Goal: Task Accomplishment & Management: Manage account settings

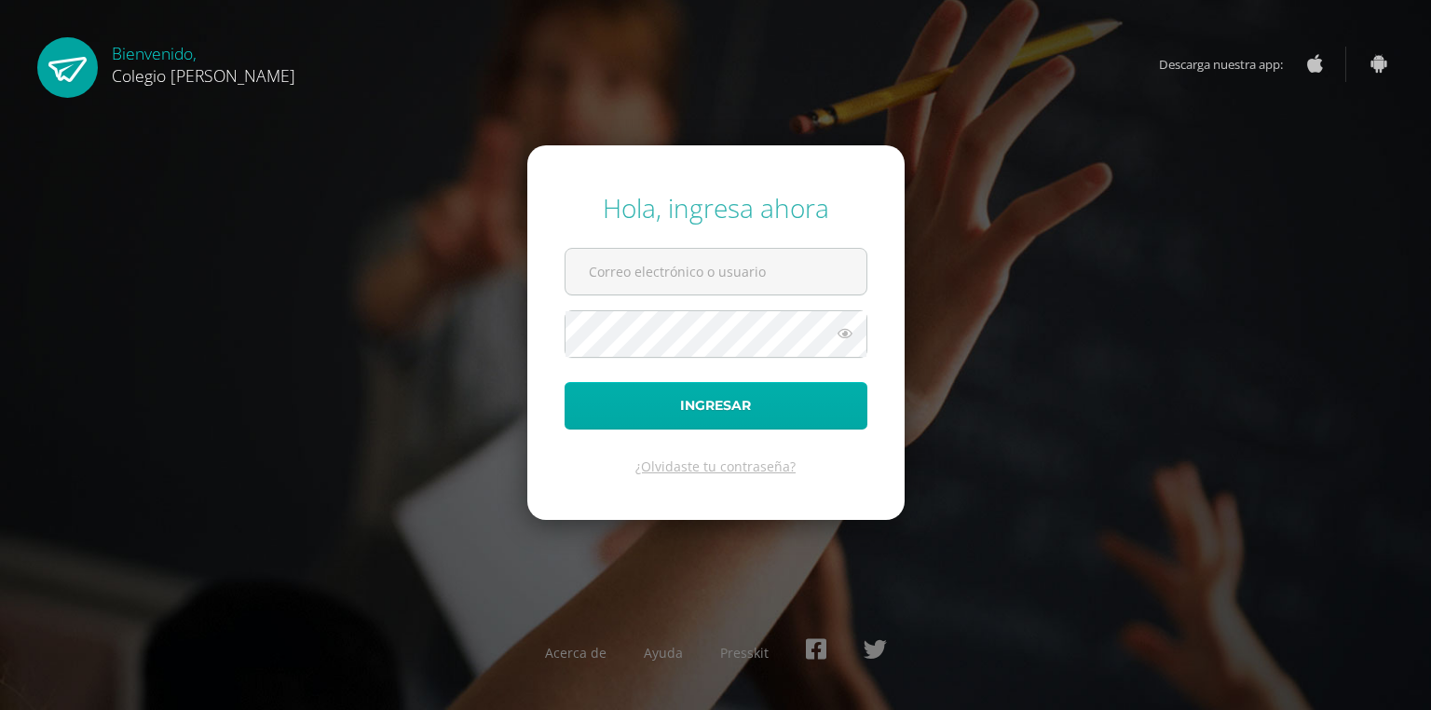
type input "[EMAIL_ADDRESS][DOMAIN_NAME]"
click at [725, 408] on button "Ingresar" at bounding box center [715, 406] width 303 height 48
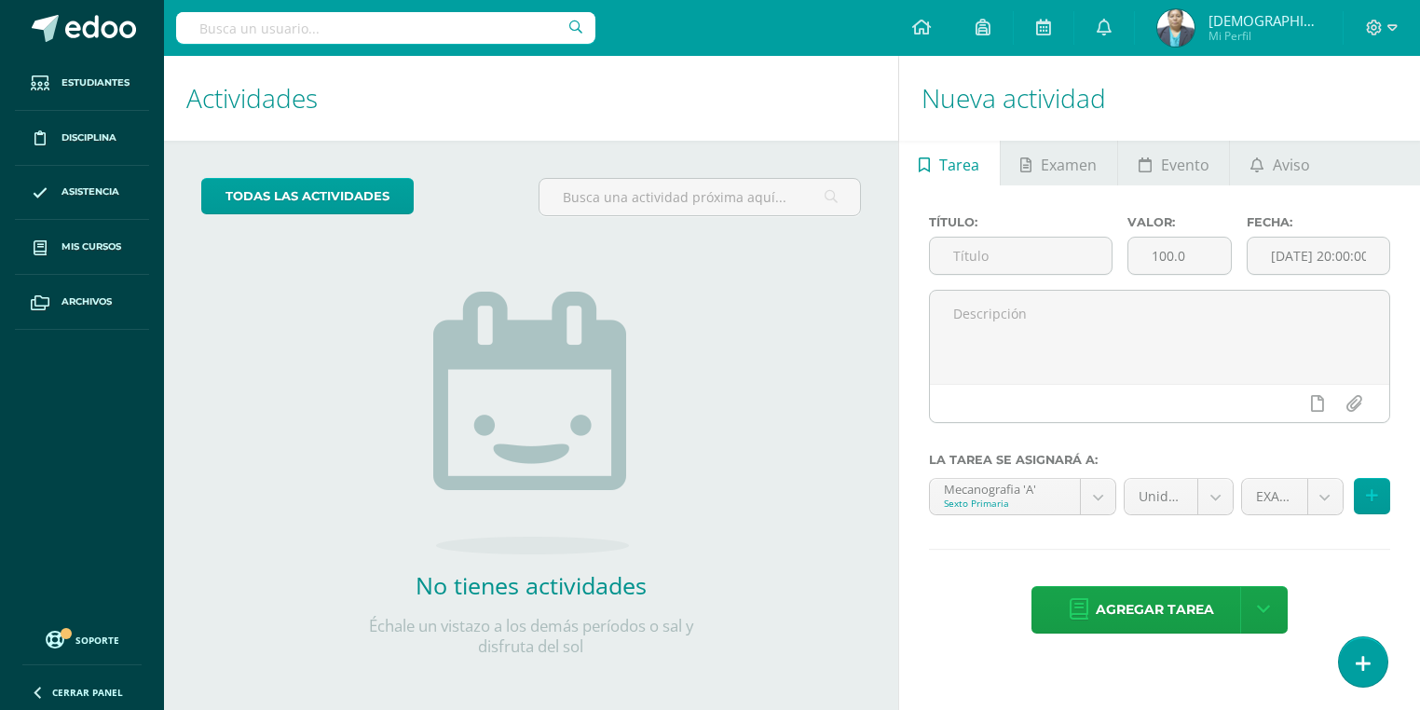
click at [1194, 37] on img at bounding box center [1175, 27] width 37 height 37
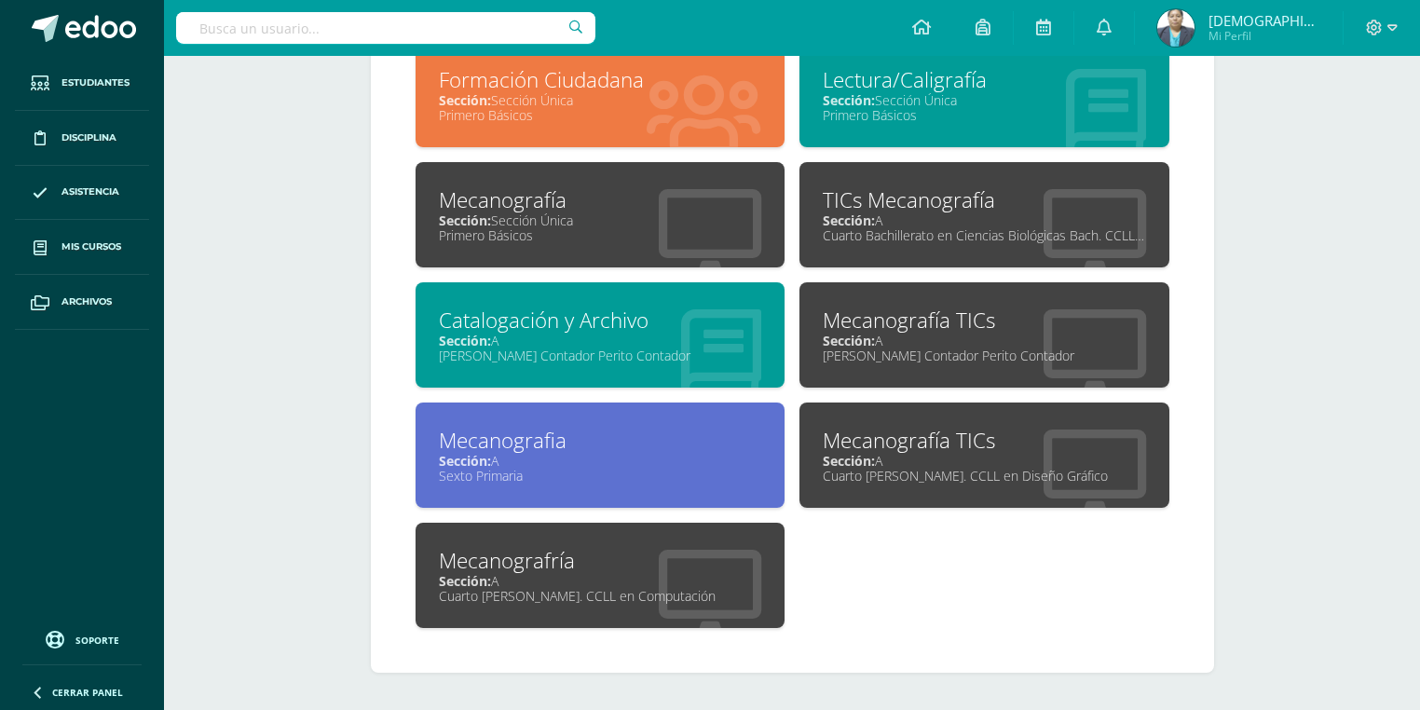
click at [597, 228] on div "Primero Básicos" at bounding box center [600, 235] width 323 height 18
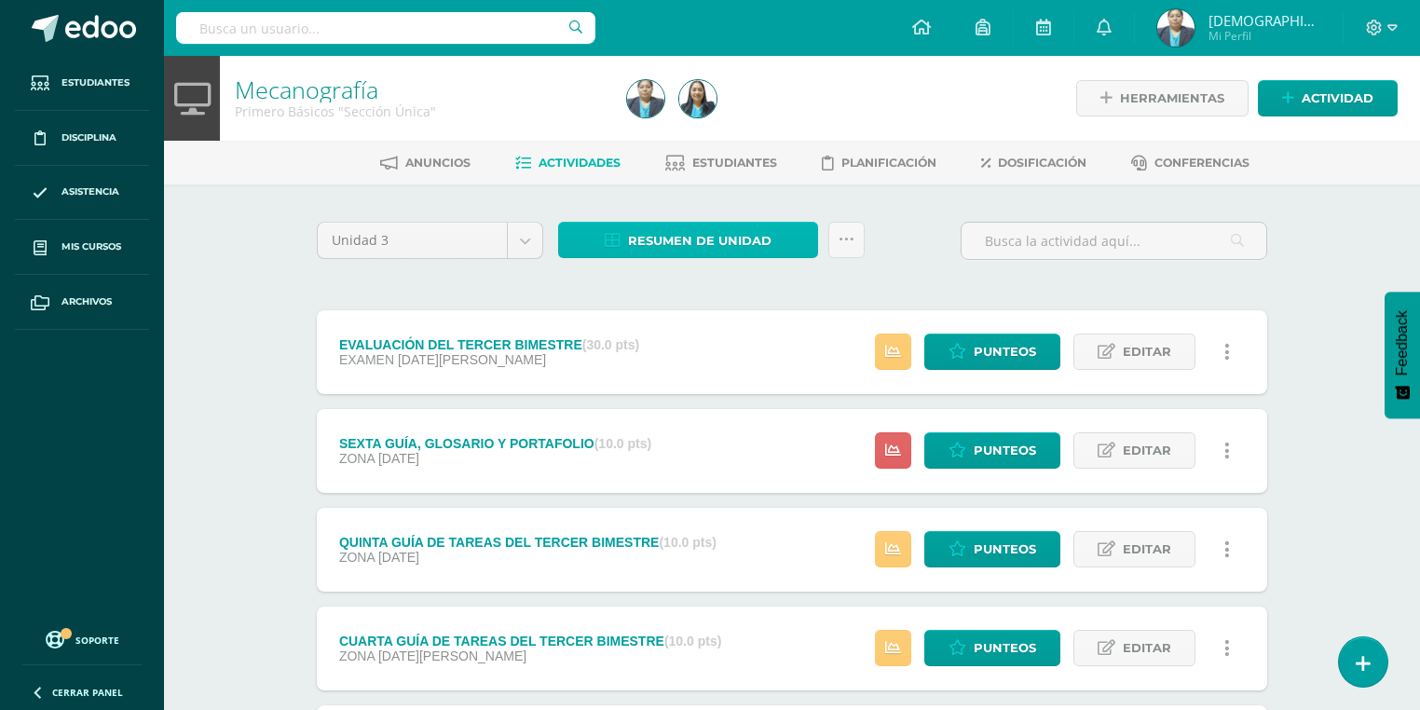
click at [695, 244] on span "Resumen de unidad" at bounding box center [699, 241] width 143 height 34
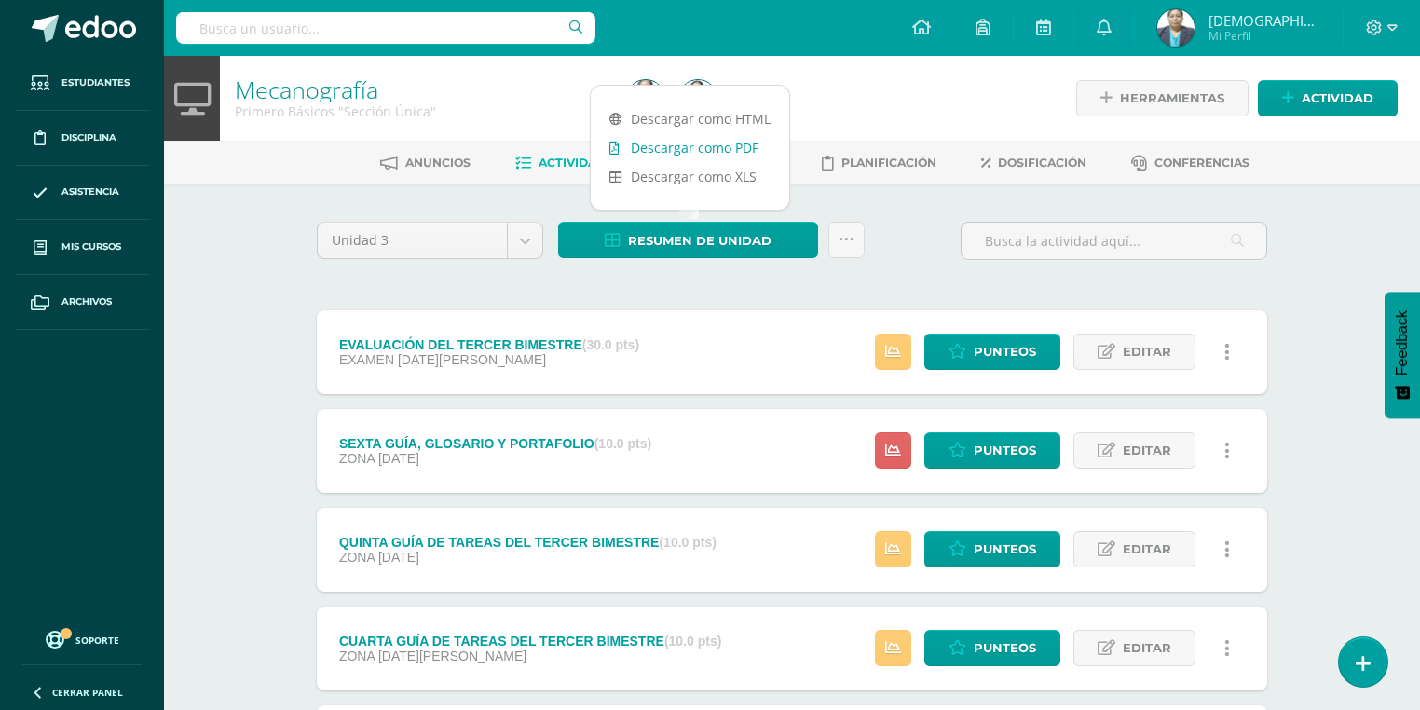
click at [704, 152] on link "Descargar como PDF" at bounding box center [690, 147] width 198 height 29
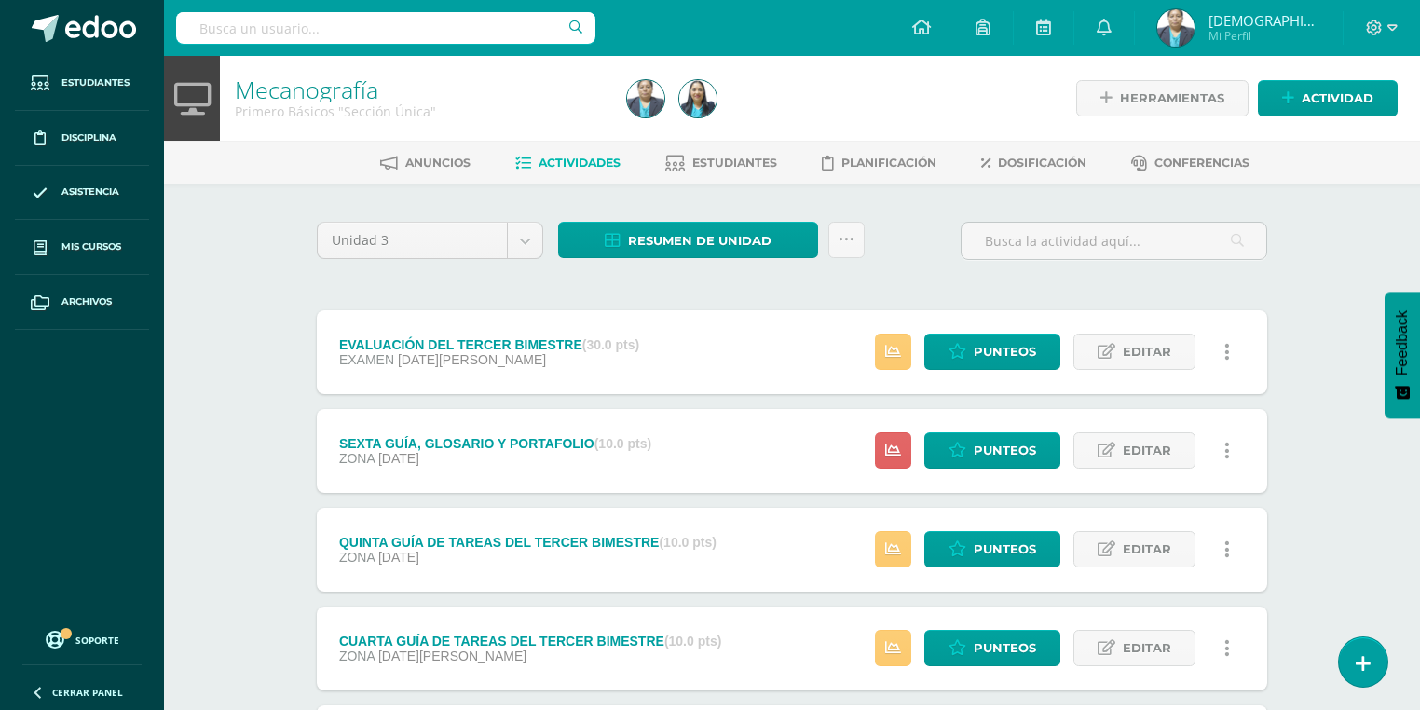
click at [1194, 34] on img at bounding box center [1175, 27] width 37 height 37
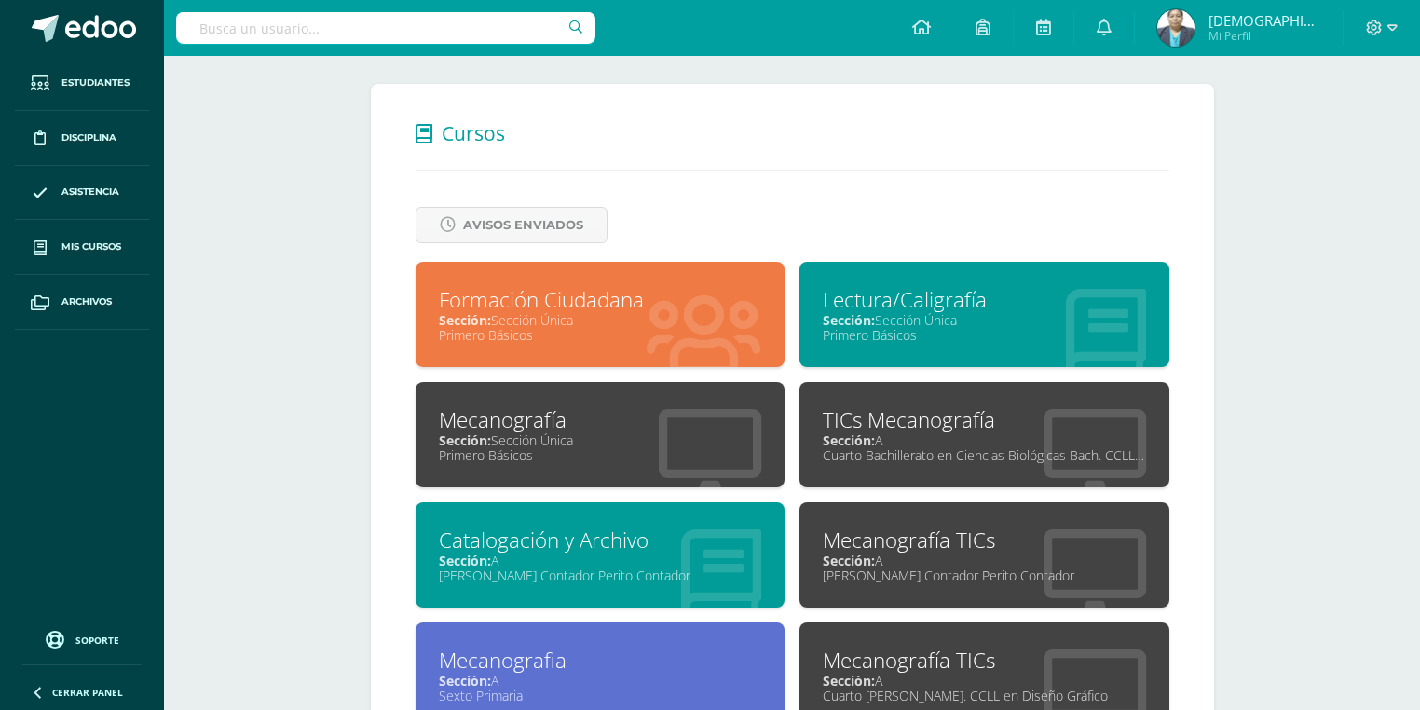
click at [871, 449] on div "Cuarto Bachillerato en Ciencias Biológicas Bach. CCLL en Ciencias Biológicas" at bounding box center [983, 455] width 323 height 18
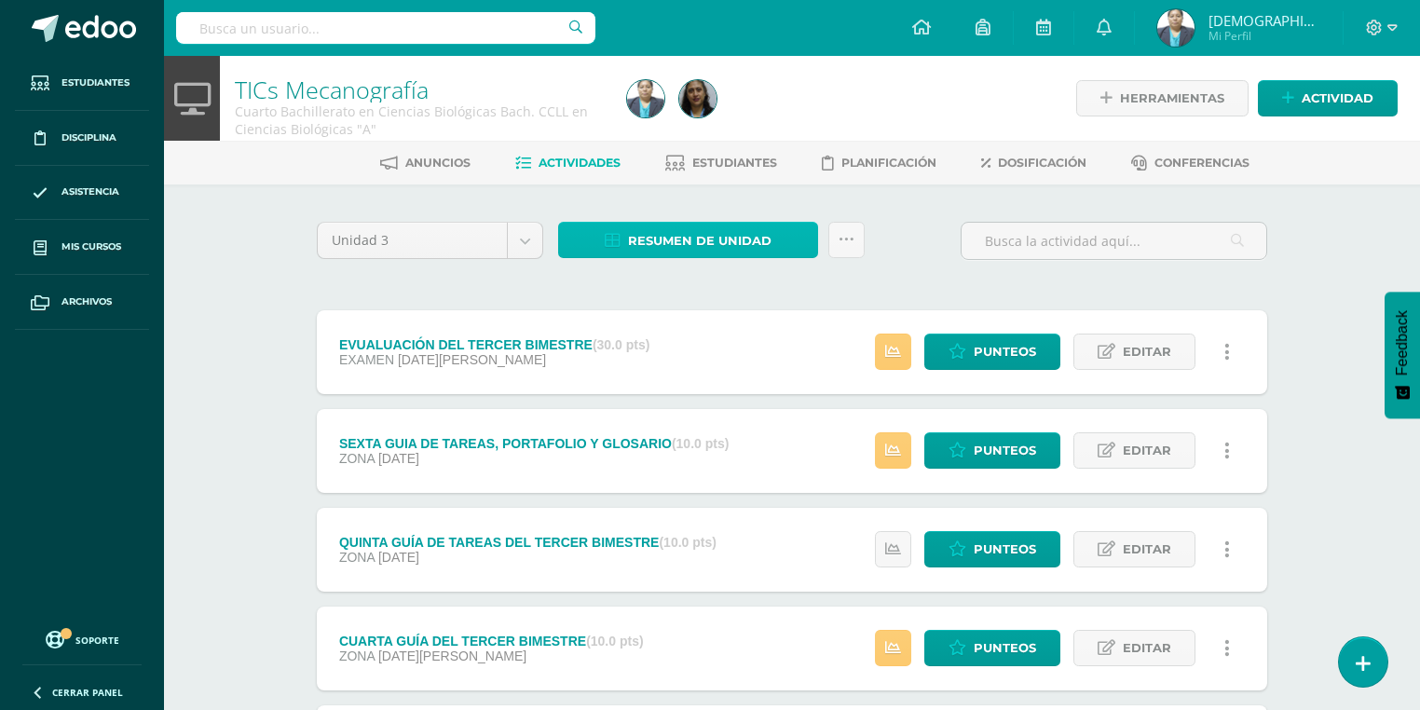
click at [693, 244] on span "Resumen de unidad" at bounding box center [699, 241] width 143 height 34
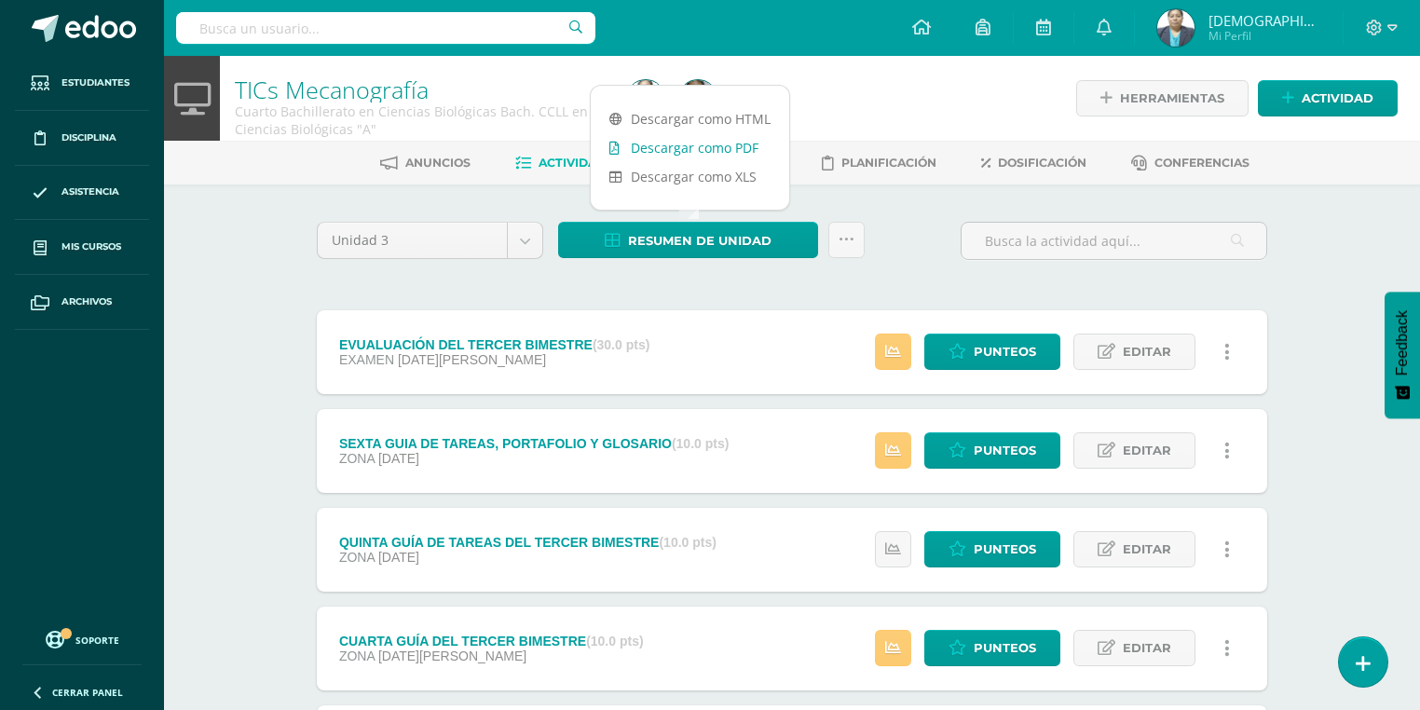
click at [699, 152] on link "Descargar como PDF" at bounding box center [690, 147] width 198 height 29
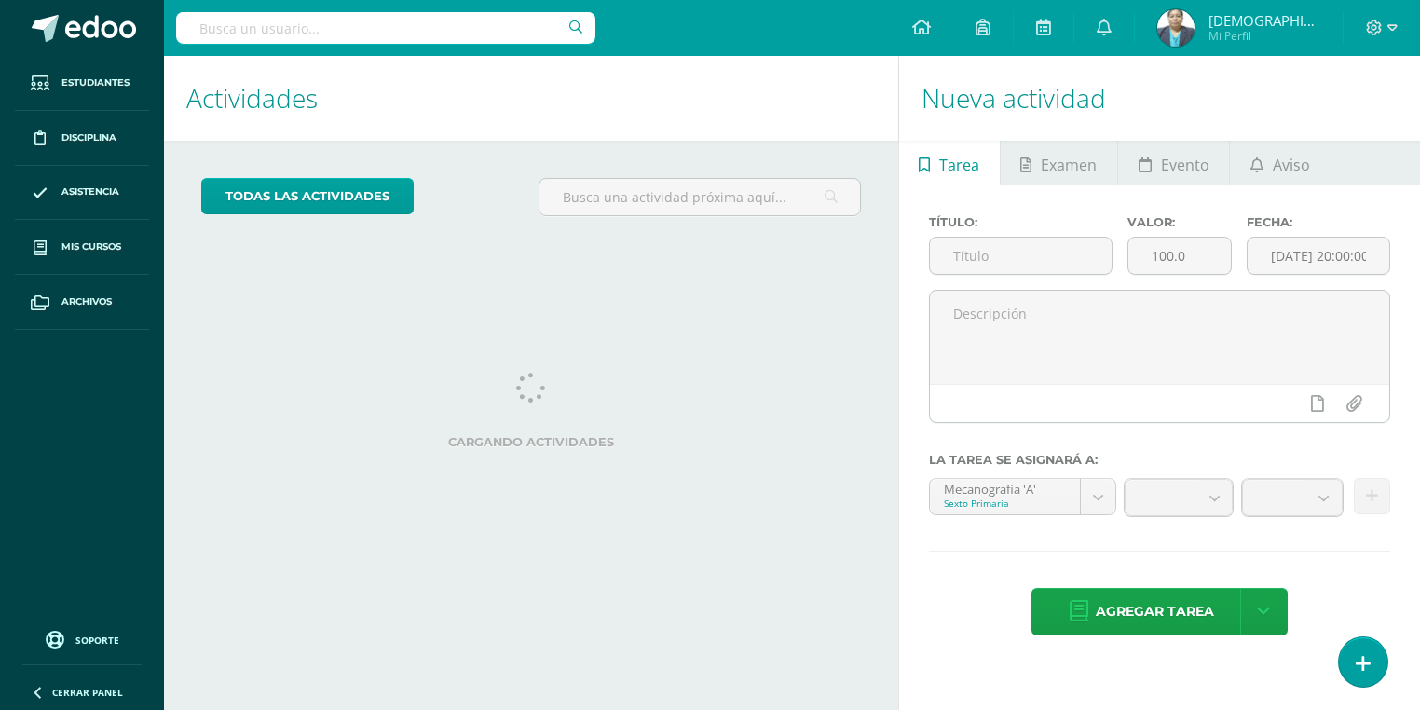
click at [1203, 49] on link "Jesús Imelda Mi Perfil" at bounding box center [1239, 28] width 208 height 56
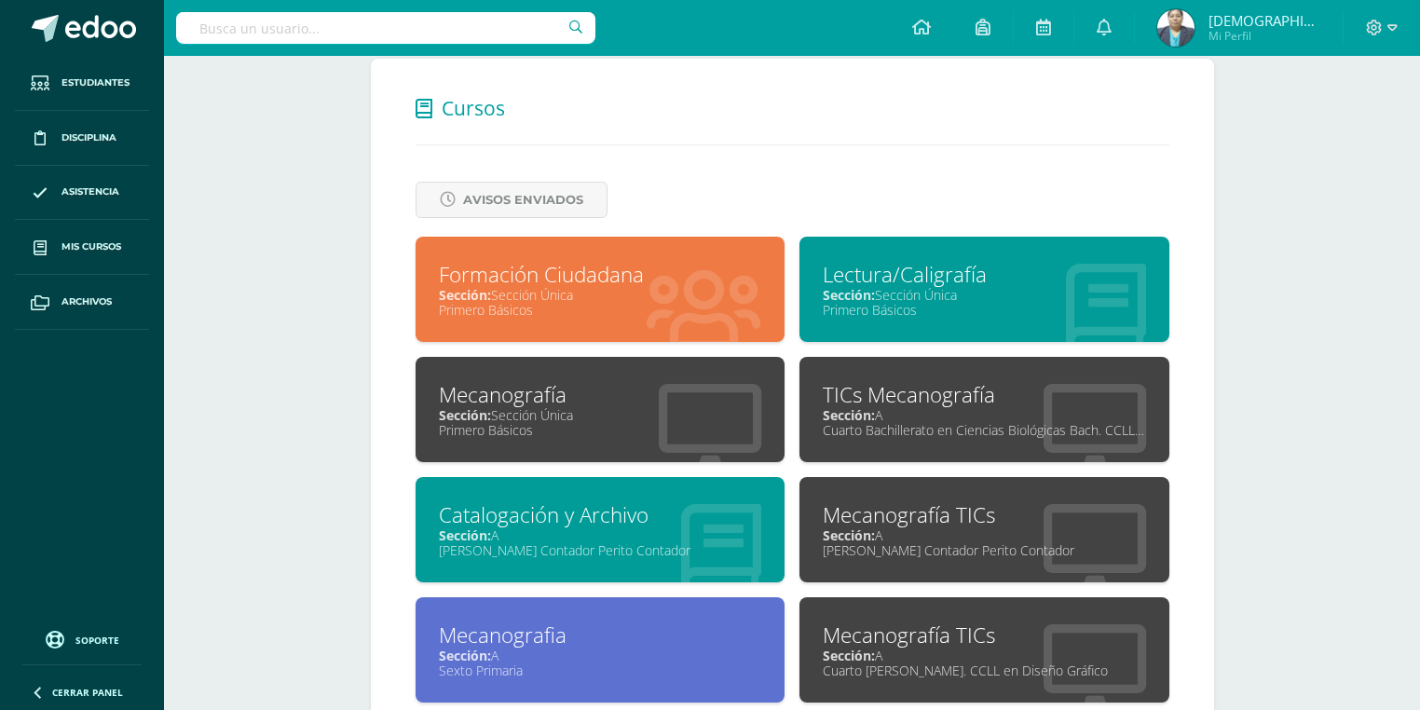
scroll to position [745, 0]
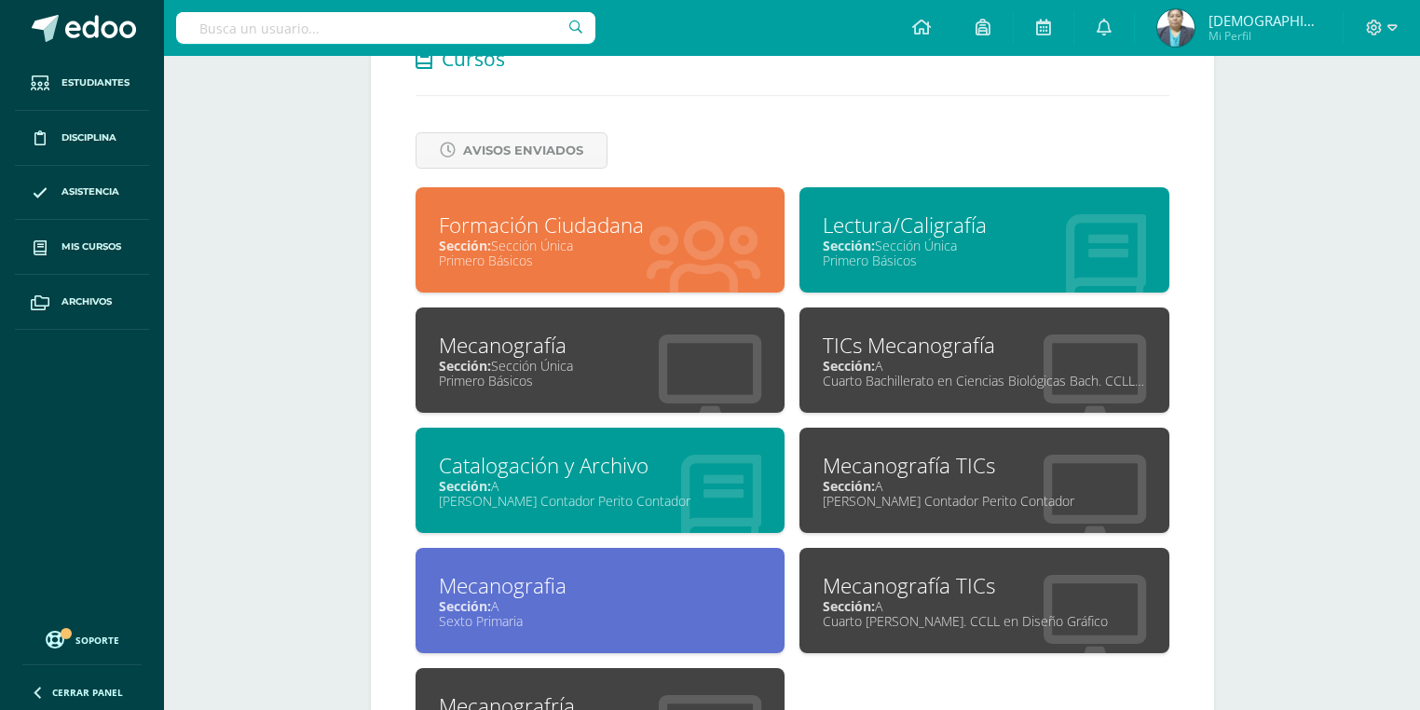
click at [566, 490] on div "Sección: A" at bounding box center [600, 486] width 323 height 18
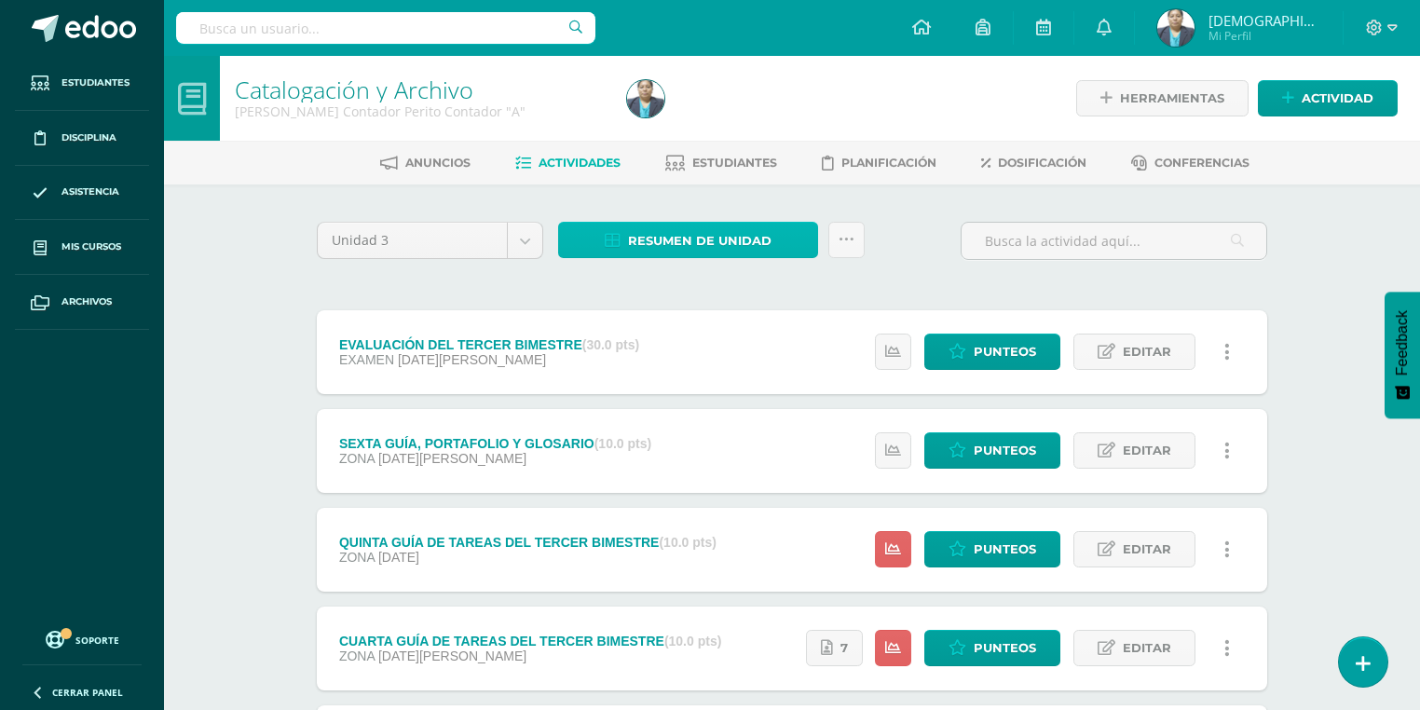
click at [692, 238] on span "Resumen de unidad" at bounding box center [699, 241] width 143 height 34
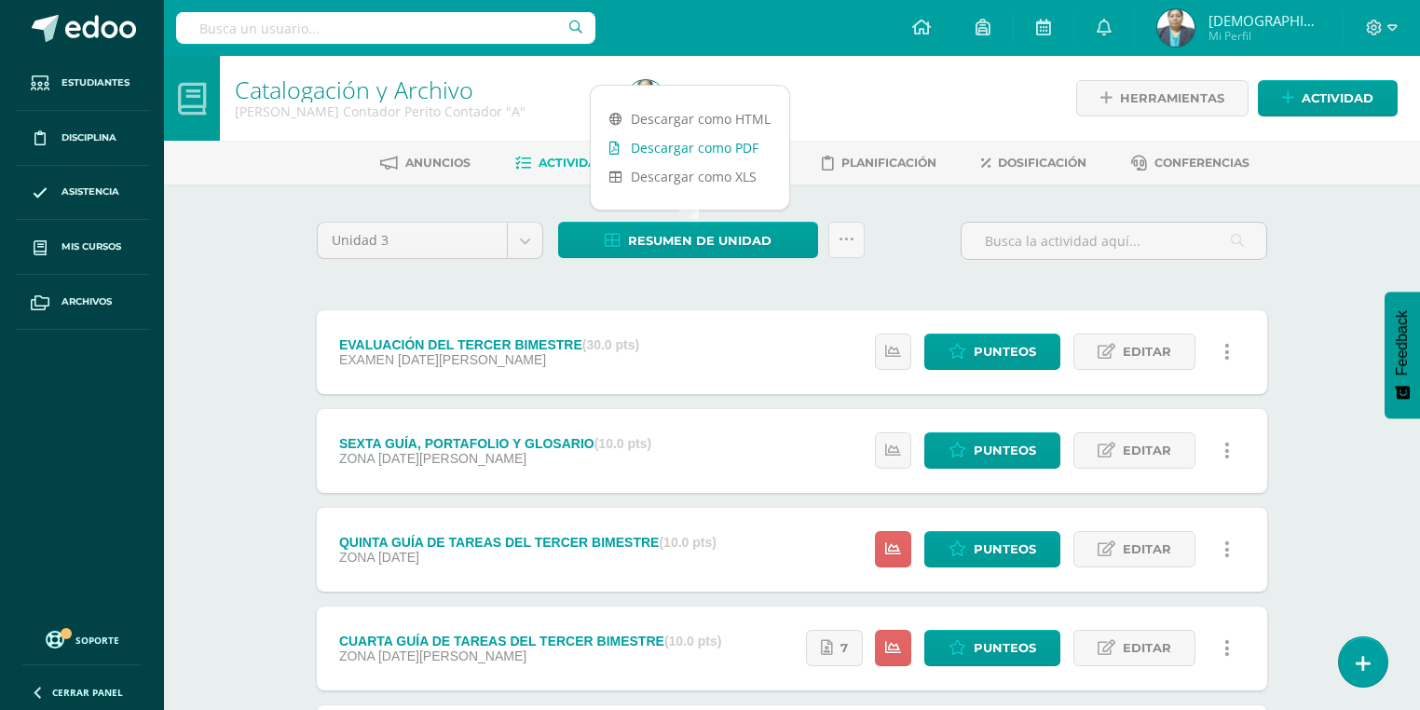
click at [699, 149] on link "Descargar como PDF" at bounding box center [690, 147] width 198 height 29
click at [1194, 23] on img at bounding box center [1175, 27] width 37 height 37
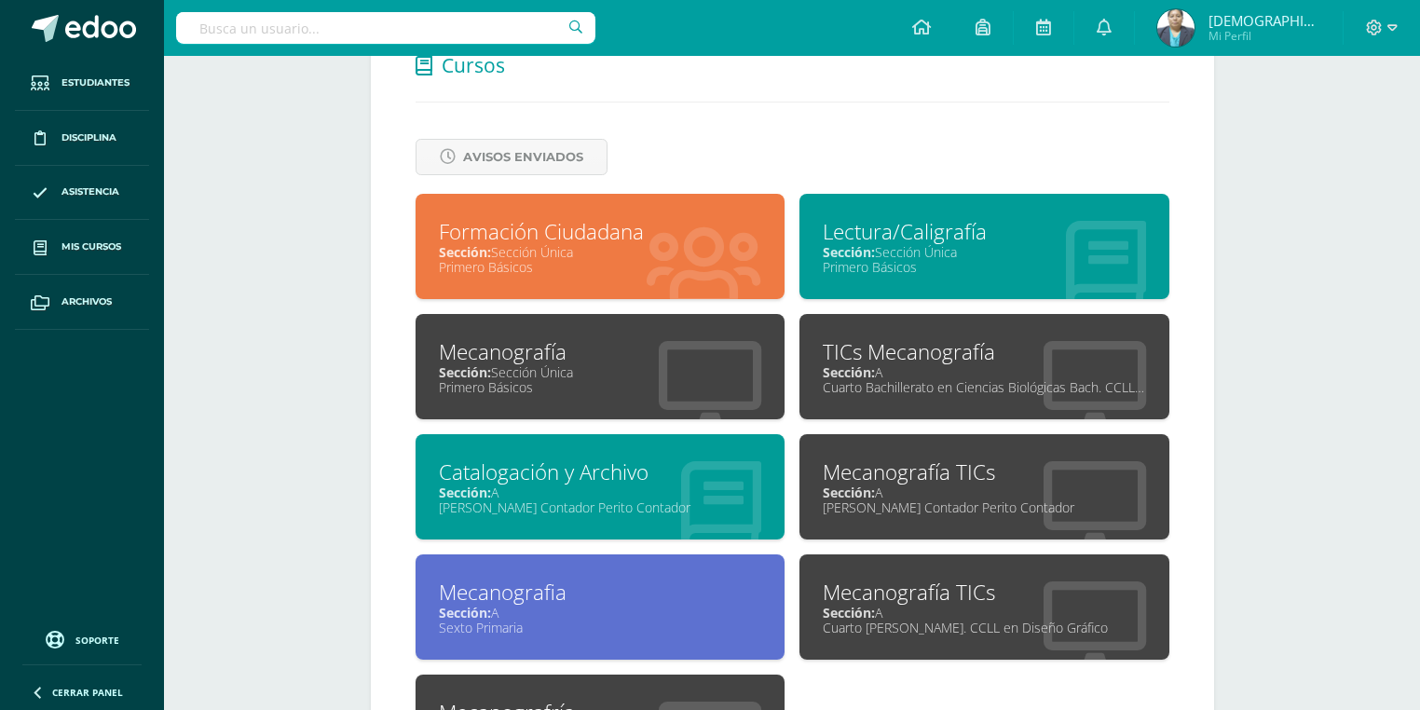
scroll to position [891, 0]
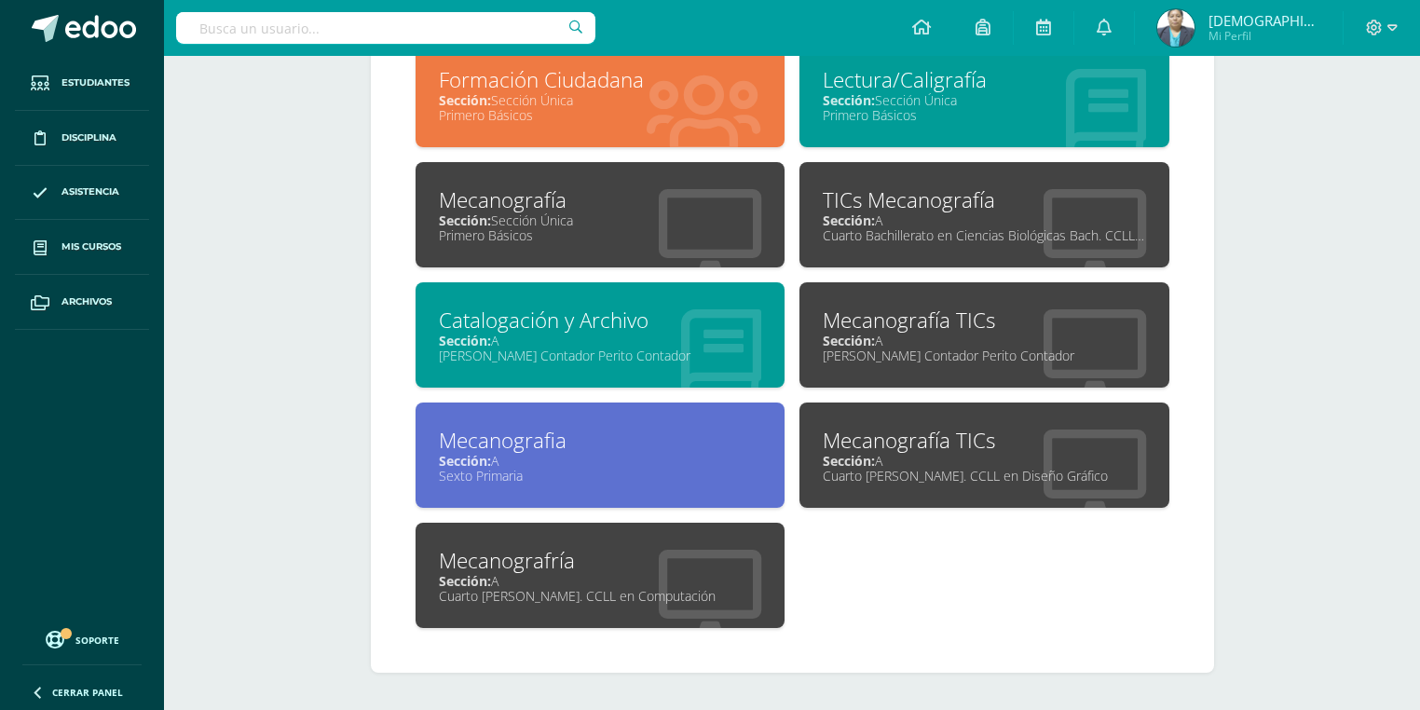
click at [919, 348] on div "Quinto Perito Contador Perito Contador" at bounding box center [983, 356] width 323 height 18
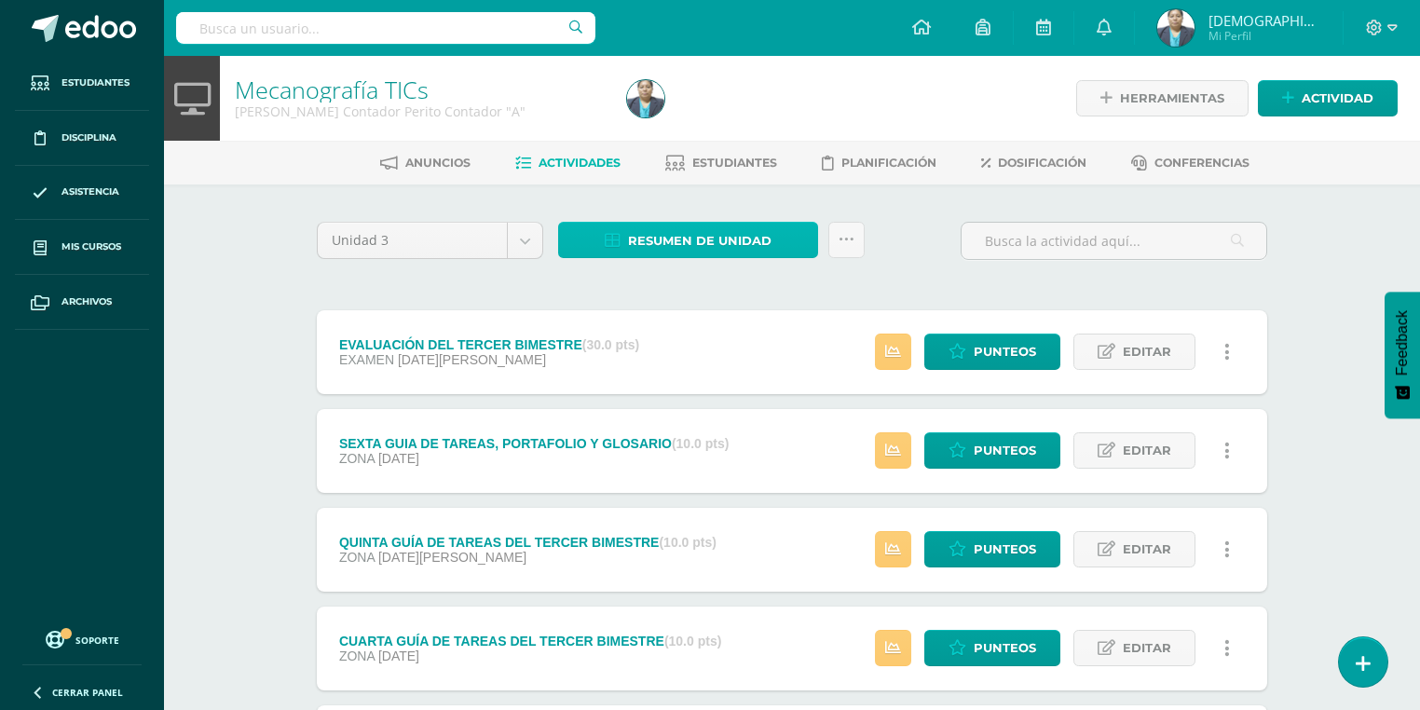
click at [711, 244] on span "Resumen de unidad" at bounding box center [699, 241] width 143 height 34
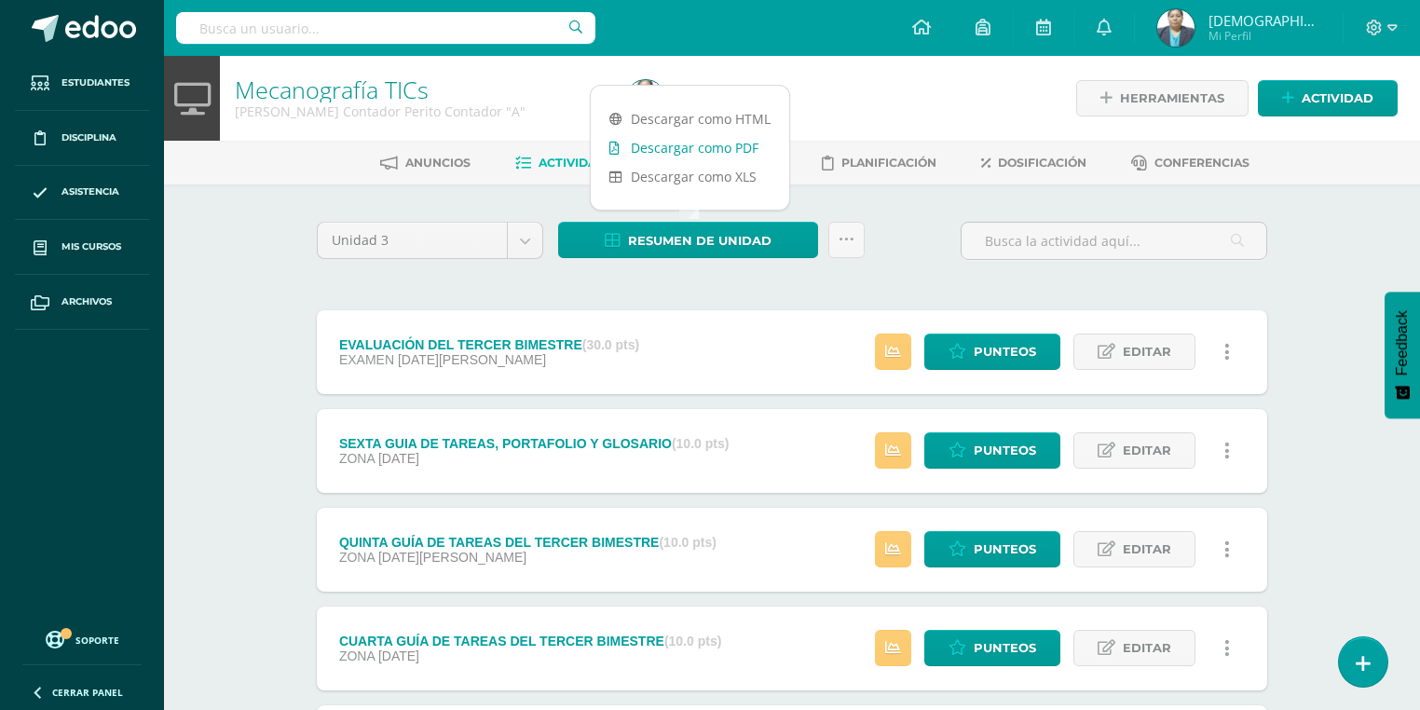
click at [706, 151] on link "Descargar como PDF" at bounding box center [690, 147] width 198 height 29
click at [1194, 34] on img at bounding box center [1175, 27] width 37 height 37
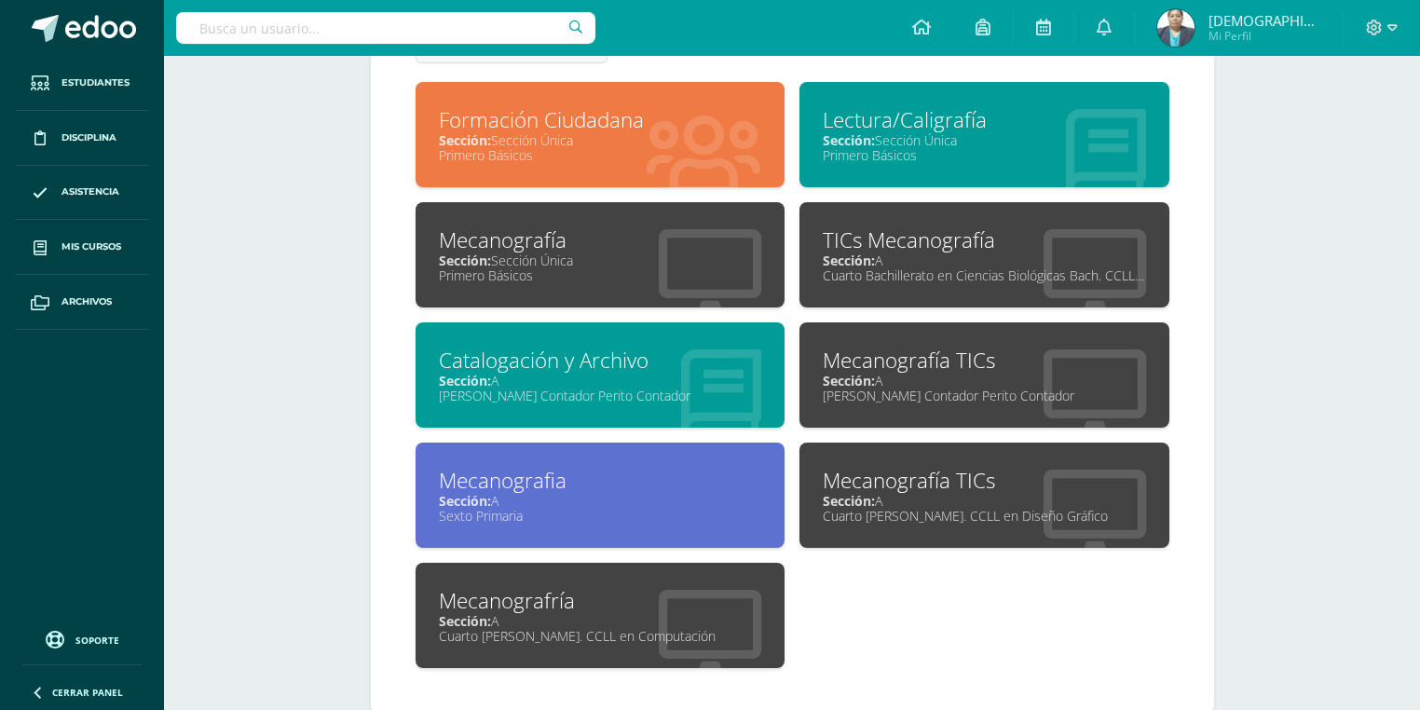
scroll to position [891, 0]
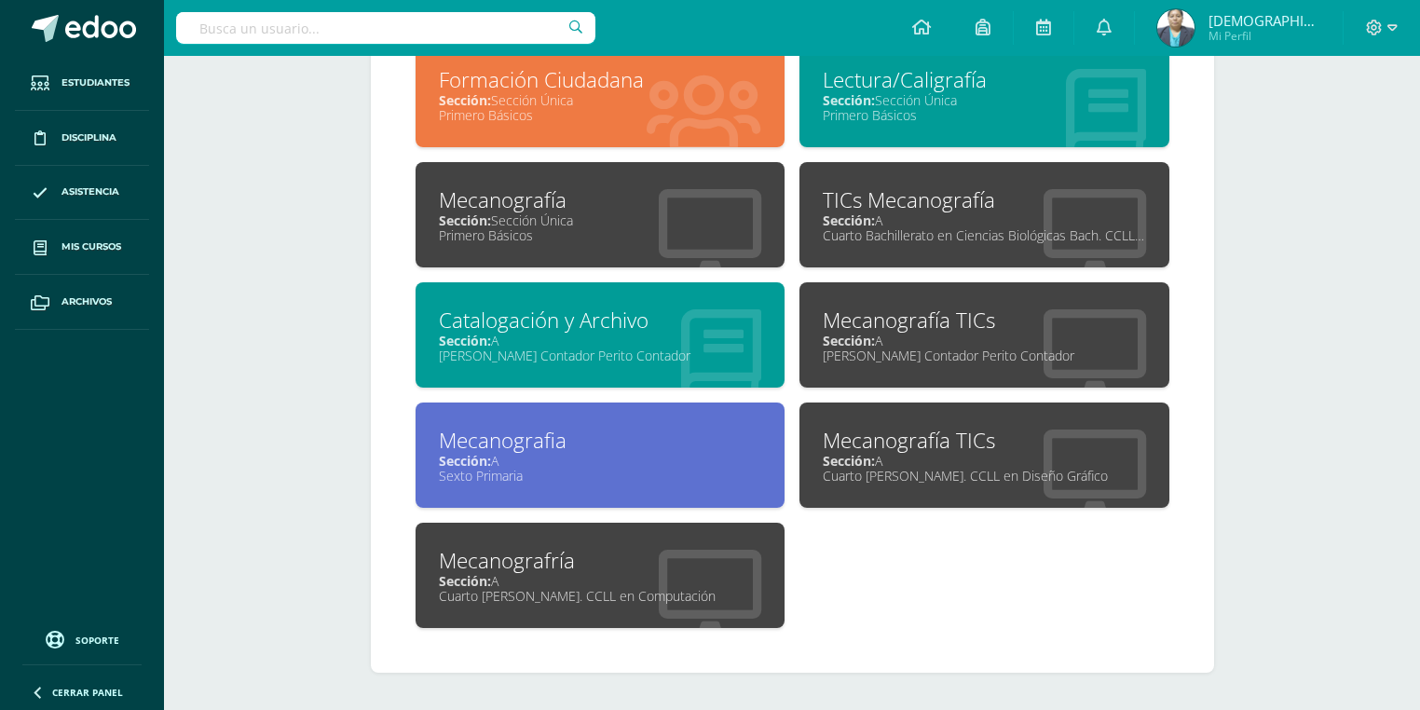
click at [813, 394] on div "Mecanografía TICs Sección: A [PERSON_NAME] Contador Perito Contador" at bounding box center [984, 342] width 385 height 120
click at [851, 430] on div "Mecanografía TICs" at bounding box center [983, 440] width 323 height 29
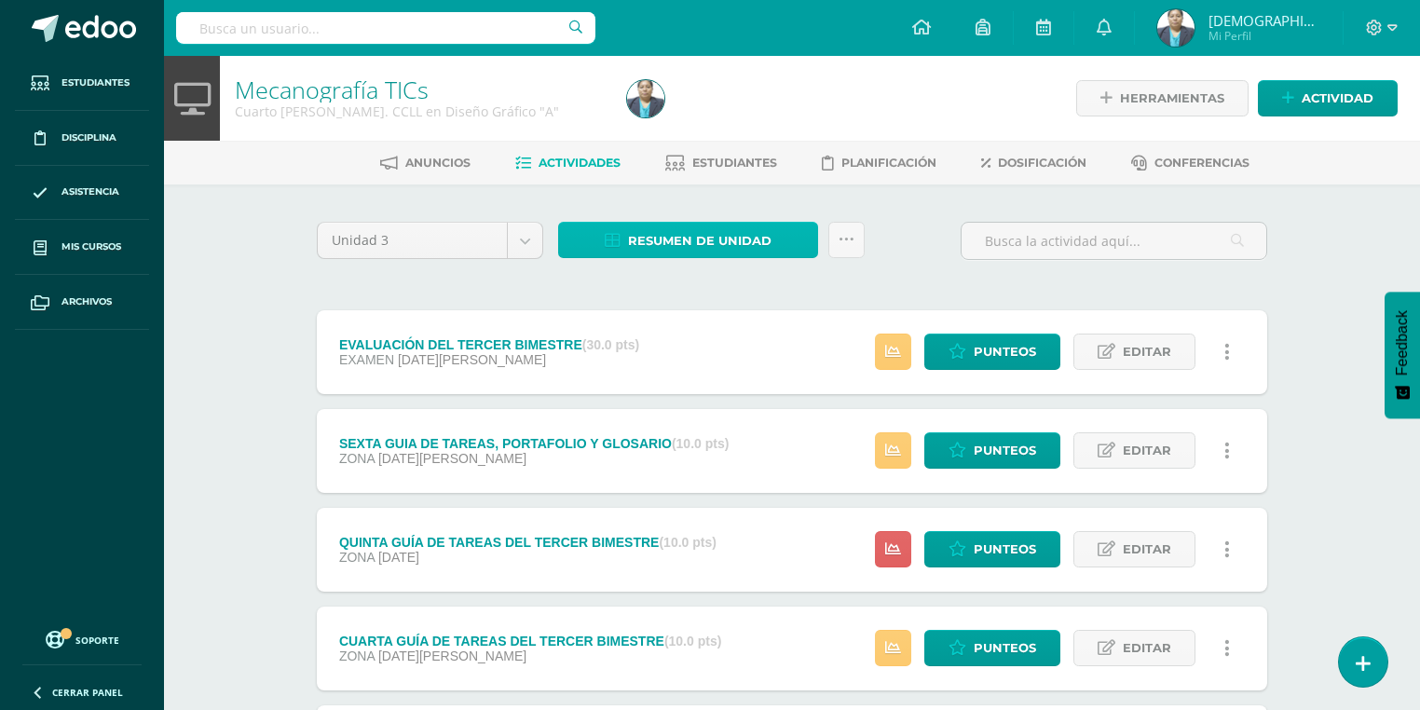
click at [696, 246] on span "Resumen de unidad" at bounding box center [699, 241] width 143 height 34
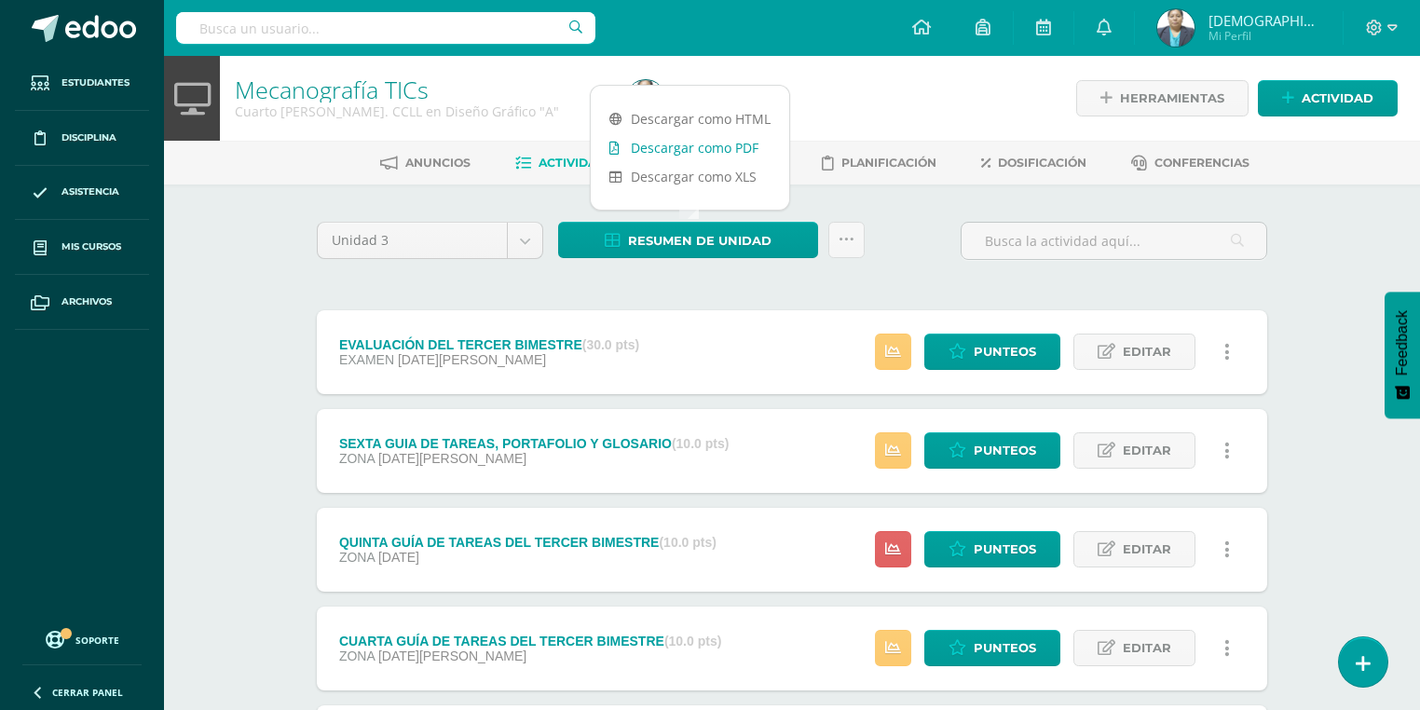
click at [686, 155] on link "Descargar como PDF" at bounding box center [690, 147] width 198 height 29
click at [1194, 34] on img at bounding box center [1175, 27] width 37 height 37
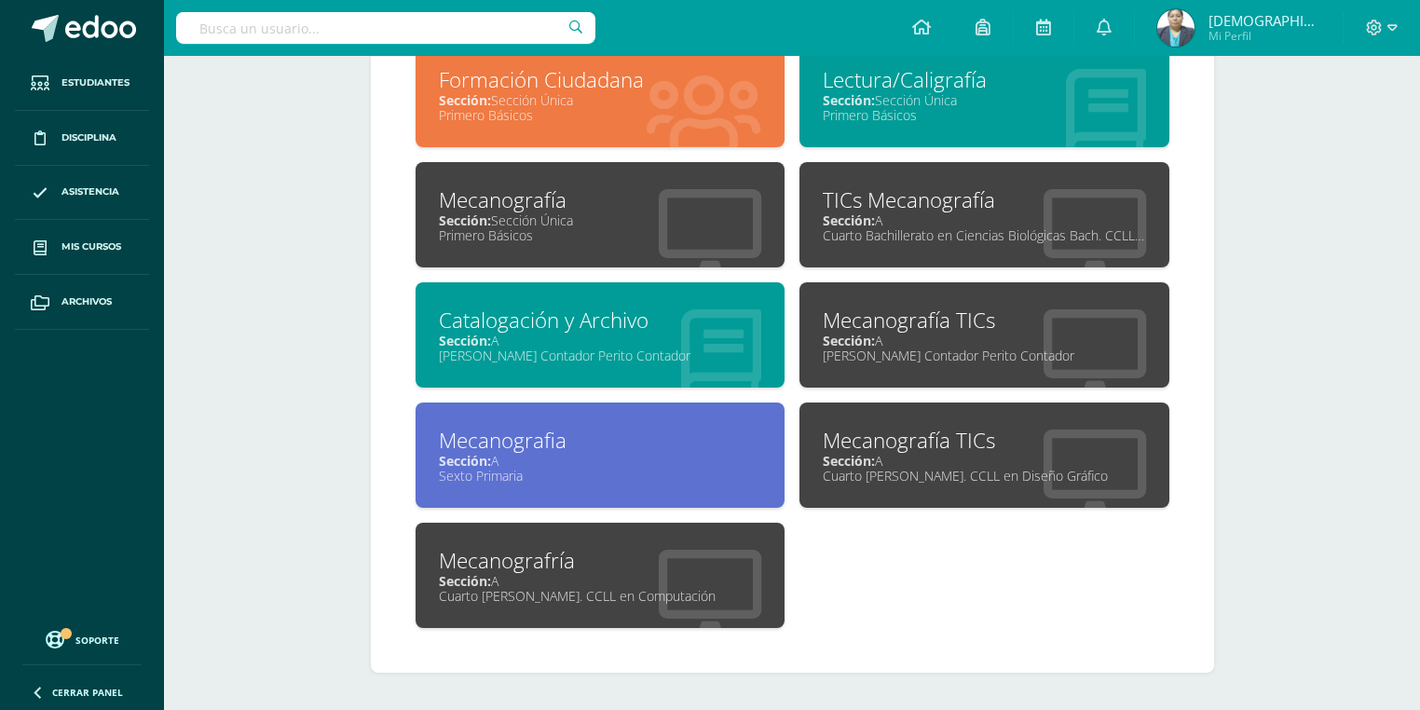
click at [621, 563] on div "Mecanografría" at bounding box center [600, 560] width 323 height 29
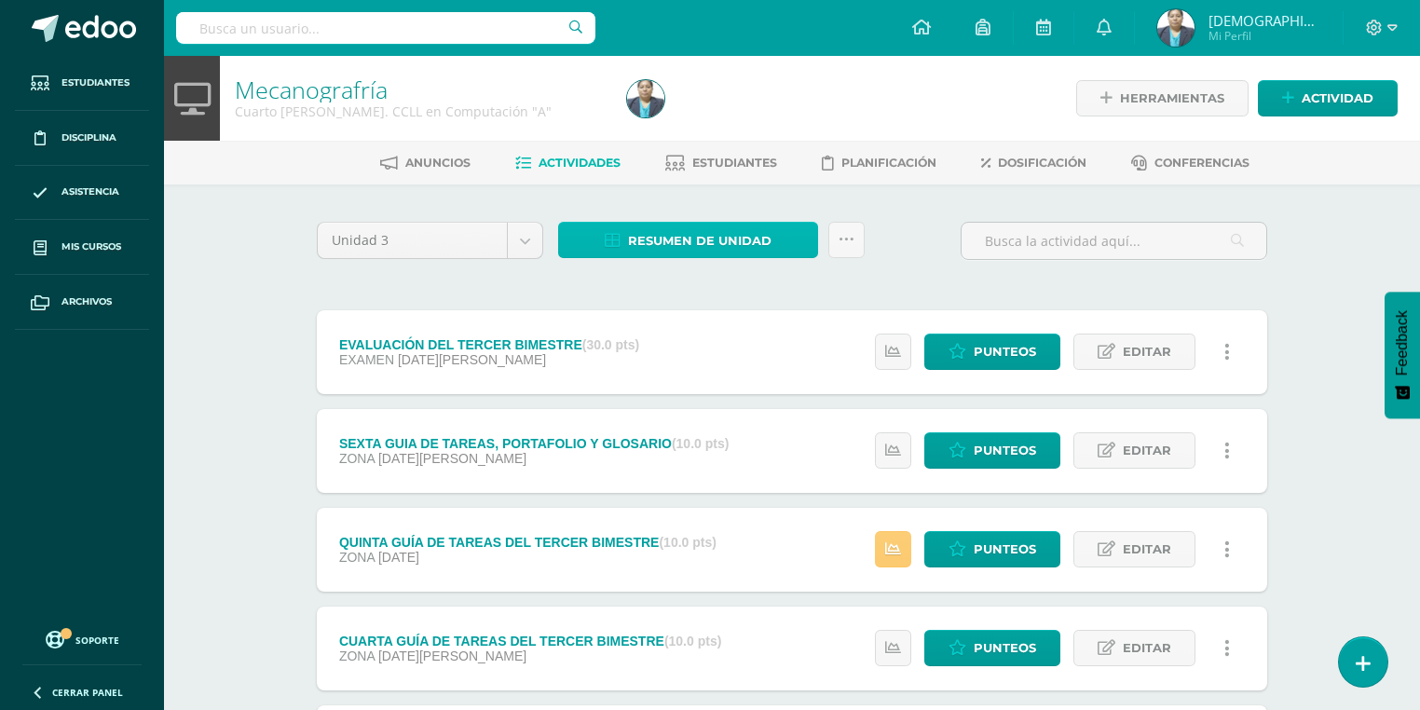
click at [697, 238] on span "Resumen de unidad" at bounding box center [699, 241] width 143 height 34
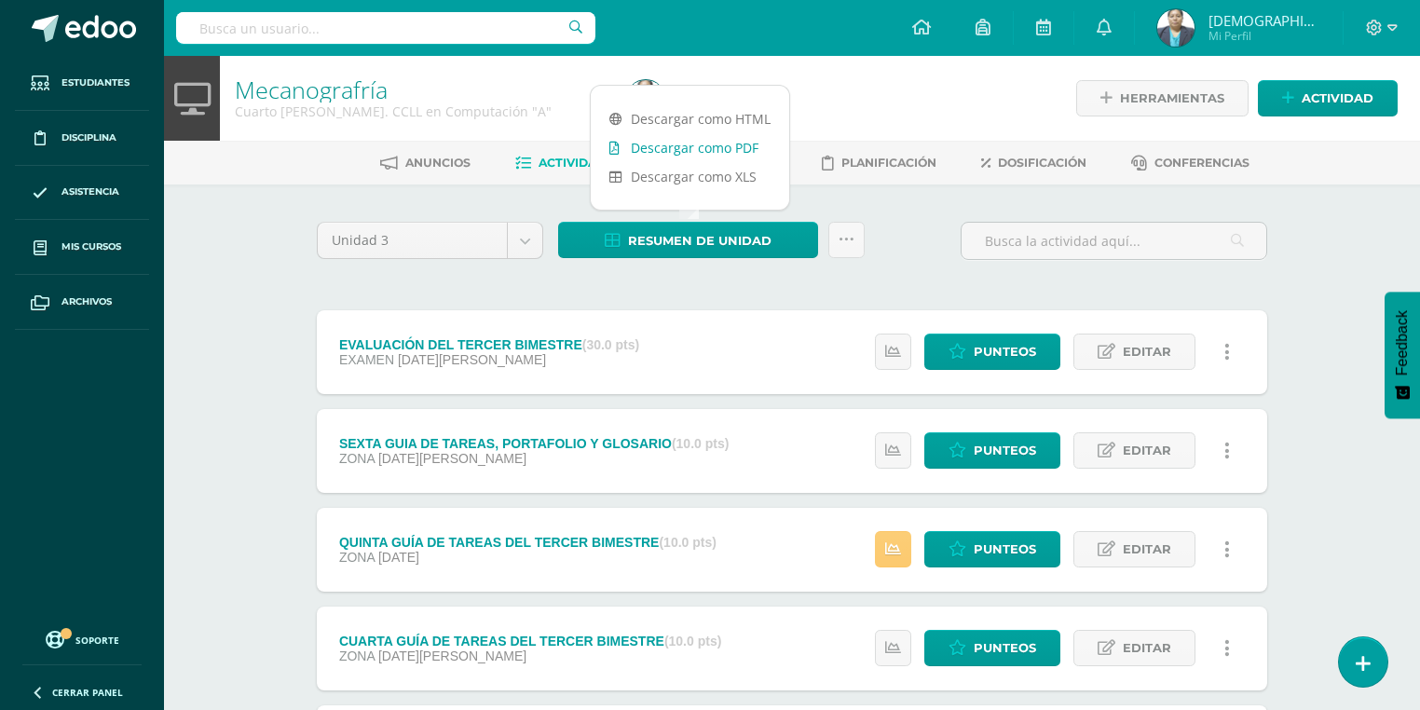
click at [694, 151] on link "Descargar como PDF" at bounding box center [690, 147] width 198 height 29
click at [1194, 35] on img at bounding box center [1175, 27] width 37 height 37
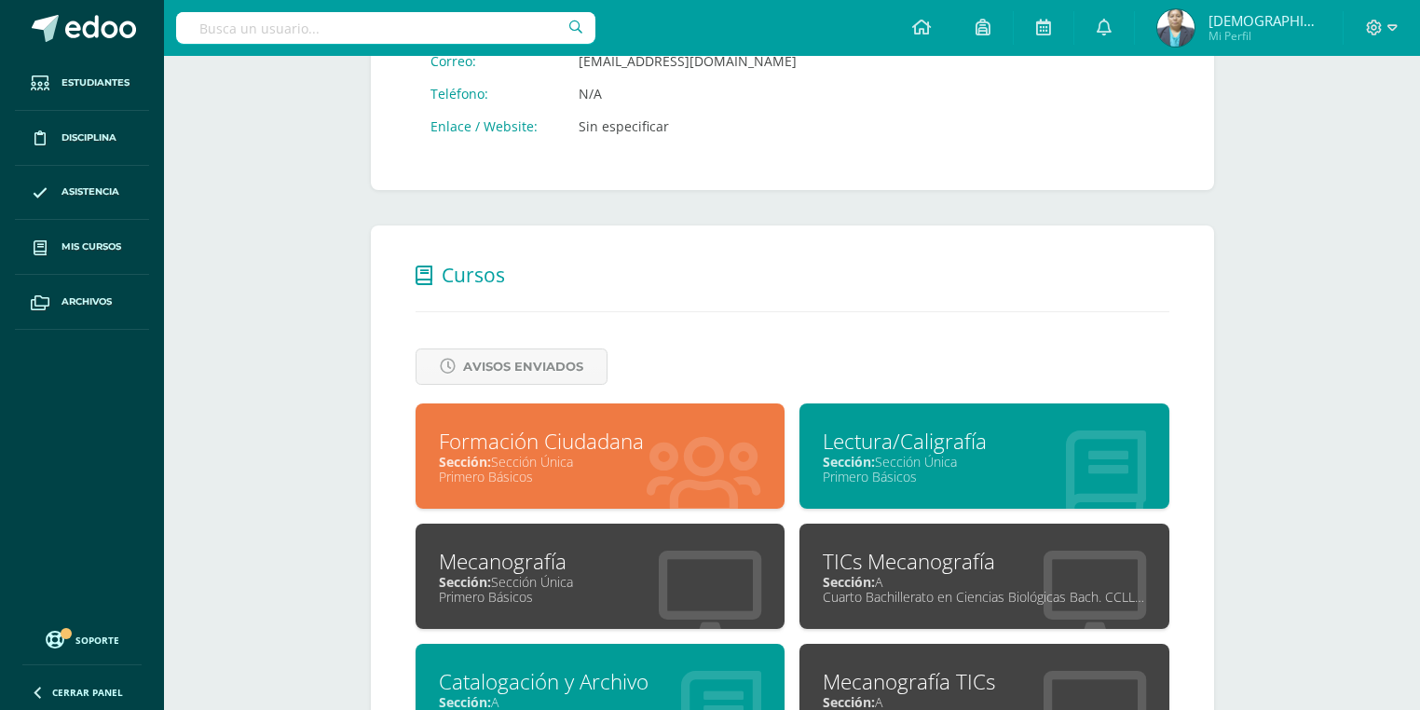
scroll to position [671, 0]
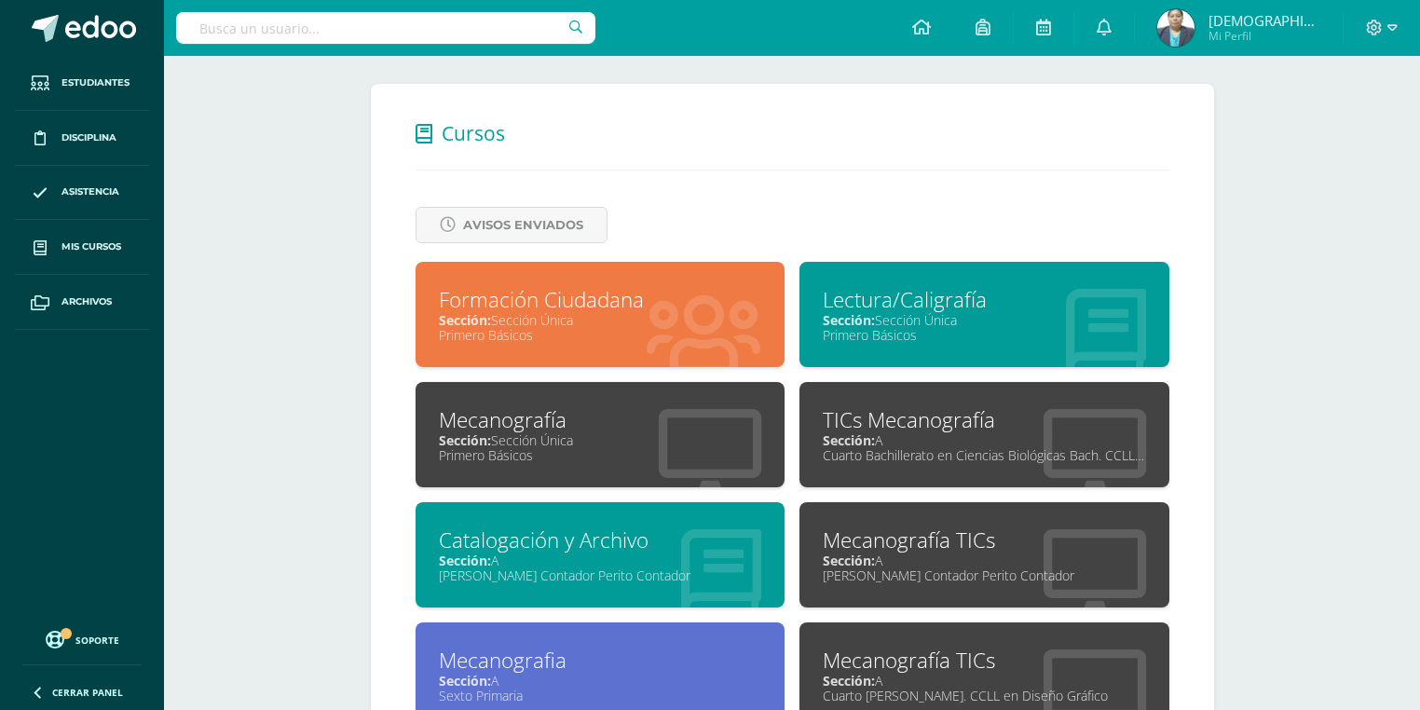
click at [510, 326] on div "Sección: Sección Única" at bounding box center [600, 320] width 323 height 18
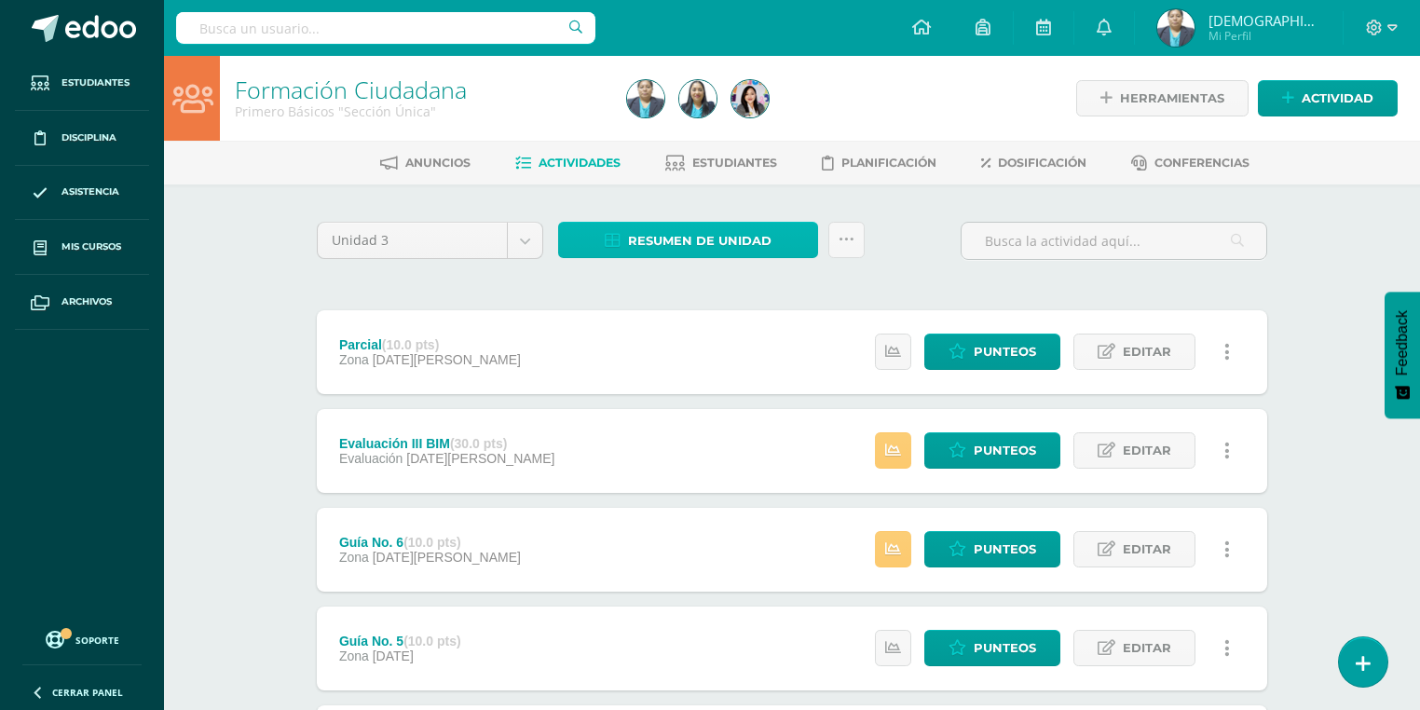
click at [683, 237] on span "Resumen de unidad" at bounding box center [699, 241] width 143 height 34
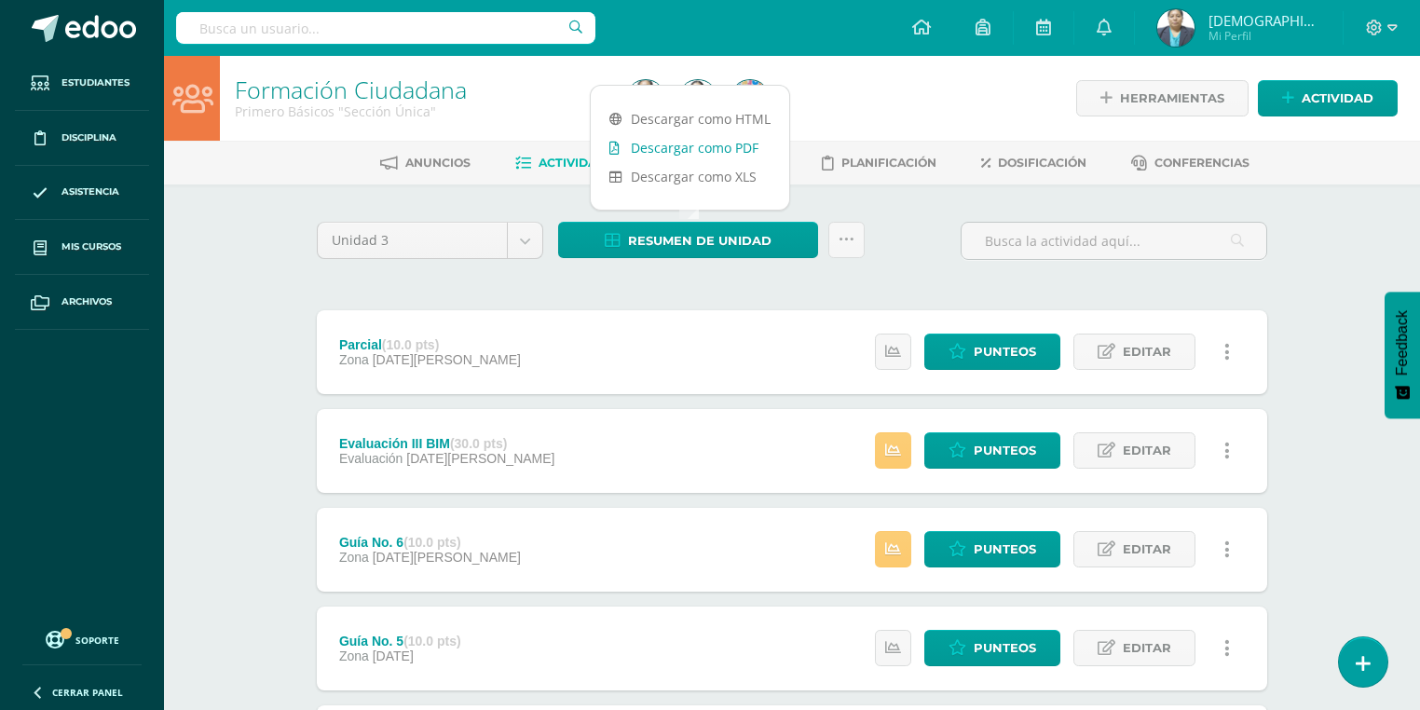
click at [695, 149] on link "Descargar como PDF" at bounding box center [690, 147] width 198 height 29
click at [1194, 29] on img at bounding box center [1175, 27] width 37 height 37
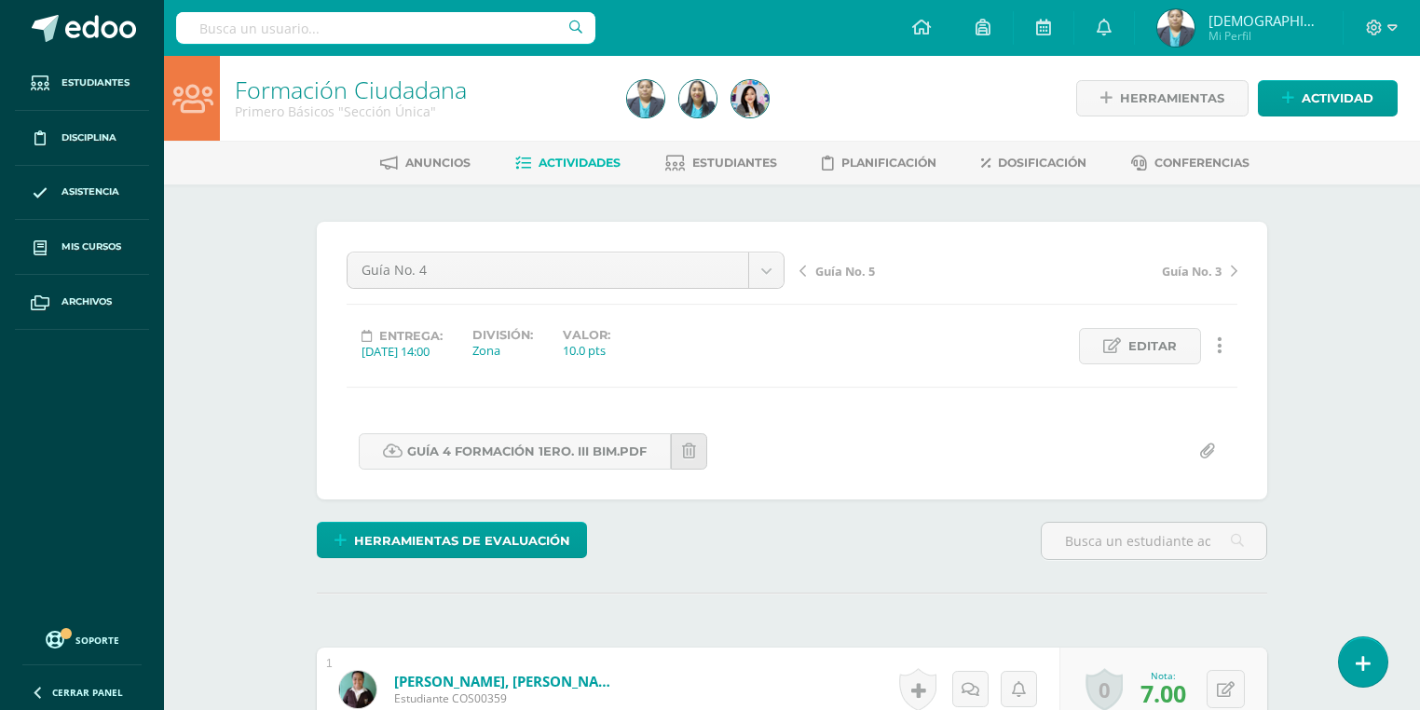
click at [548, 163] on span "Actividades" at bounding box center [579, 163] width 82 height 14
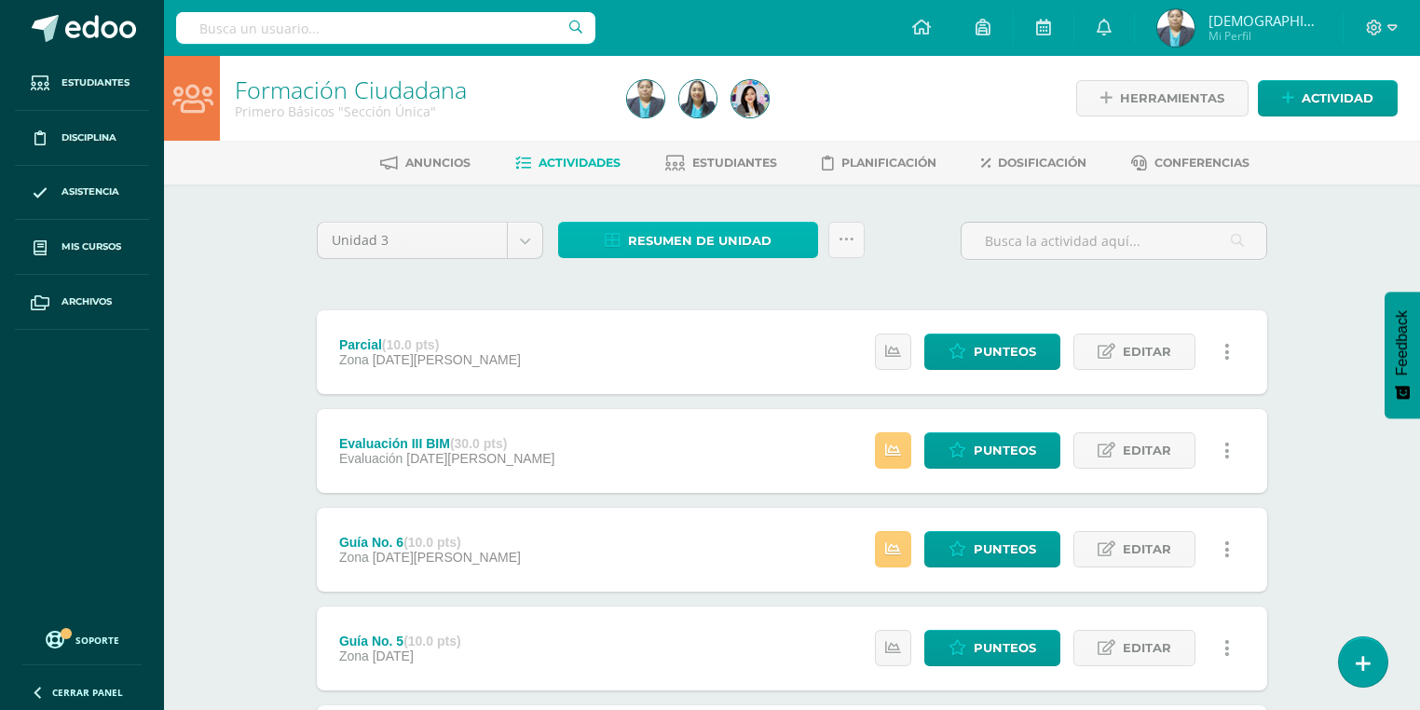
click at [667, 244] on span "Resumen de unidad" at bounding box center [699, 241] width 143 height 34
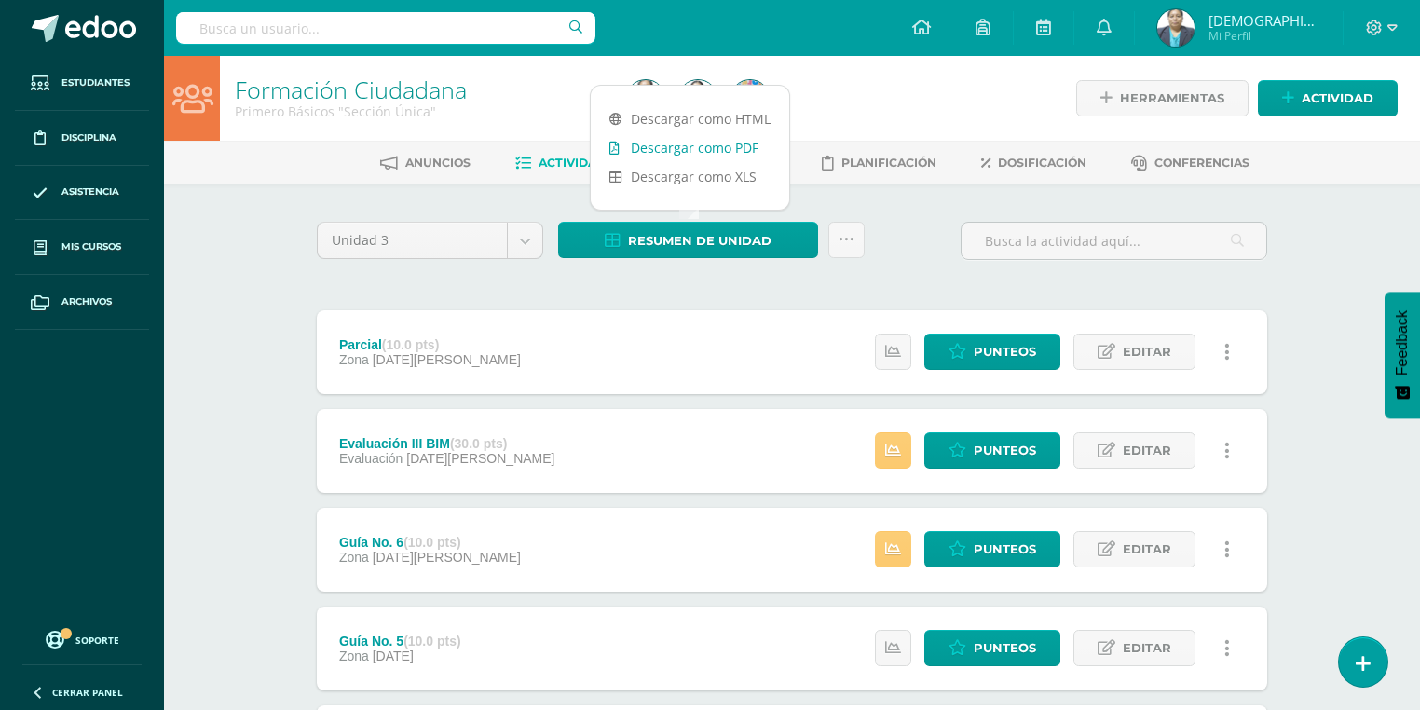
click at [686, 143] on link "Descargar como PDF" at bounding box center [690, 147] width 198 height 29
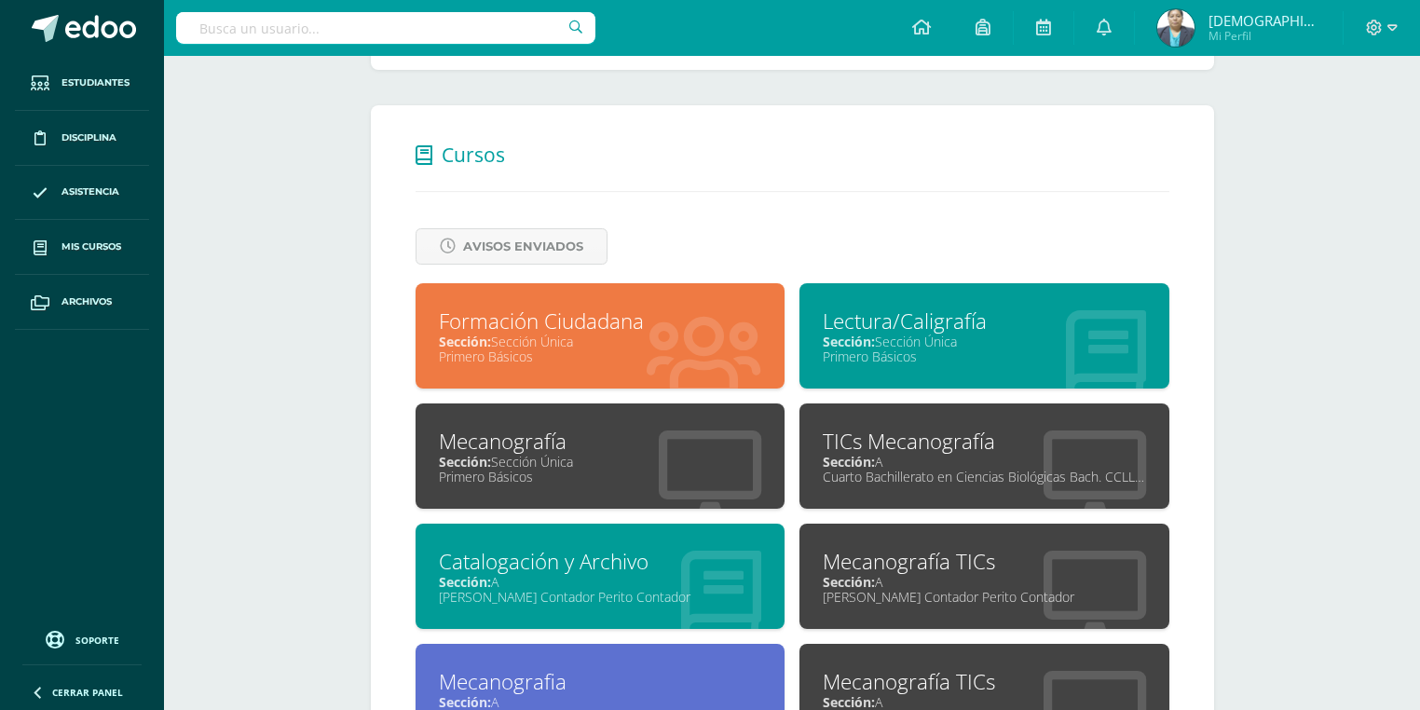
scroll to position [671, 0]
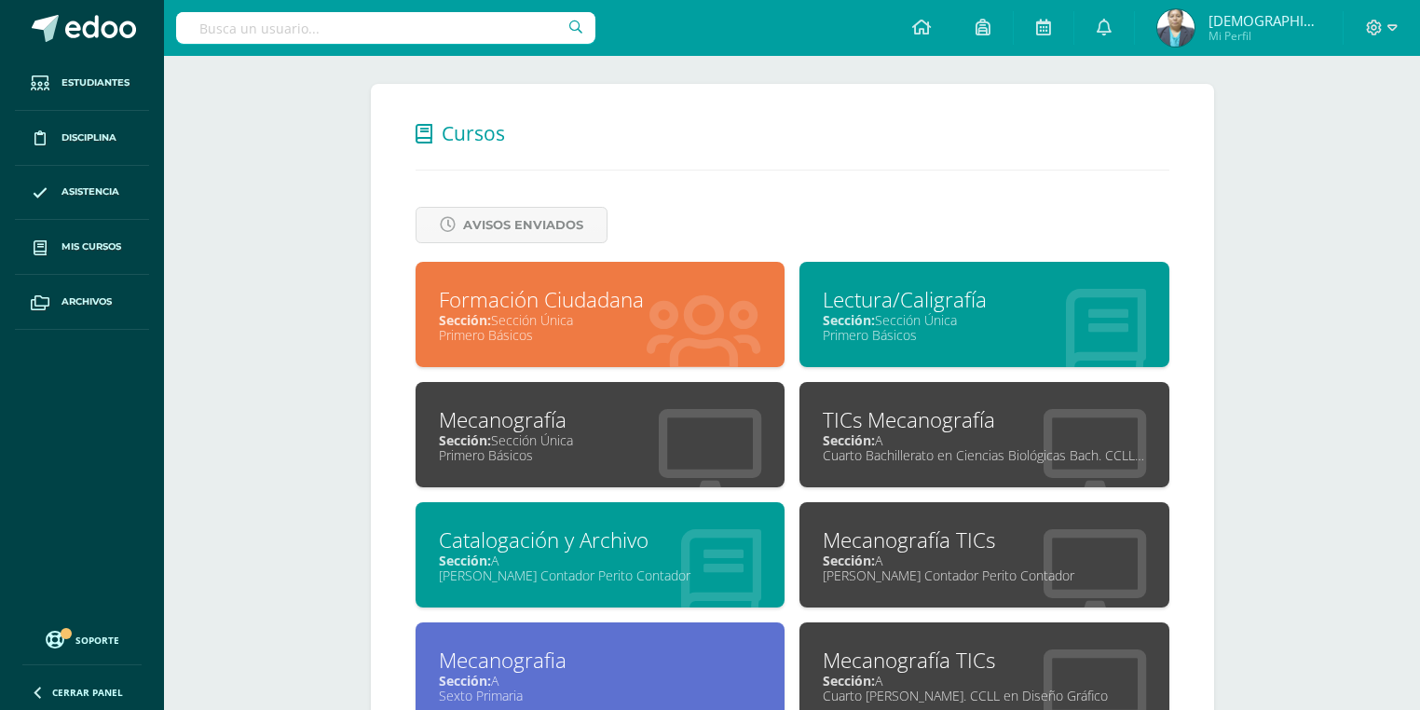
click at [904, 334] on div "Primero Básicos" at bounding box center [983, 335] width 323 height 18
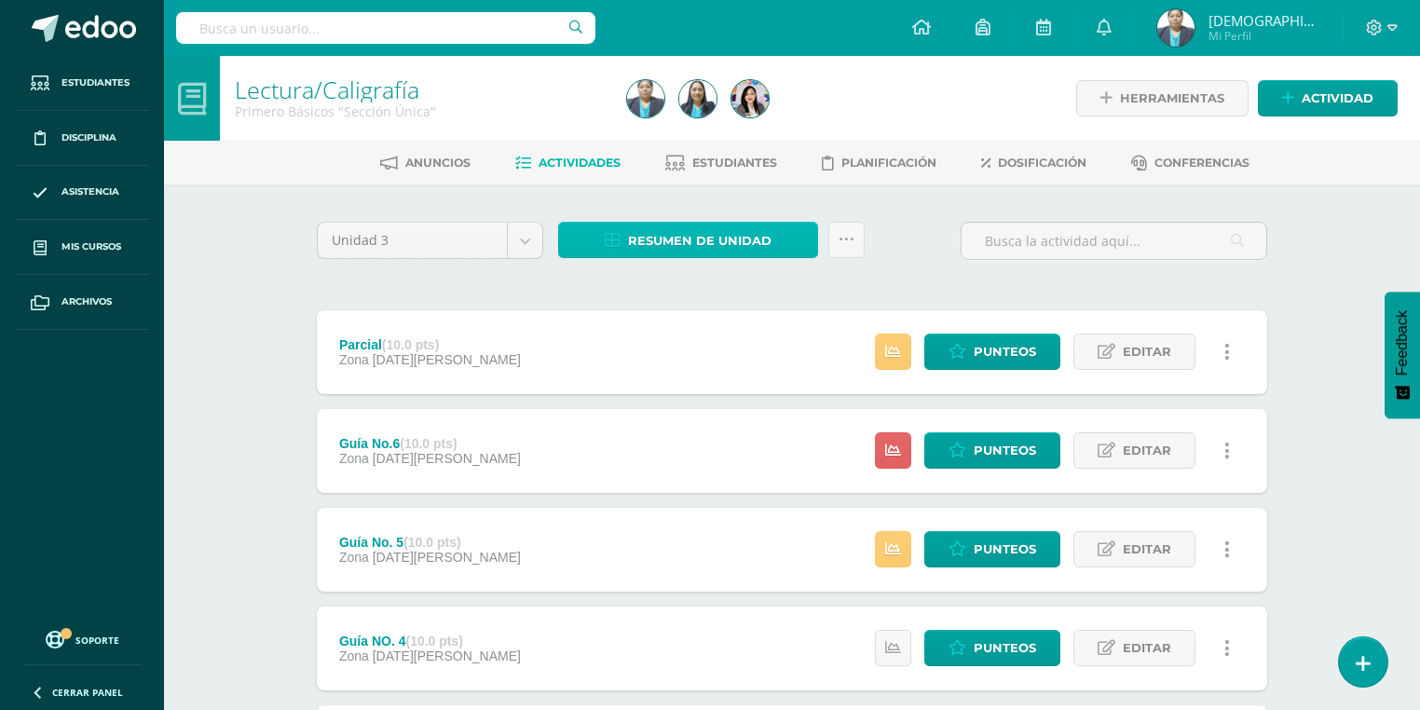
click at [659, 247] on span "Resumen de unidad" at bounding box center [699, 241] width 143 height 34
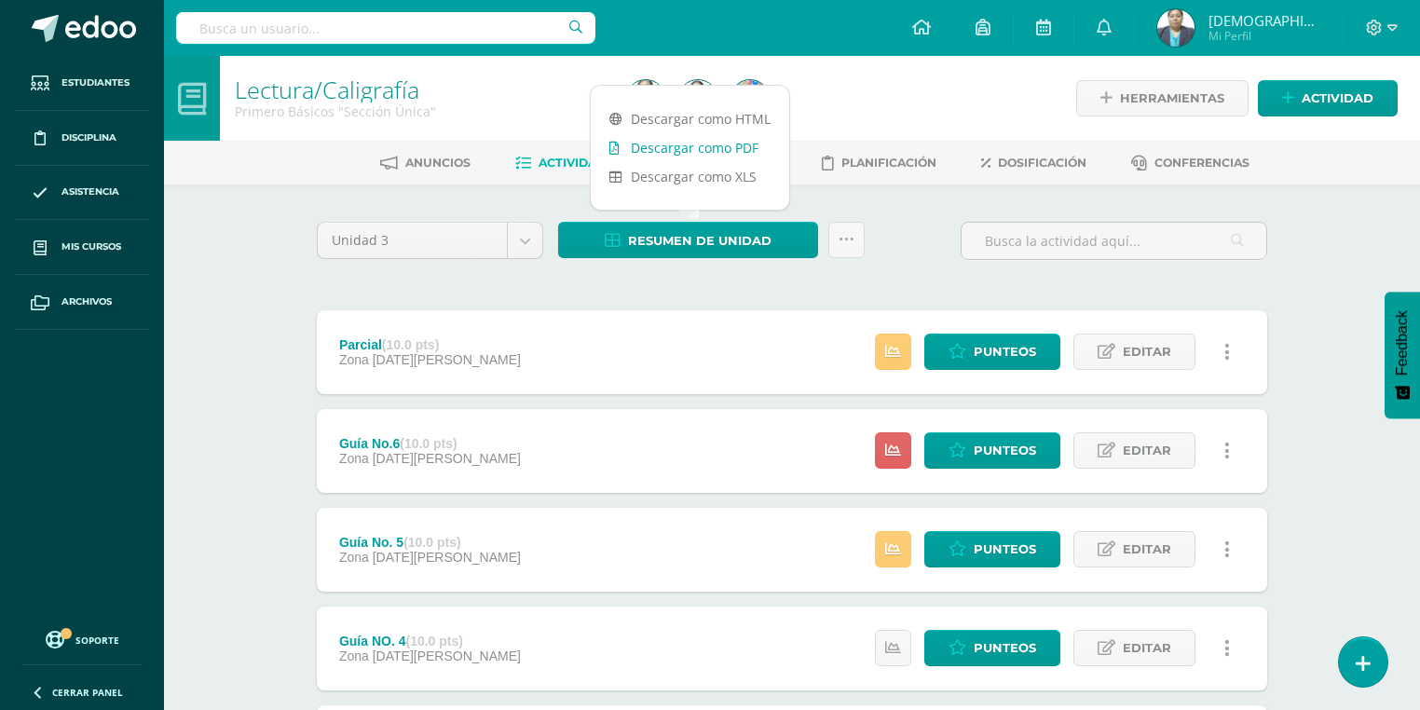
click at [667, 153] on link "Descargar como PDF" at bounding box center [690, 147] width 198 height 29
click at [920, 259] on div "Unidad 3 Unidad 1 Unidad 2 Unidad 3 Unidad 4 Resumen de unidad Subir actividade…" at bounding box center [791, 248] width 965 height 53
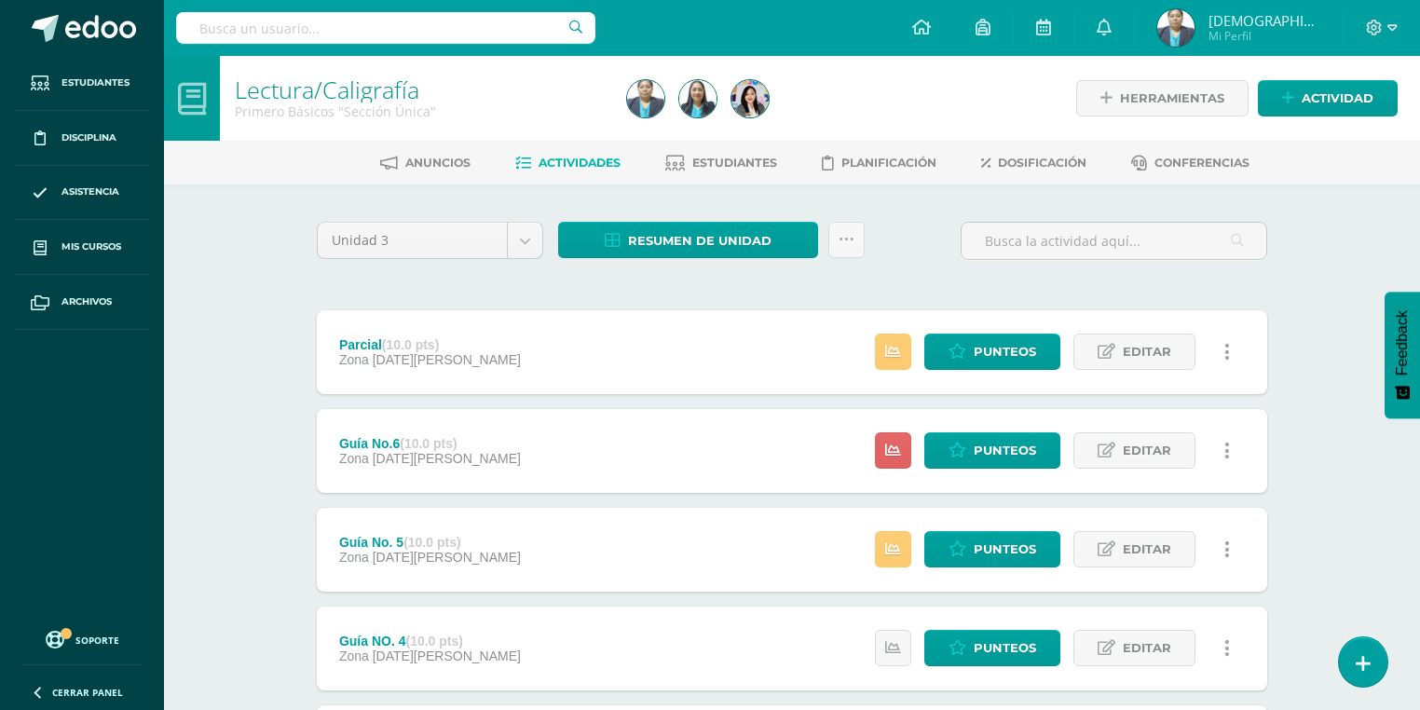
click at [1194, 19] on img at bounding box center [1175, 27] width 37 height 37
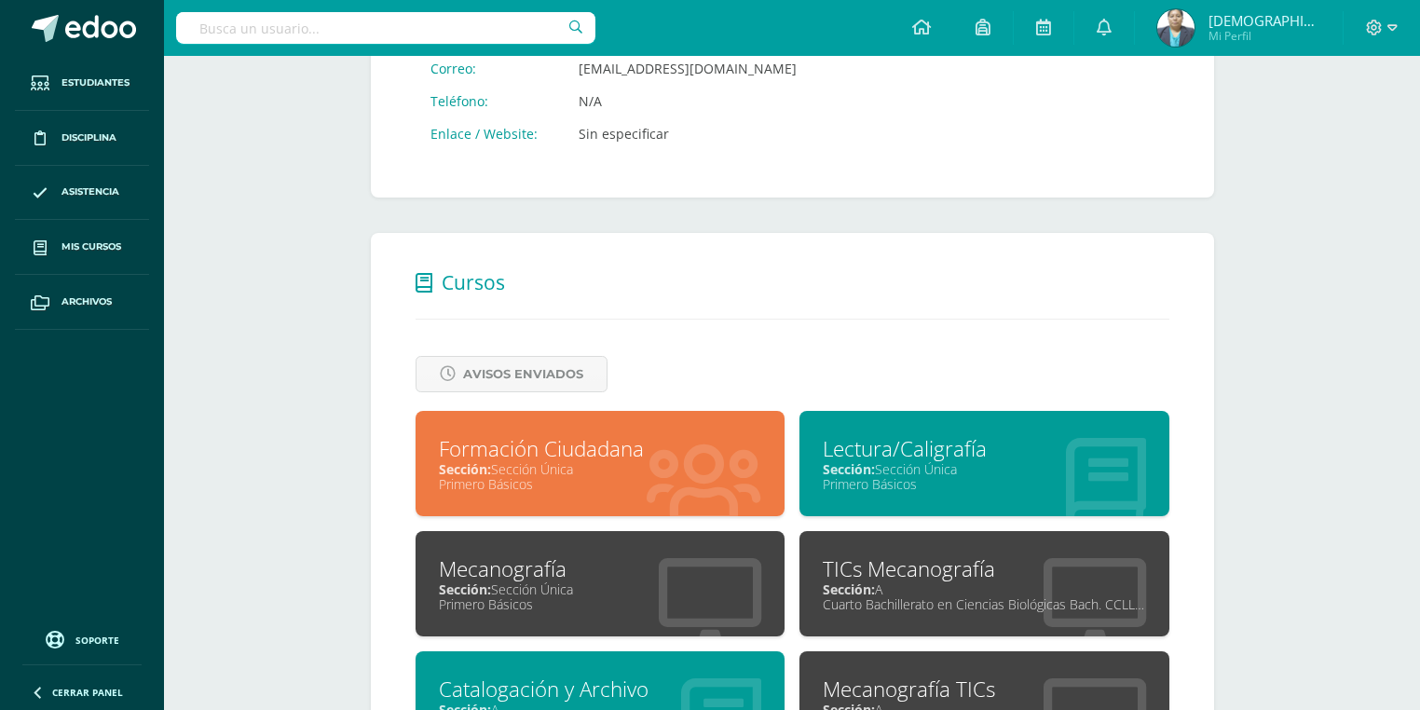
scroll to position [745, 0]
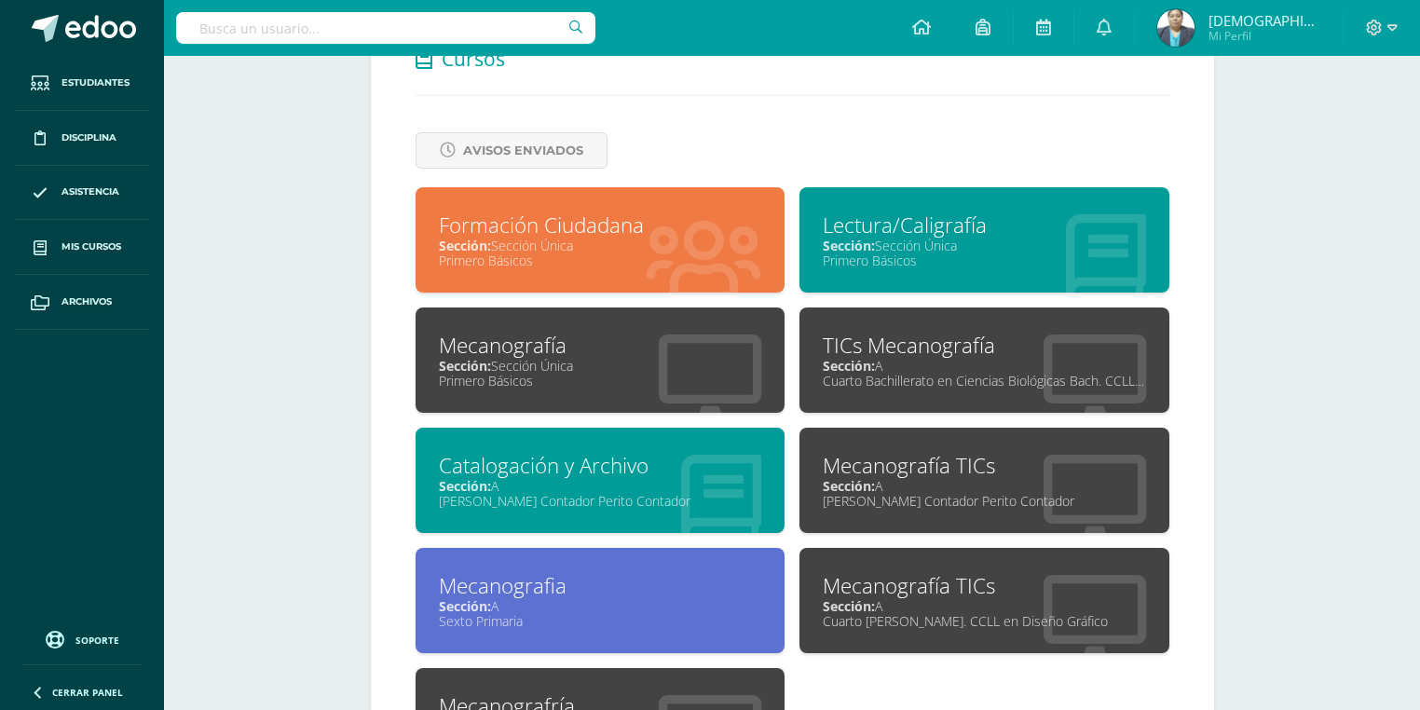
click at [516, 376] on div "Primero Básicos" at bounding box center [600, 381] width 323 height 18
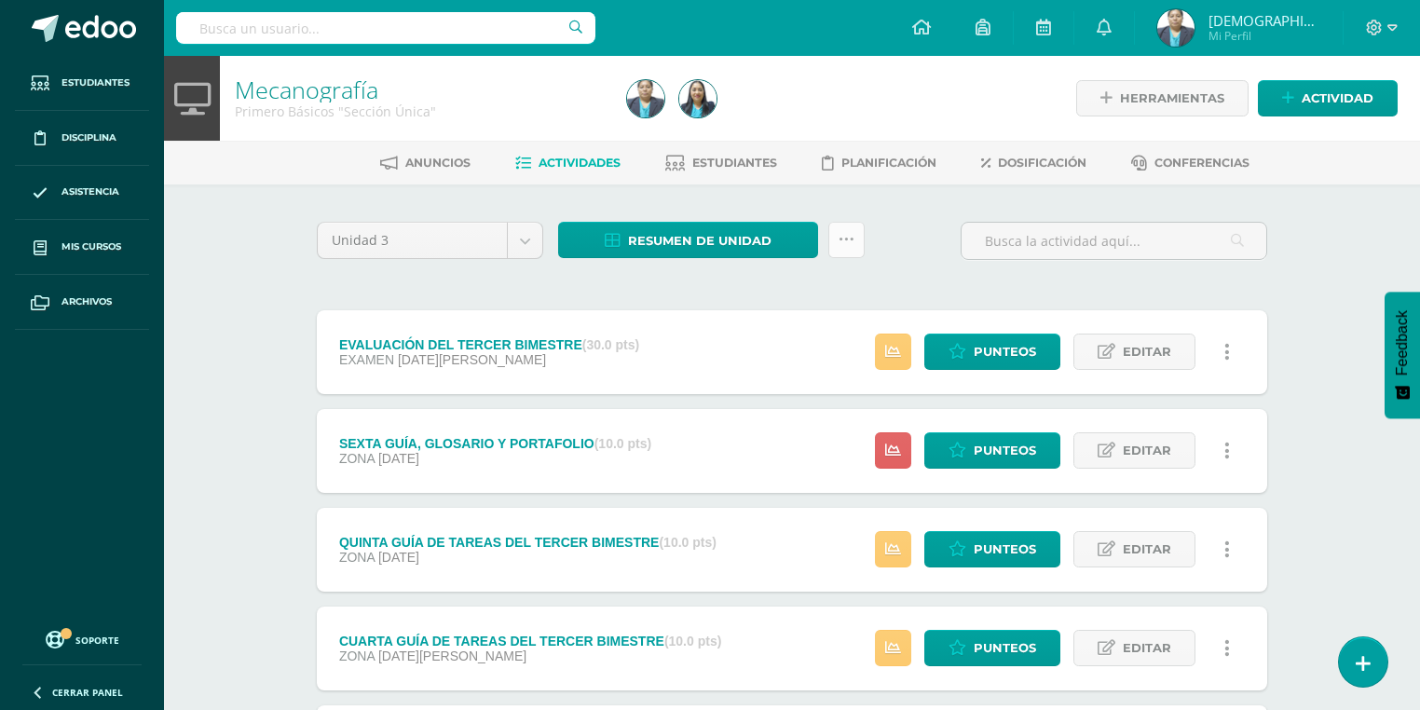
click at [842, 248] on link at bounding box center [846, 240] width 36 height 36
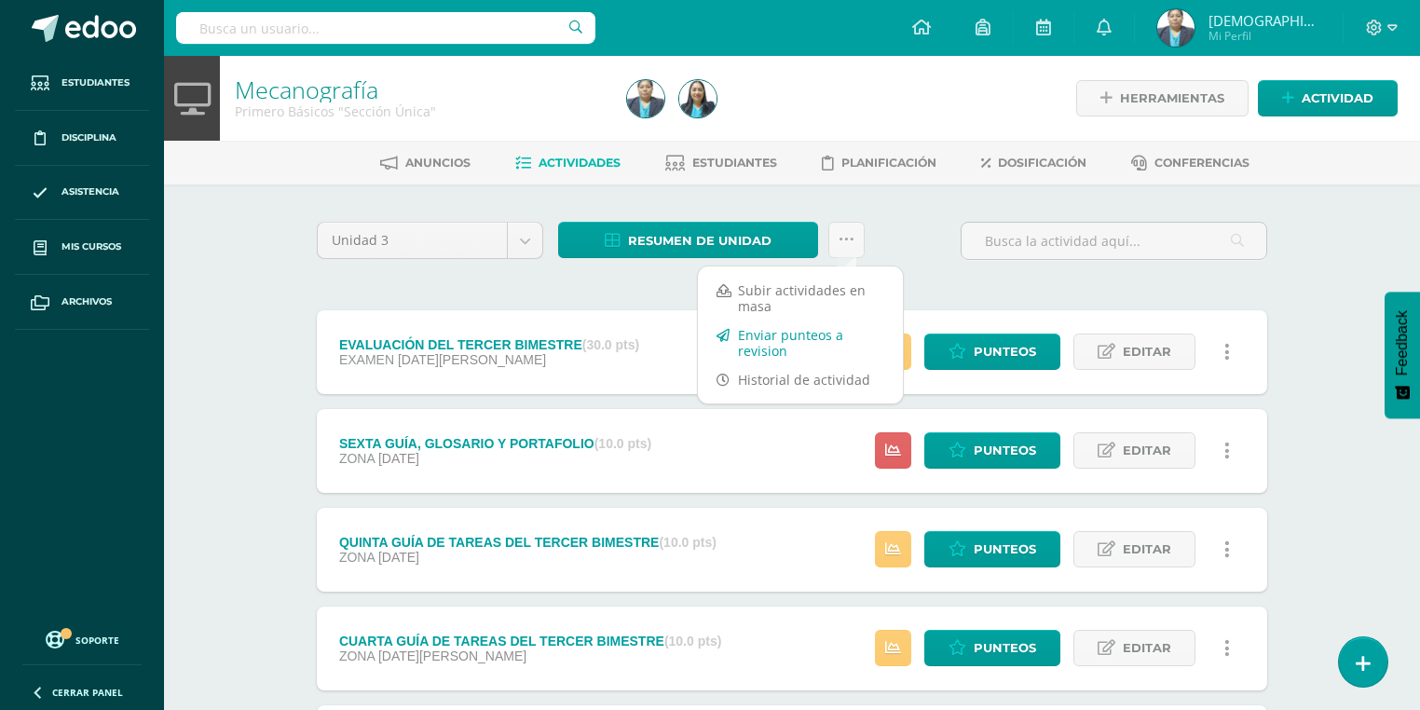
click at [782, 346] on link "Enviar punteos a revision" at bounding box center [800, 342] width 205 height 45
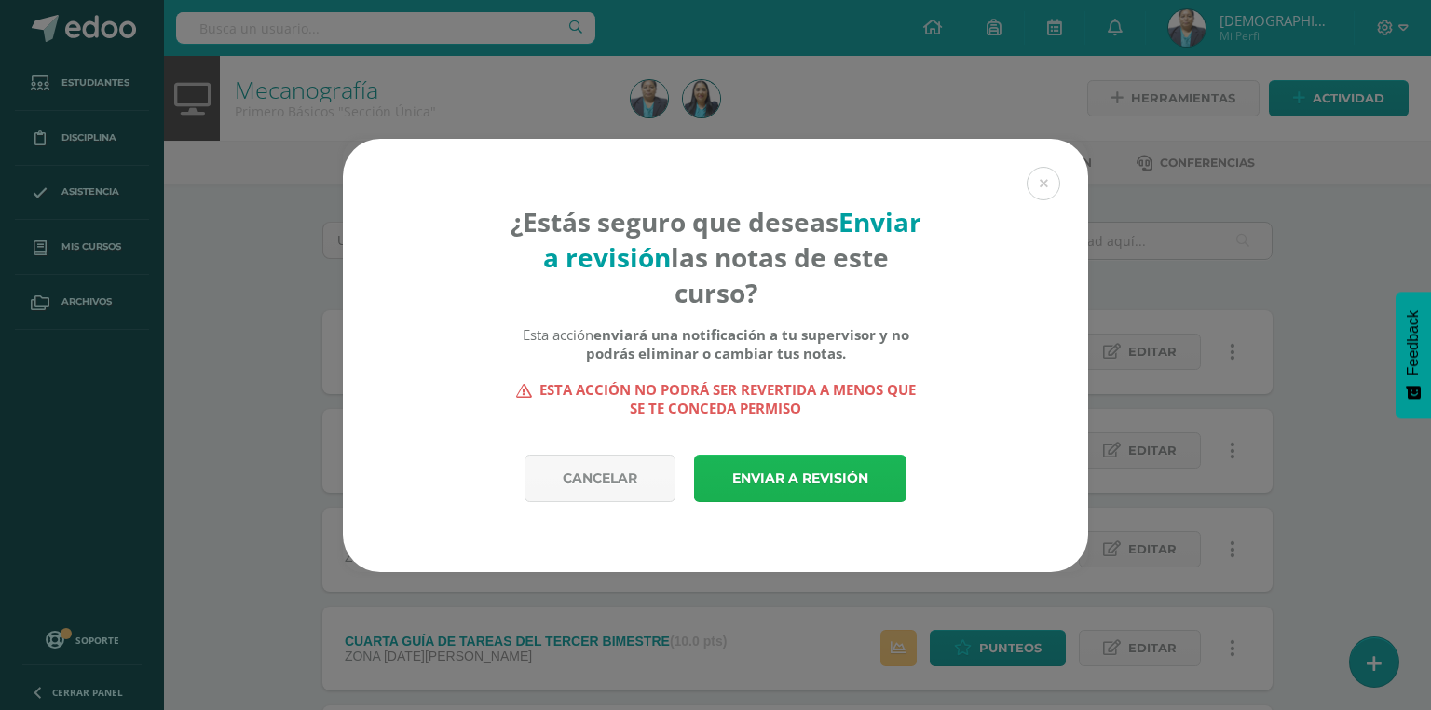
click at [786, 481] on link "Enviar a revisión" at bounding box center [800, 479] width 212 height 48
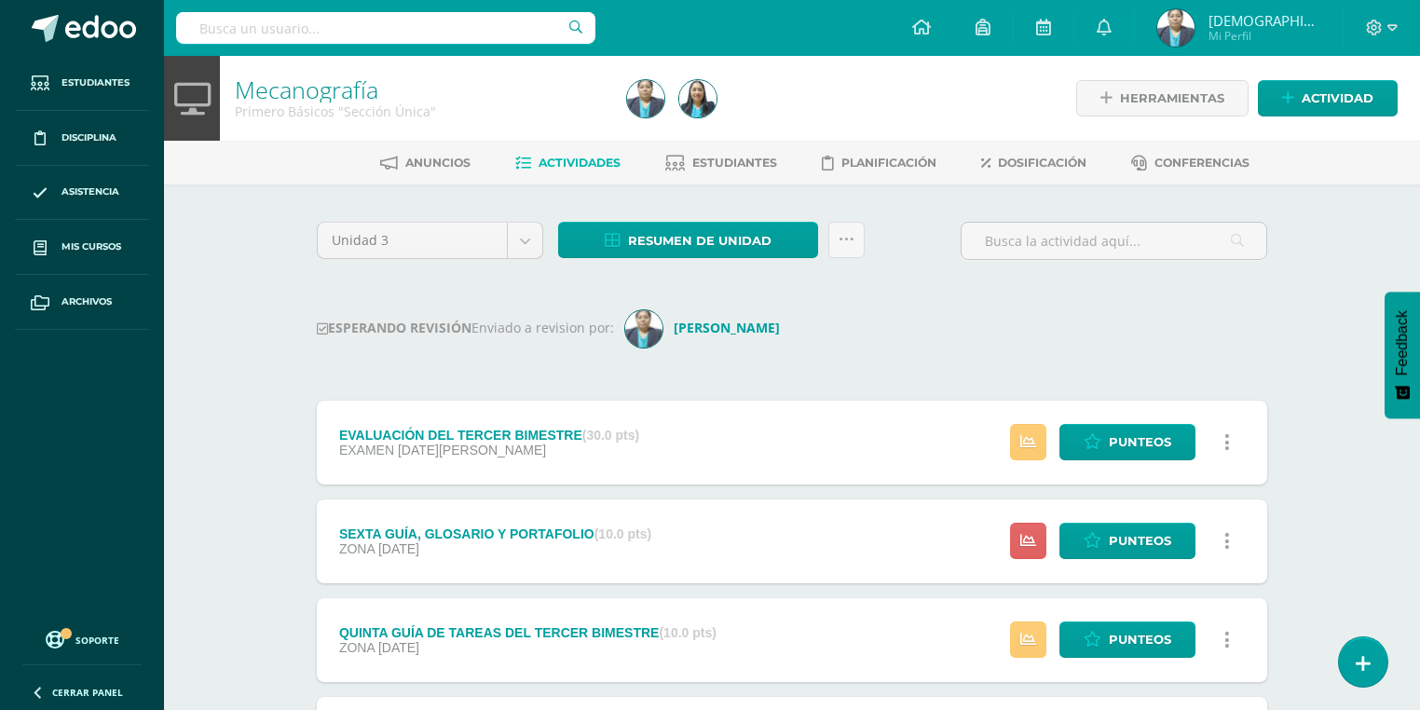
click at [1194, 32] on img at bounding box center [1175, 27] width 37 height 37
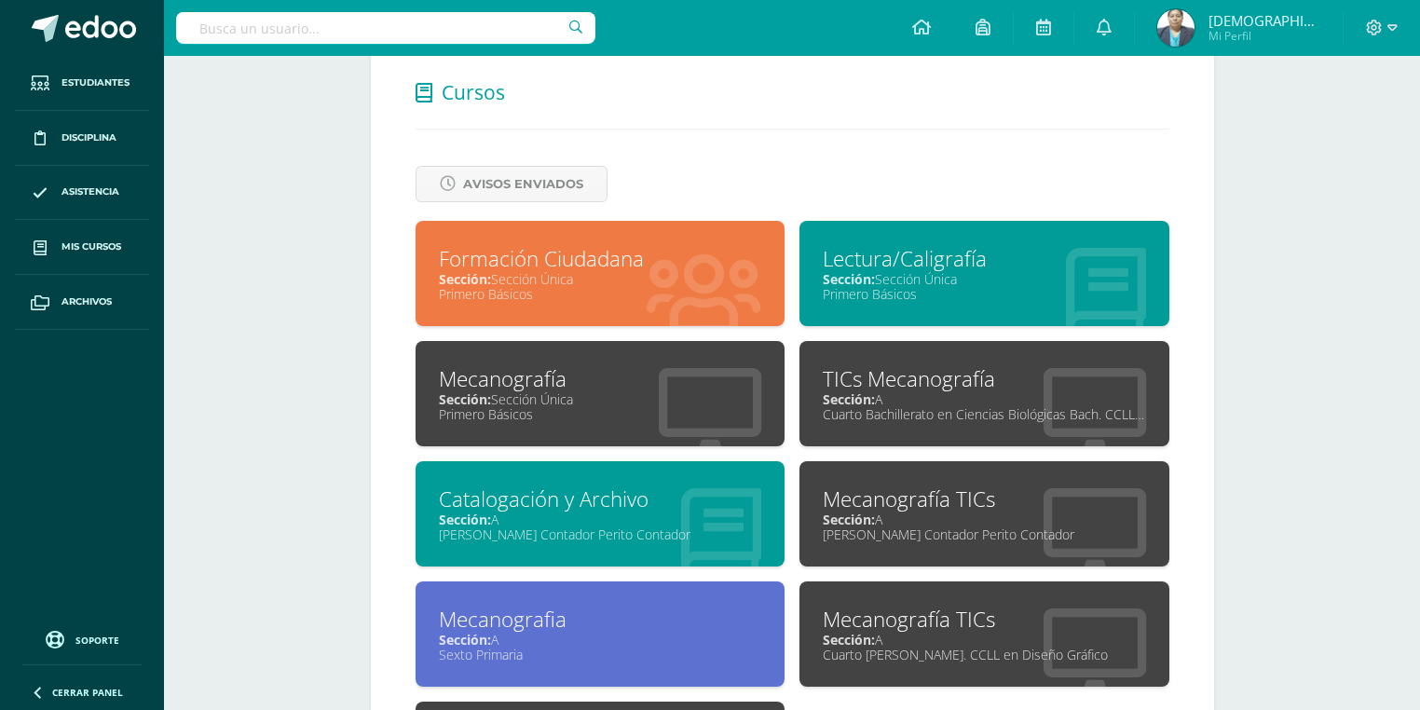
scroll to position [745, 0]
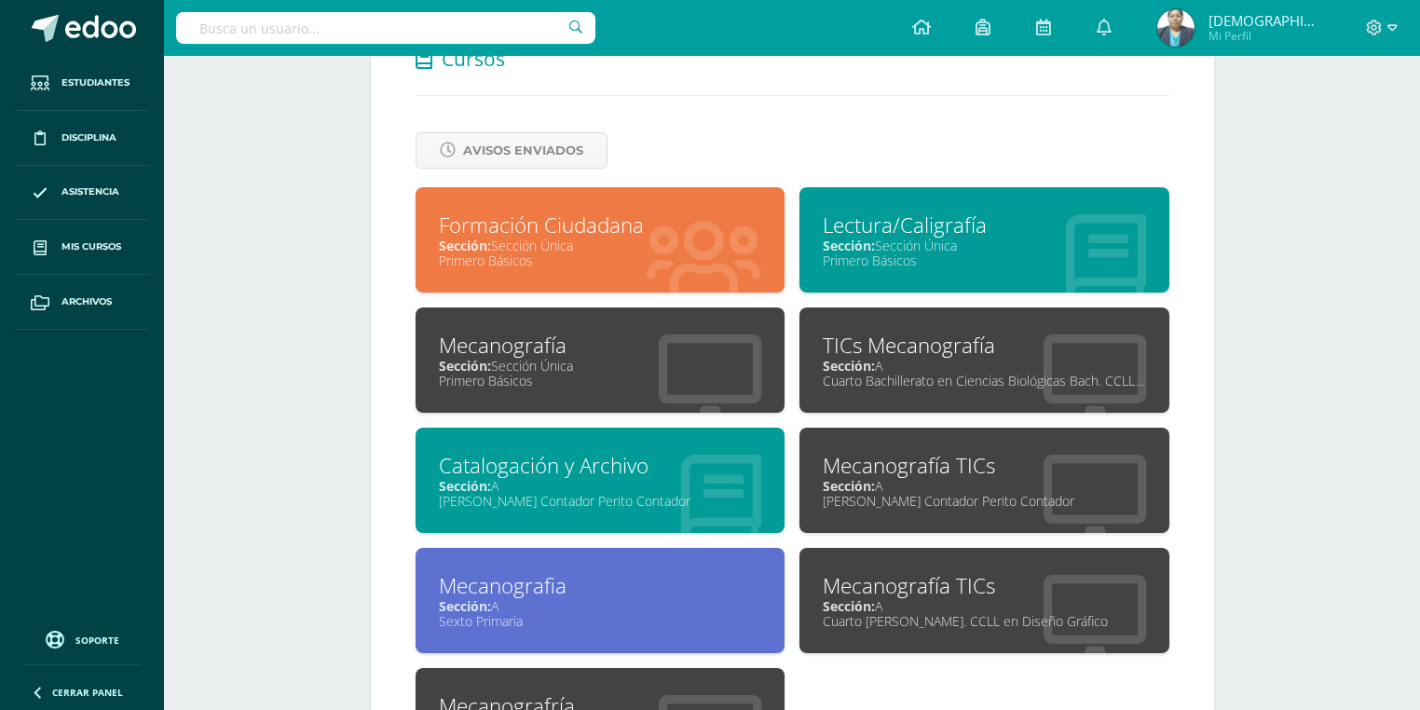
click at [992, 395] on div "TICs Mecanografía Sección: A Cuarto Bachillerato en Ciencias Biológicas [PERSON…" at bounding box center [984, 359] width 370 height 105
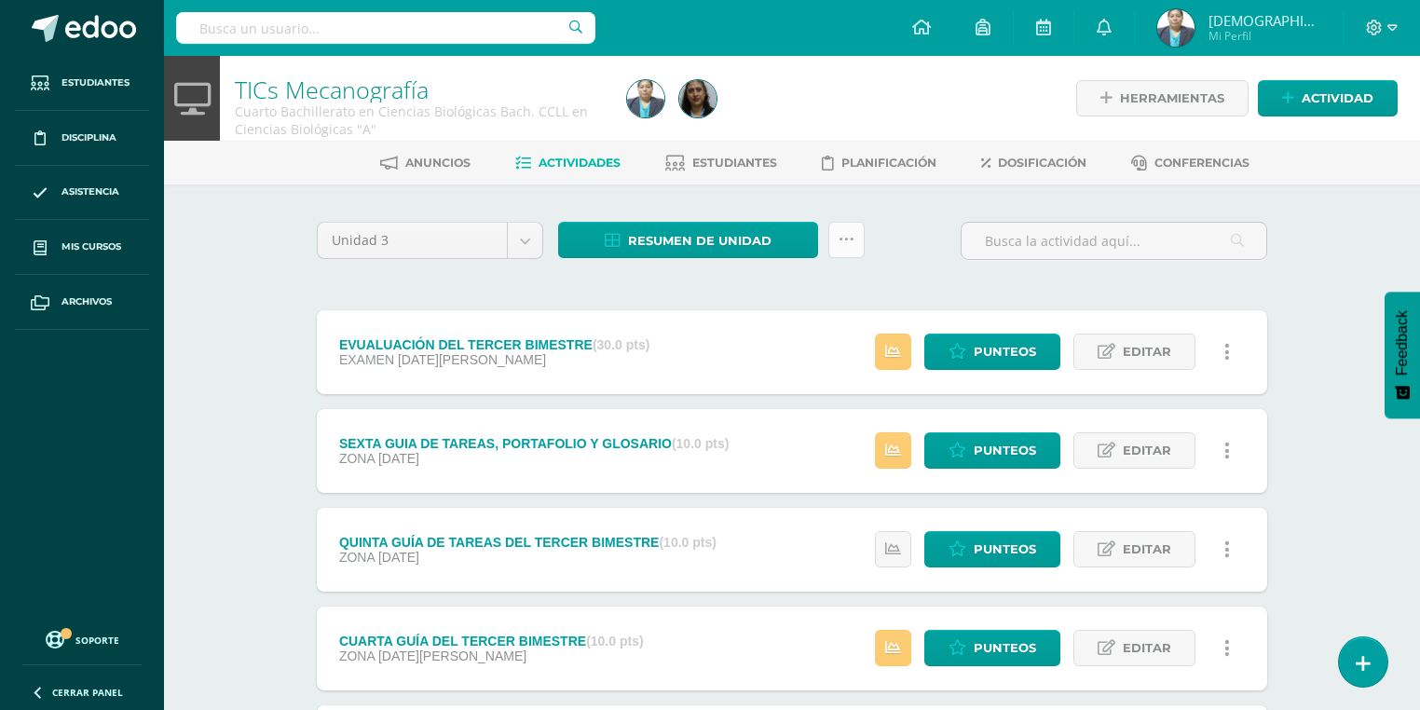
click at [850, 242] on icon at bounding box center [846, 240] width 16 height 16
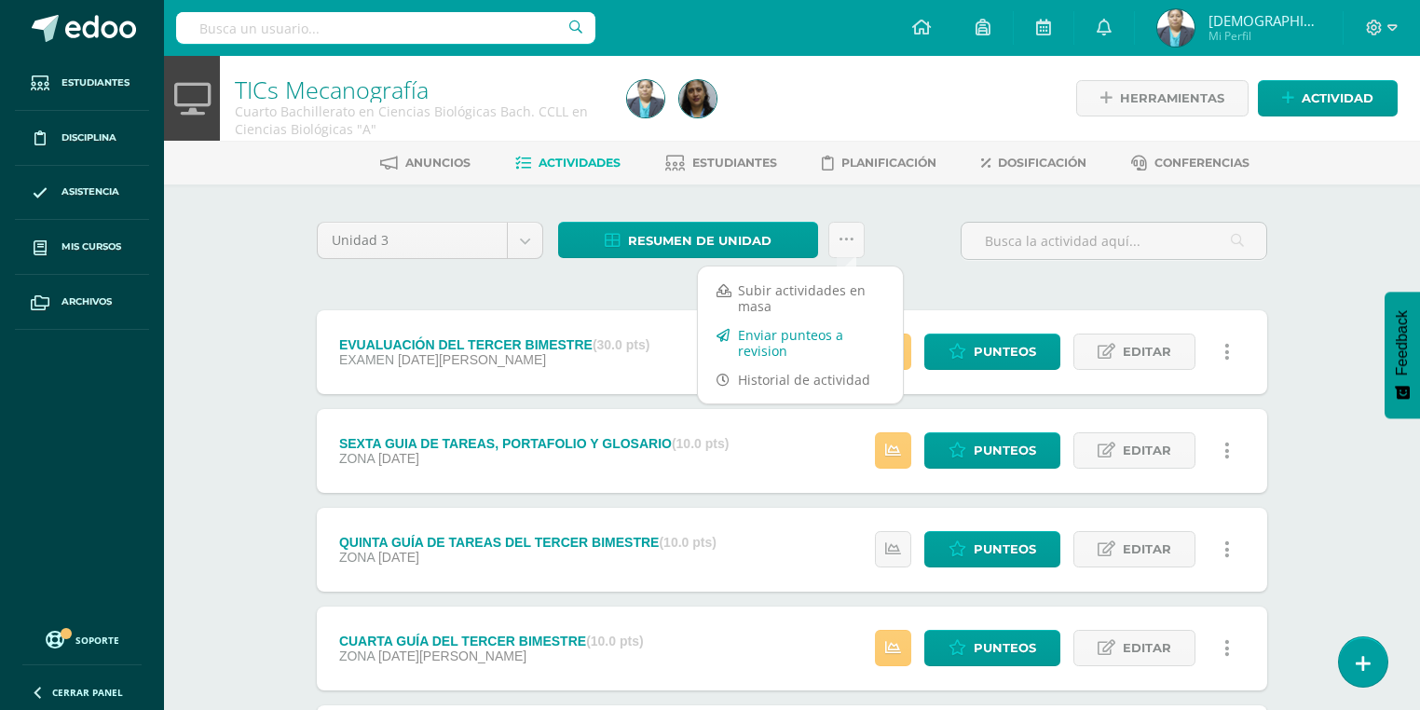
click at [816, 340] on link "Enviar punteos a revision" at bounding box center [800, 342] width 205 height 45
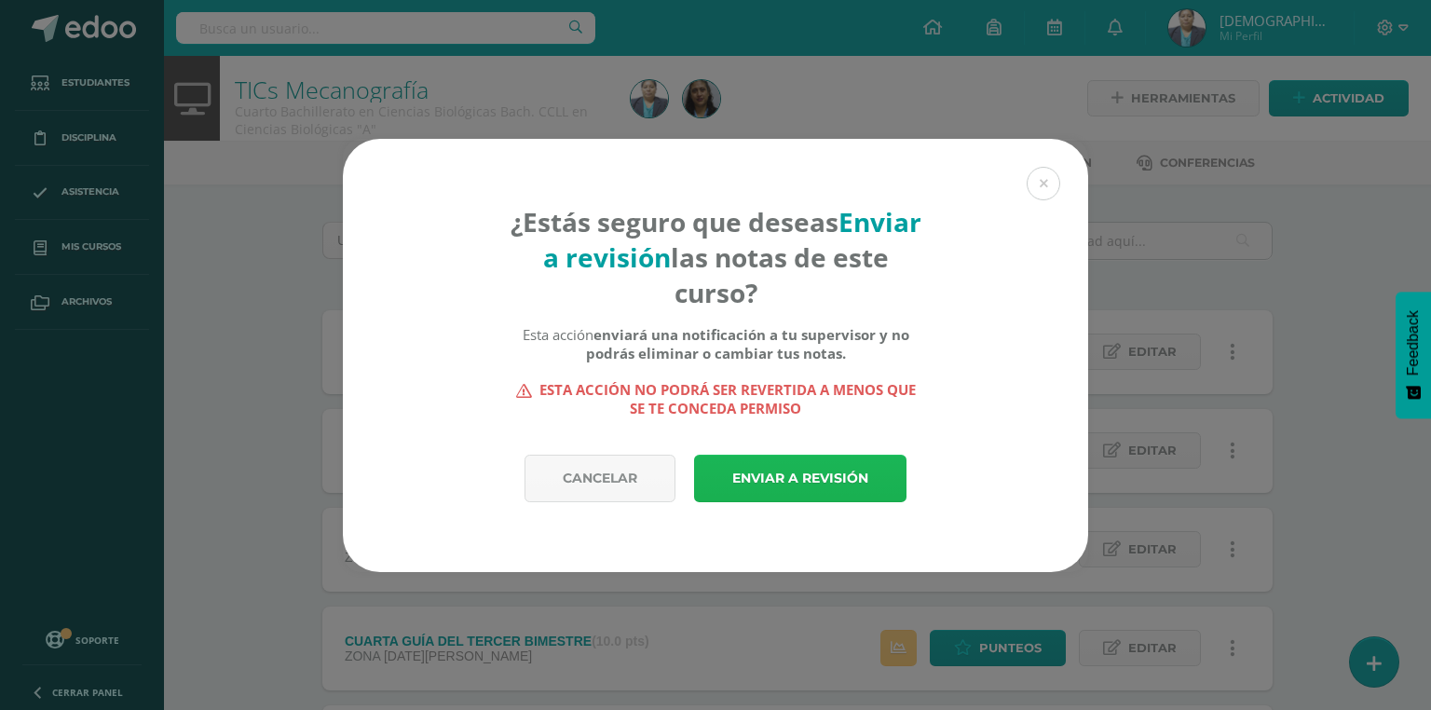
click at [793, 473] on link "Enviar a revisión" at bounding box center [800, 479] width 212 height 48
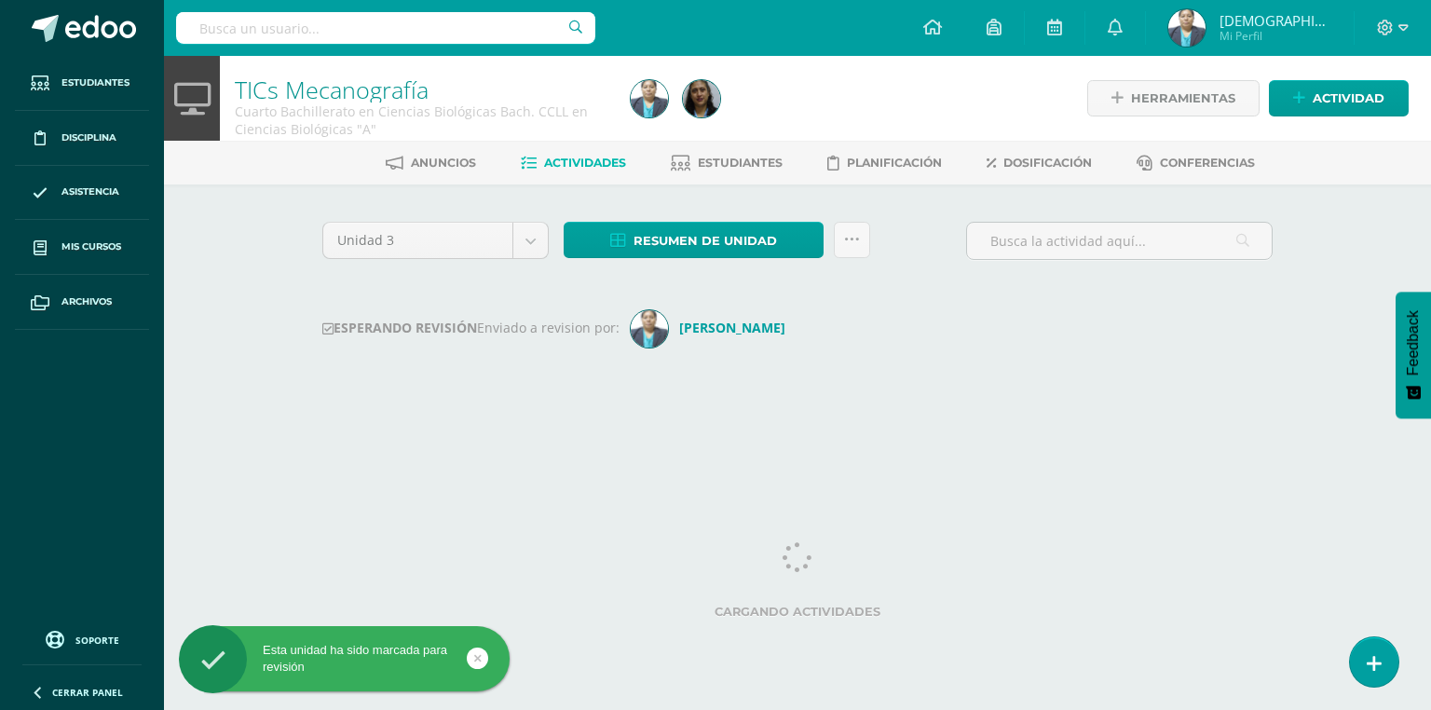
click at [1205, 22] on img at bounding box center [1186, 27] width 37 height 37
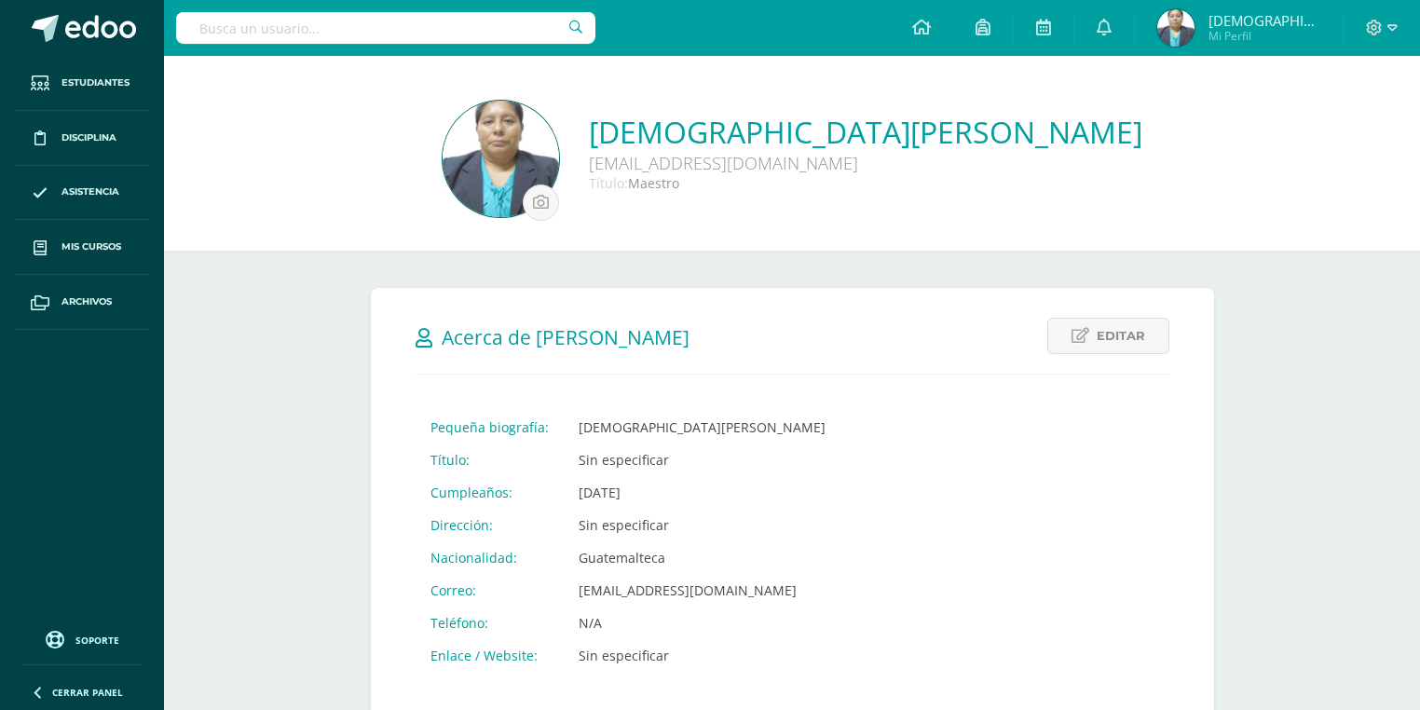
click at [1194, 28] on img at bounding box center [1175, 27] width 37 height 37
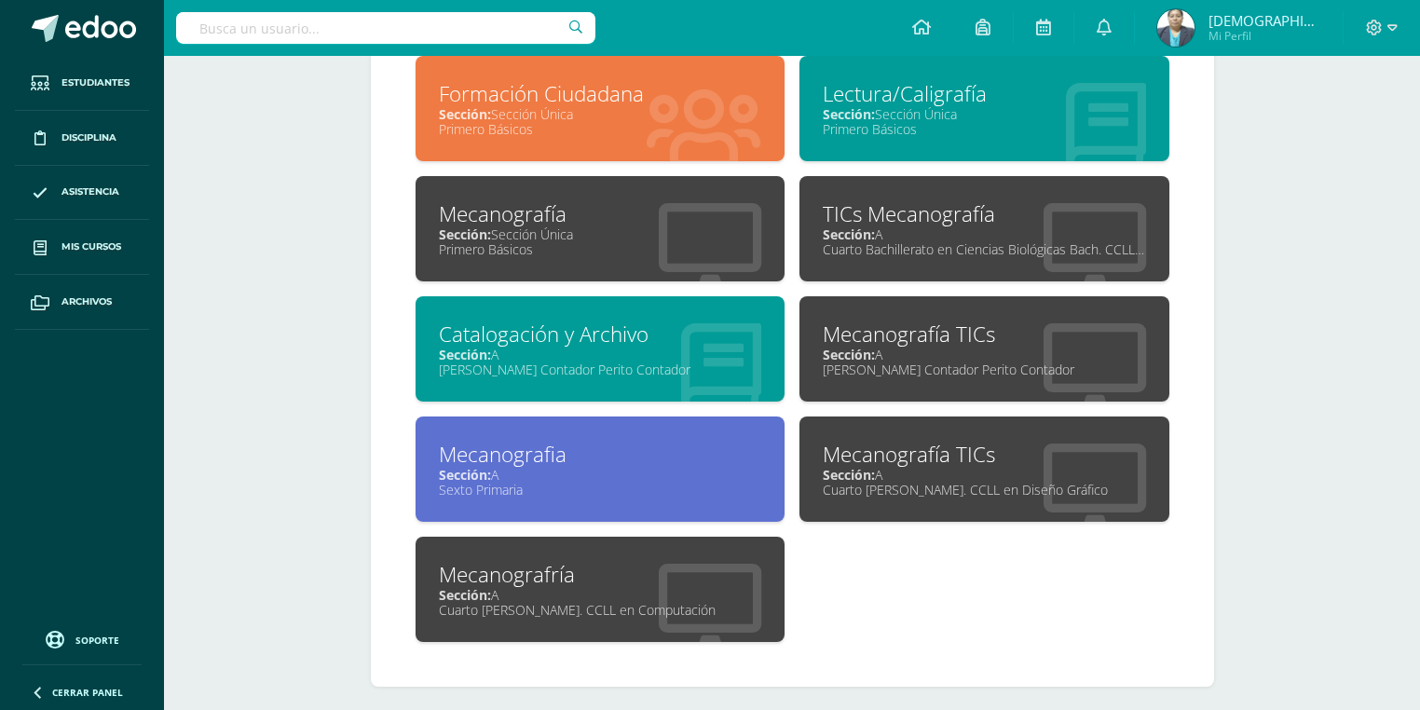
scroll to position [891, 0]
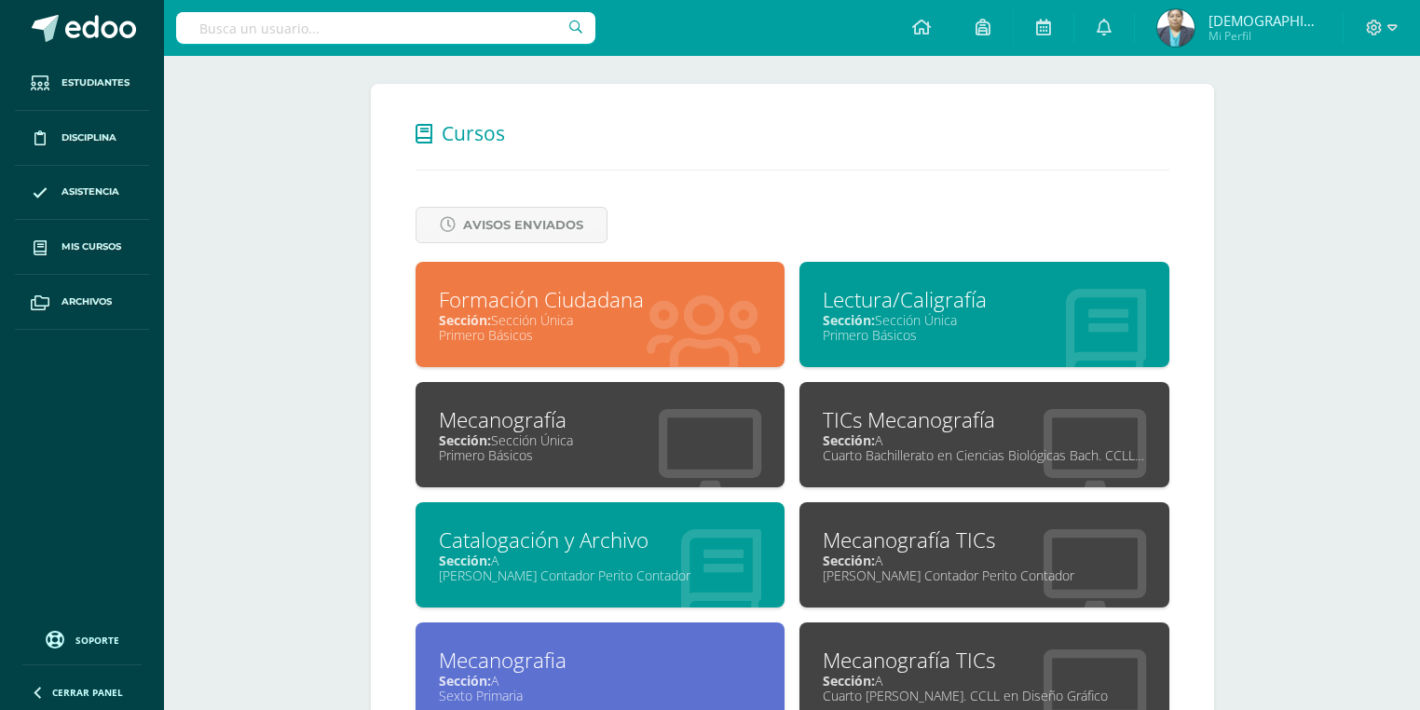
scroll to position [745, 0]
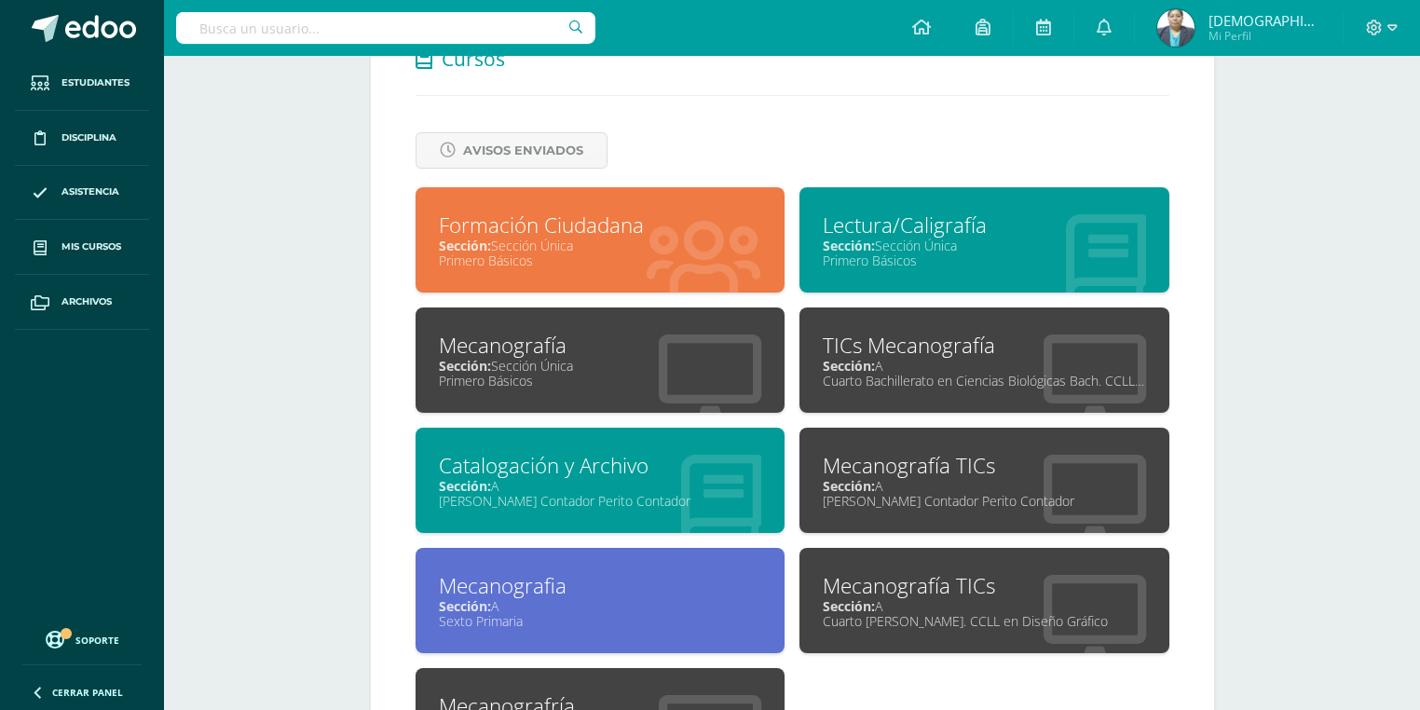
click at [590, 471] on div "Catalogación y Archivo" at bounding box center [600, 465] width 323 height 29
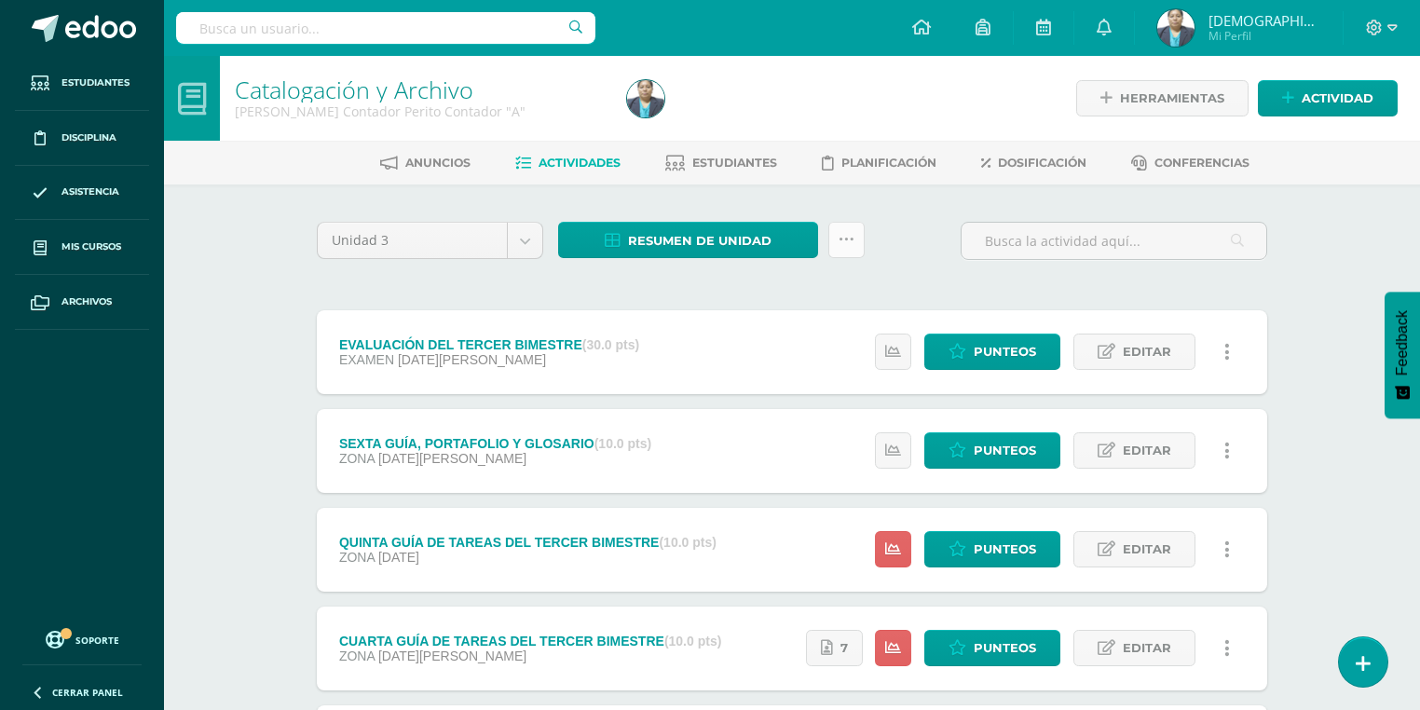
click at [849, 246] on icon at bounding box center [846, 240] width 16 height 16
click at [816, 341] on link "Enviar punteos a revision" at bounding box center [800, 342] width 205 height 45
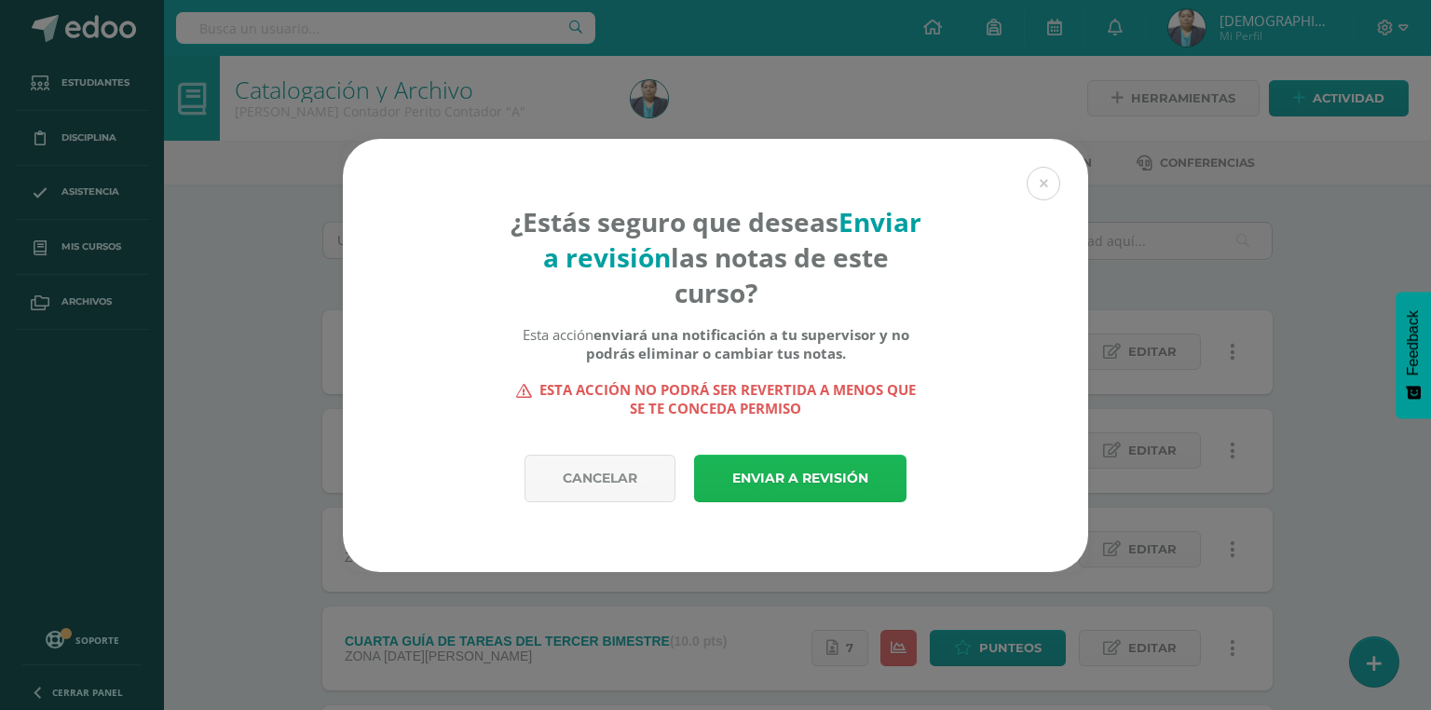
click at [764, 482] on link "Enviar a revisión" at bounding box center [800, 479] width 212 height 48
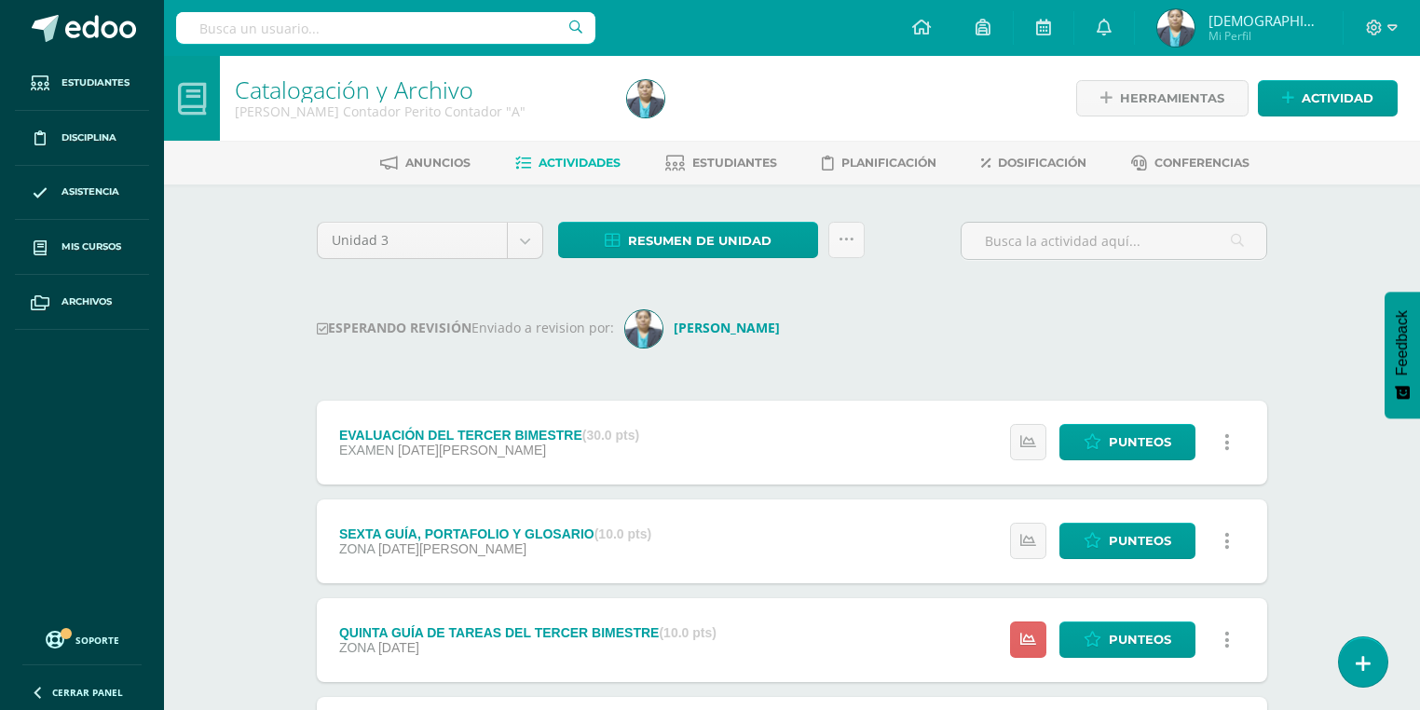
click at [1194, 31] on img at bounding box center [1175, 27] width 37 height 37
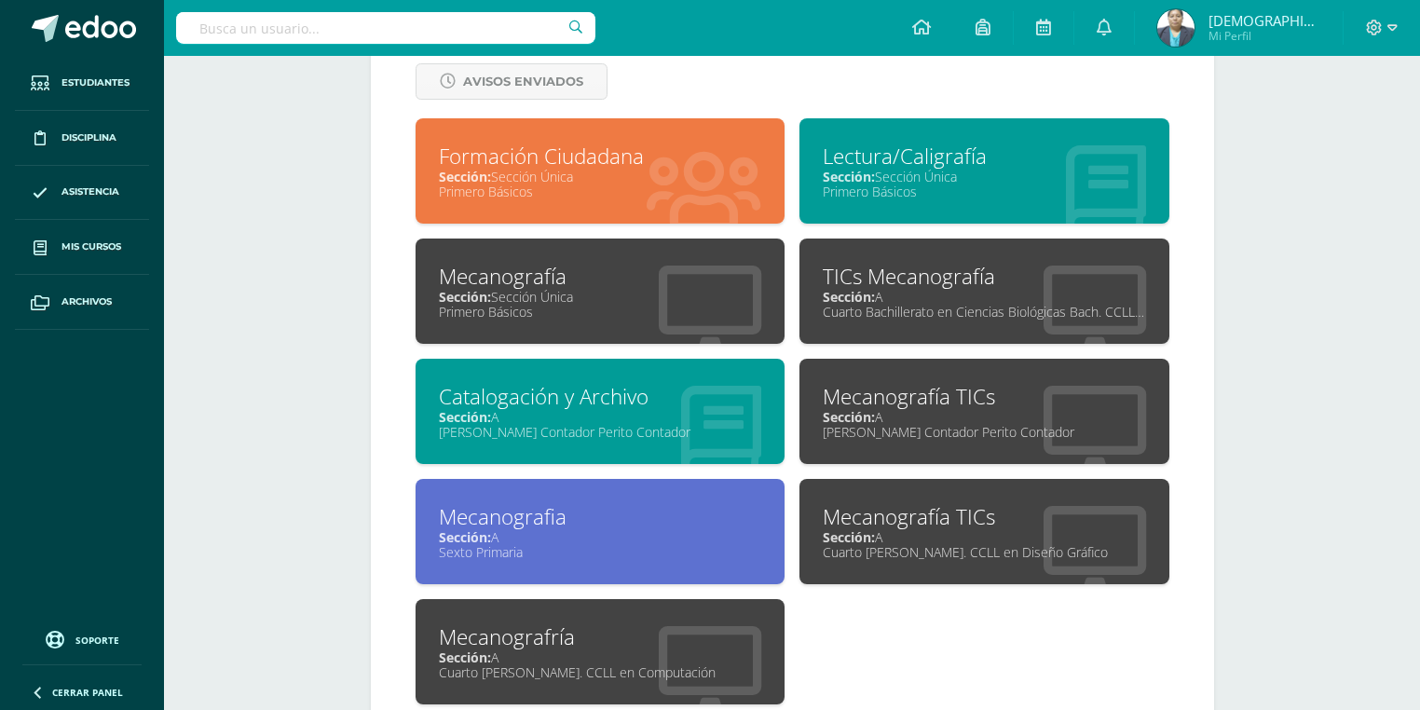
scroll to position [820, 0]
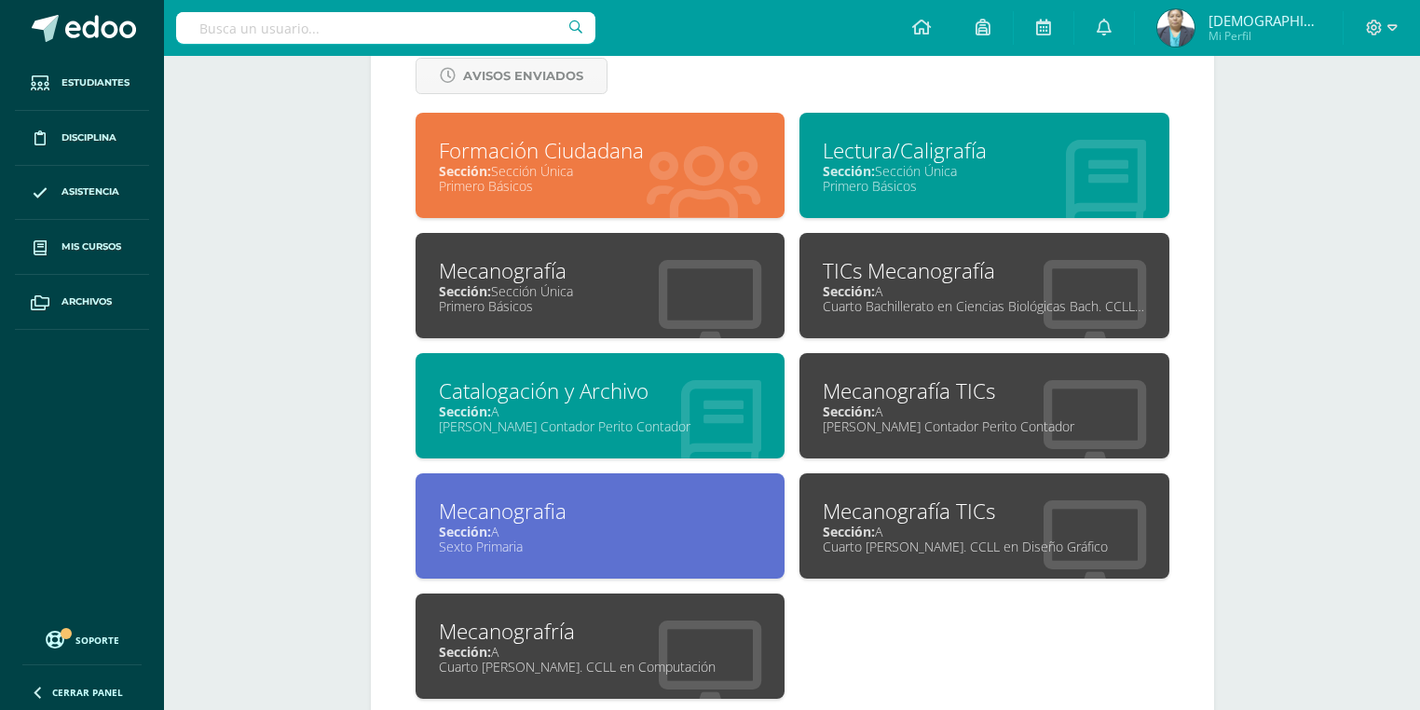
click at [928, 440] on div "Mecanografía TICs Sección: A Quinto Perito Contador Perito Contador" at bounding box center [984, 405] width 370 height 105
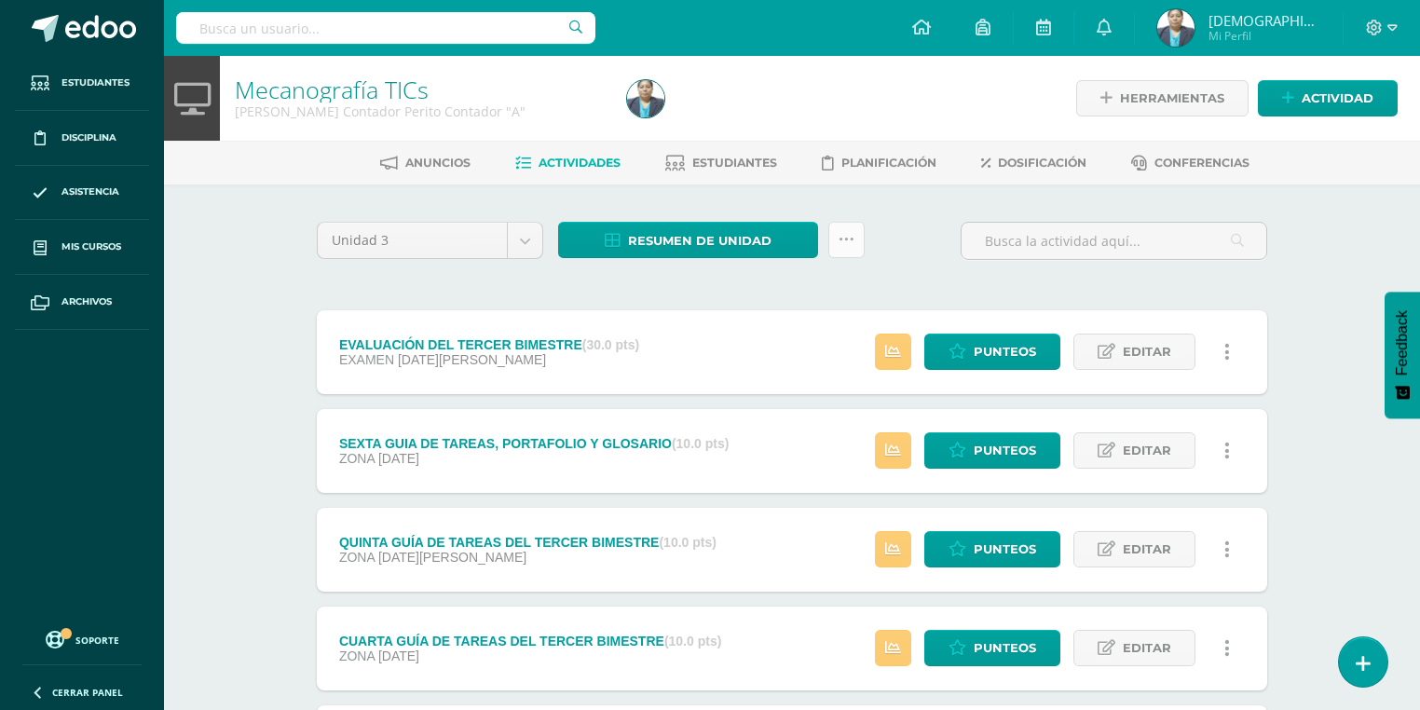
click at [849, 253] on link at bounding box center [846, 240] width 36 height 36
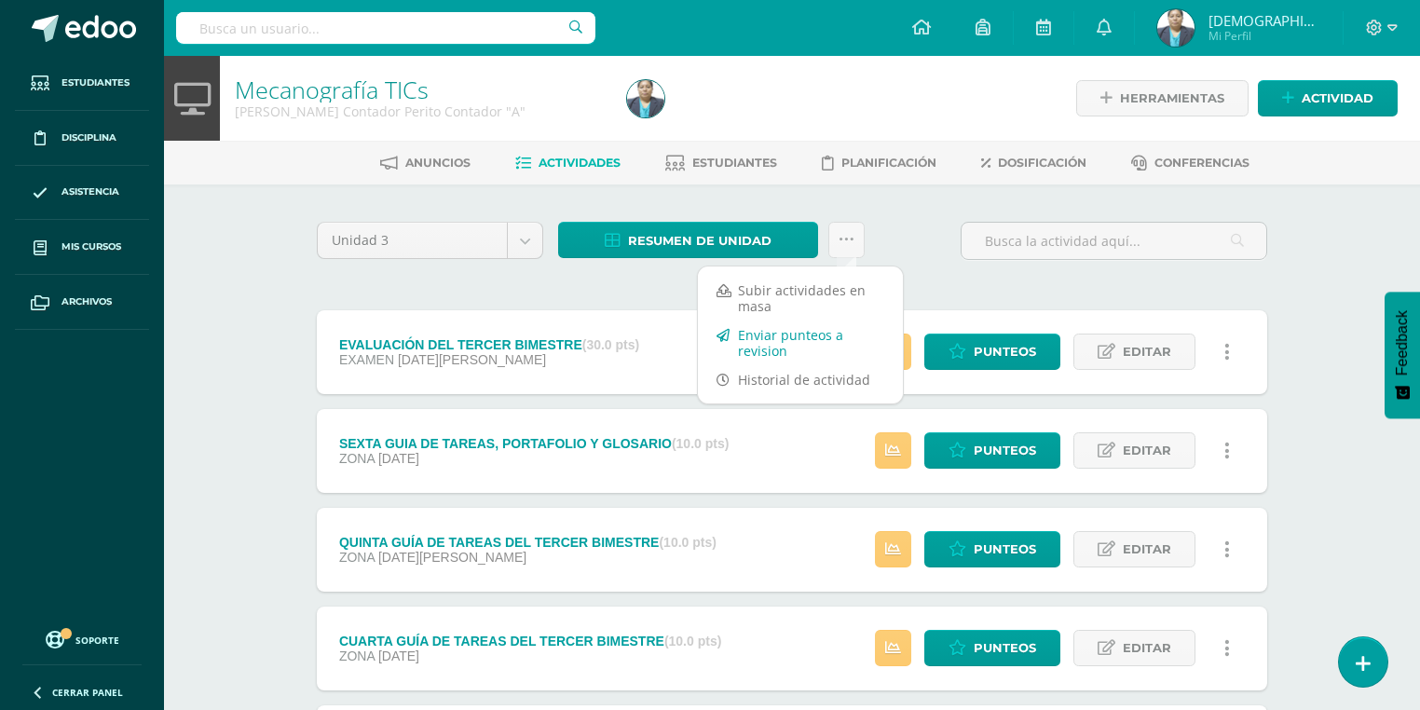
click at [810, 343] on link "Enviar punteos a revision" at bounding box center [800, 342] width 205 height 45
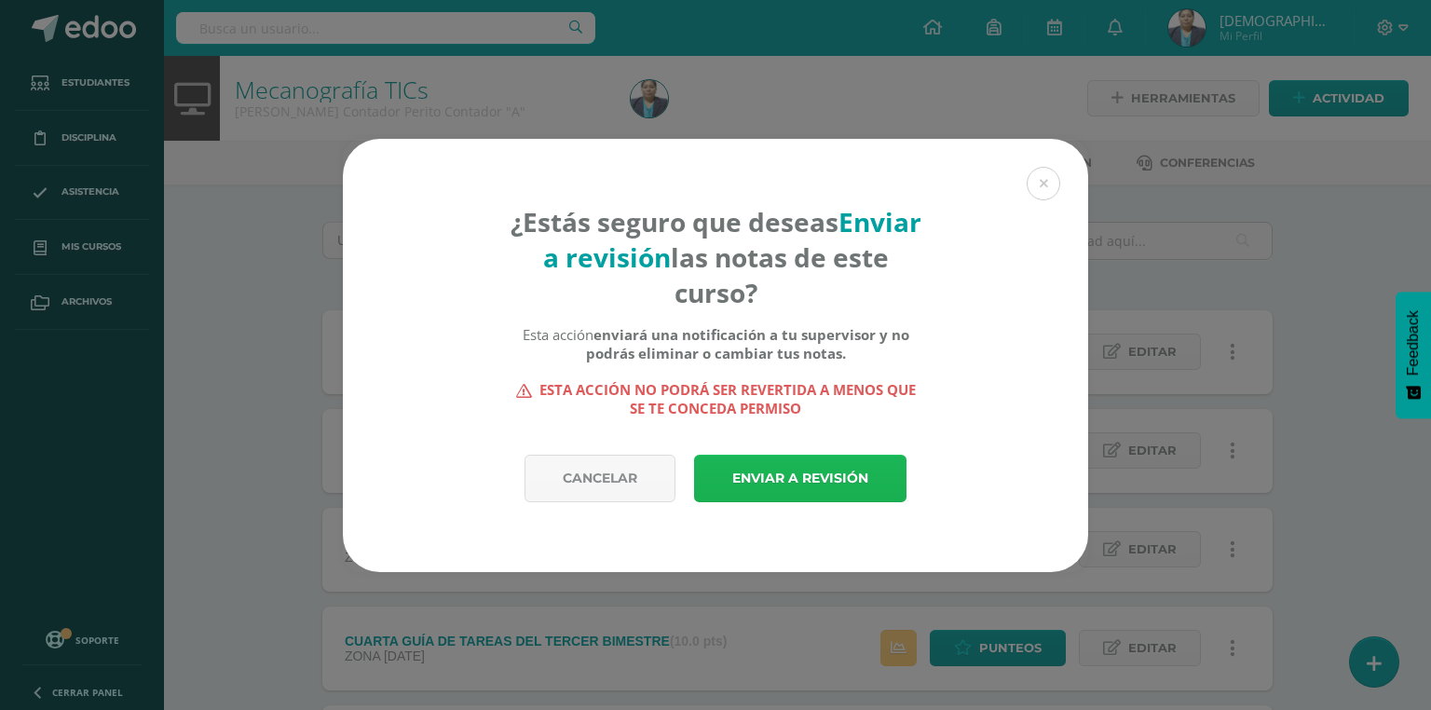
click at [765, 487] on link "Enviar a revisión" at bounding box center [800, 479] width 212 height 48
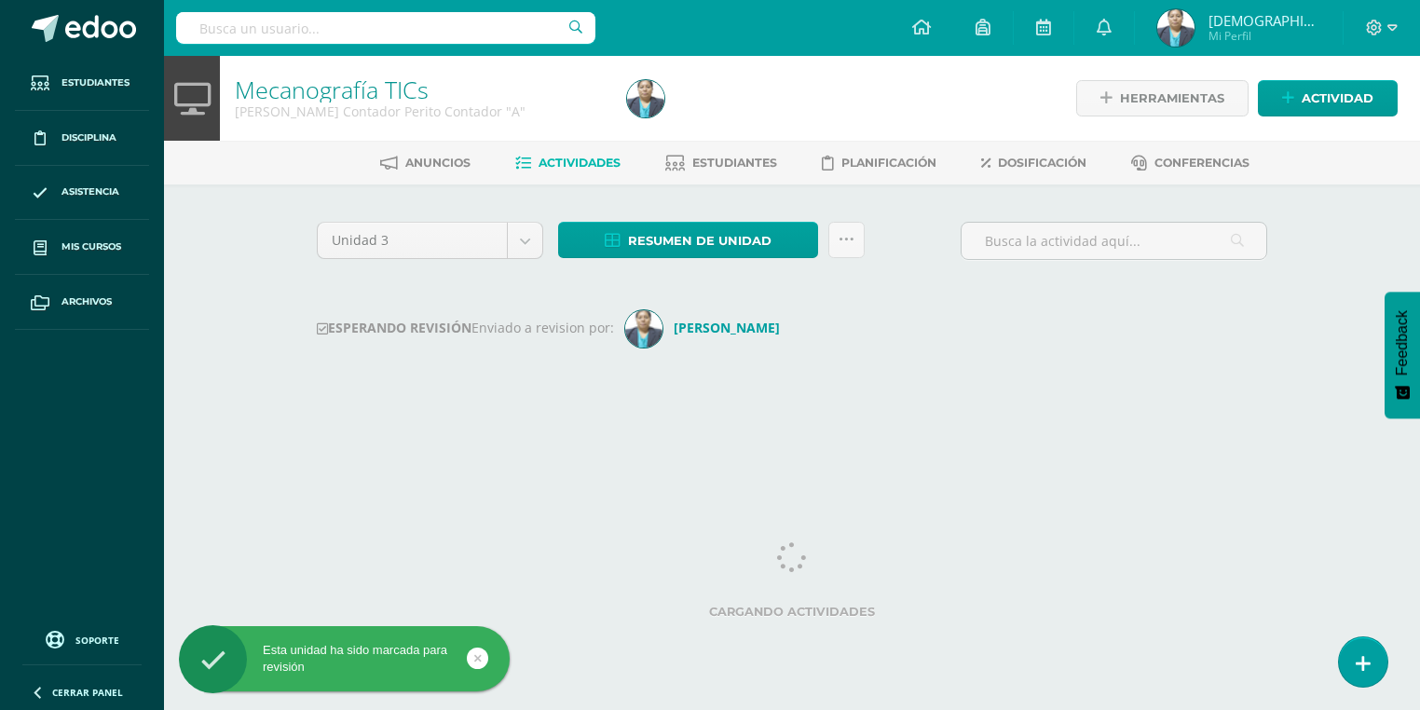
click at [1194, 34] on img at bounding box center [1175, 27] width 37 height 37
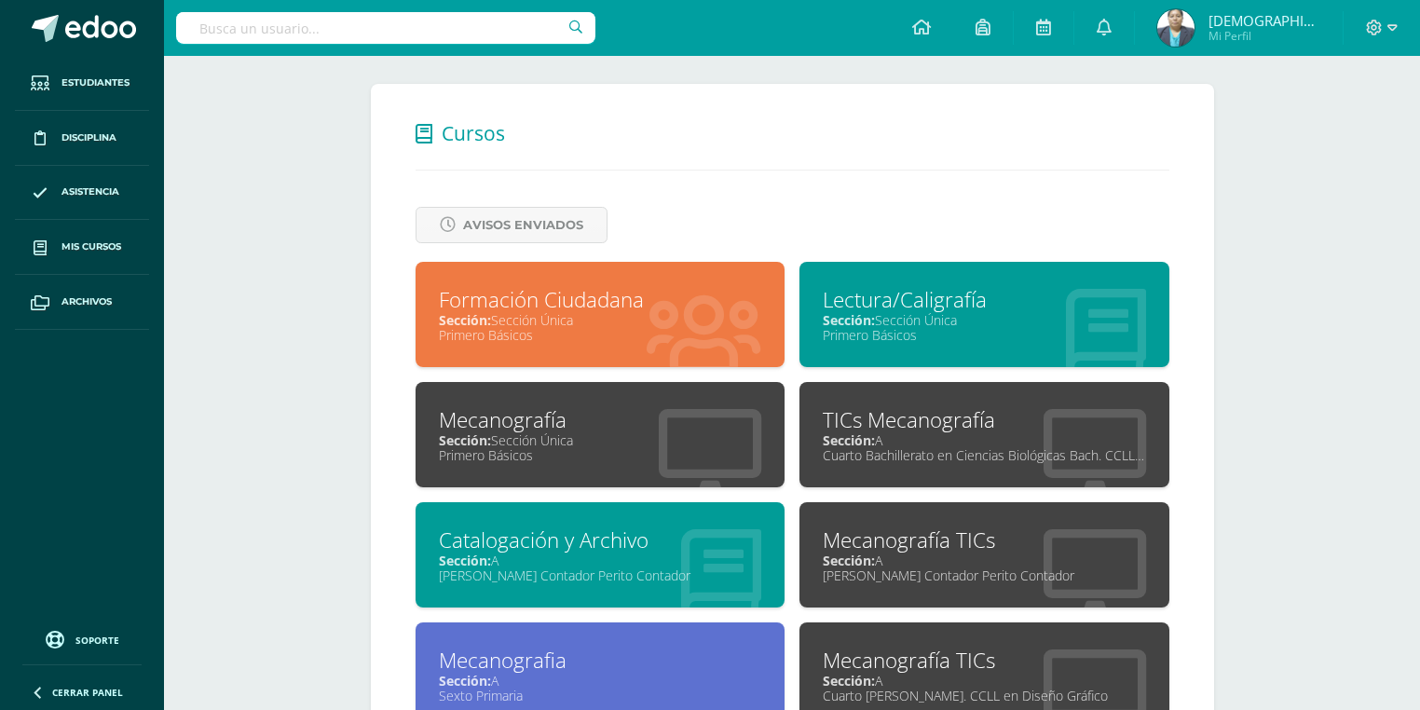
scroll to position [891, 0]
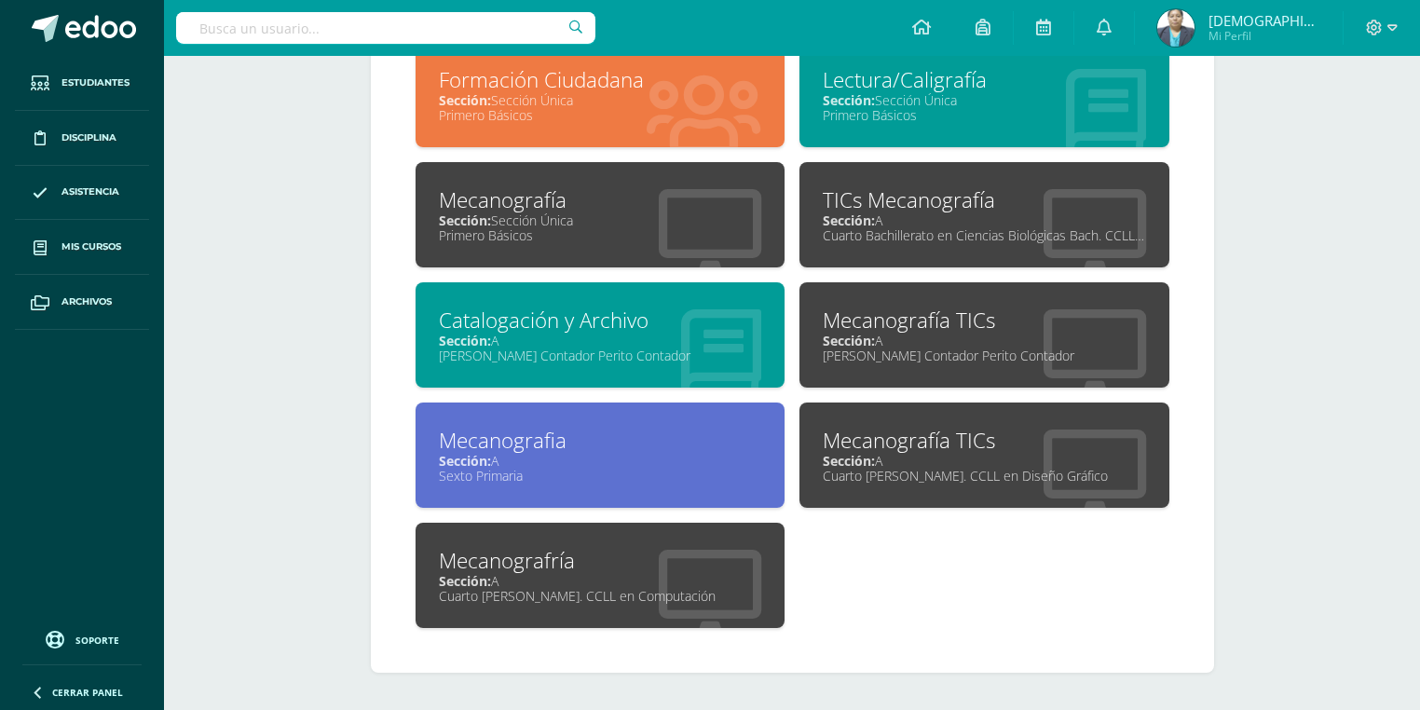
click at [879, 458] on div "Sección: A" at bounding box center [983, 461] width 323 height 18
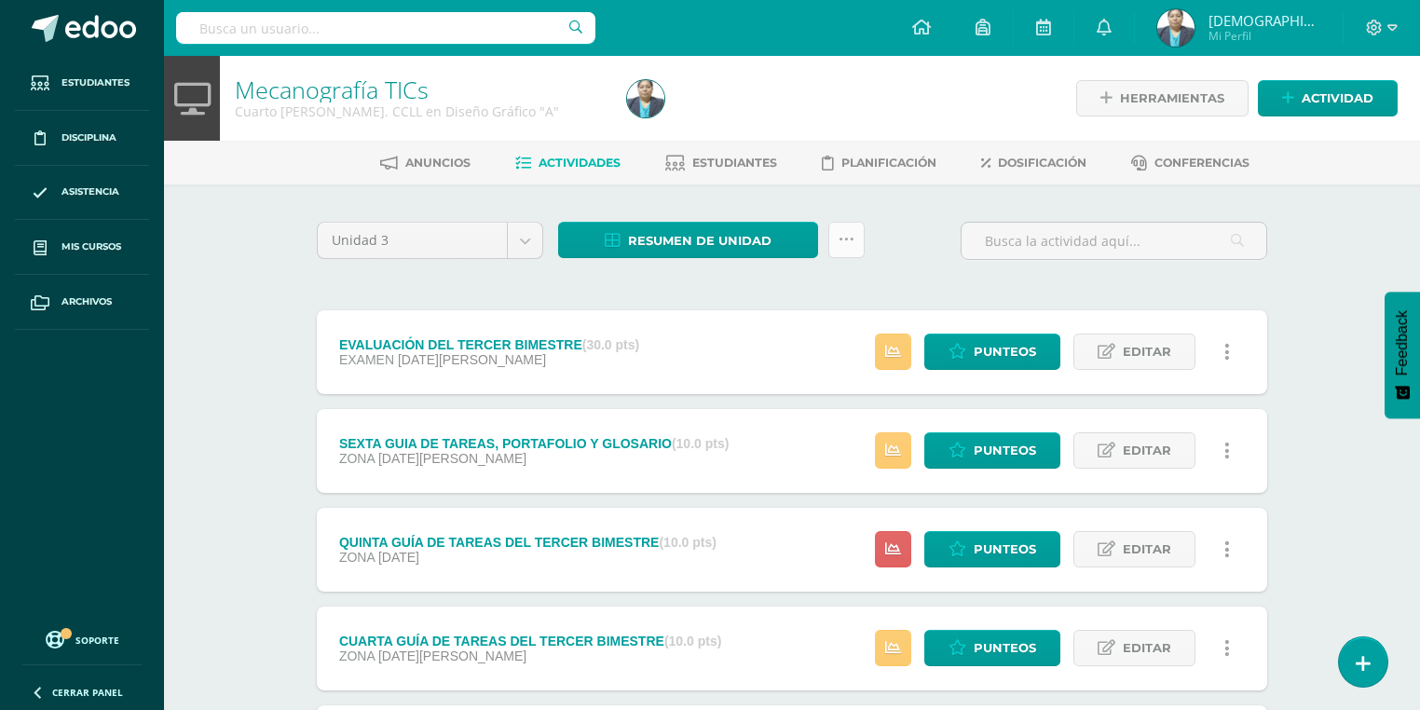
click at [846, 240] on icon at bounding box center [846, 240] width 16 height 16
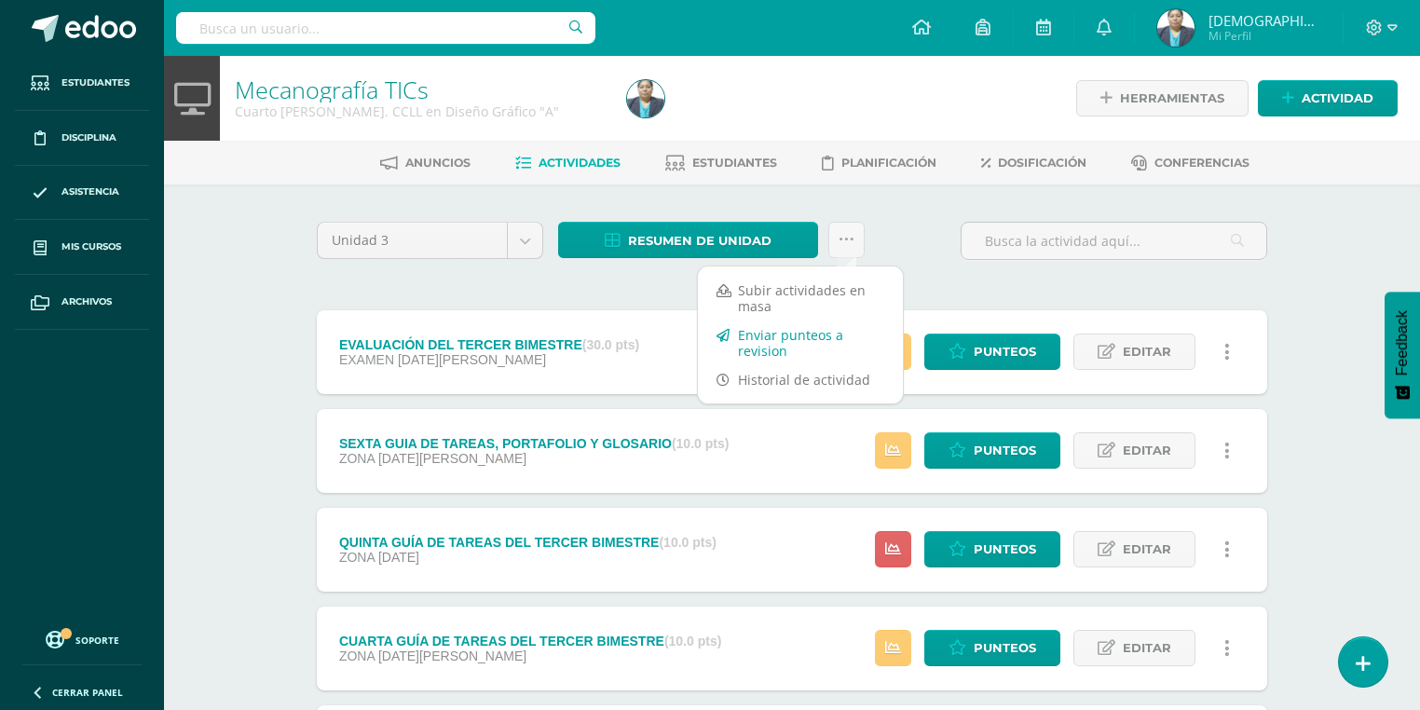
click at [787, 345] on link "Enviar punteos a revision" at bounding box center [800, 342] width 205 height 45
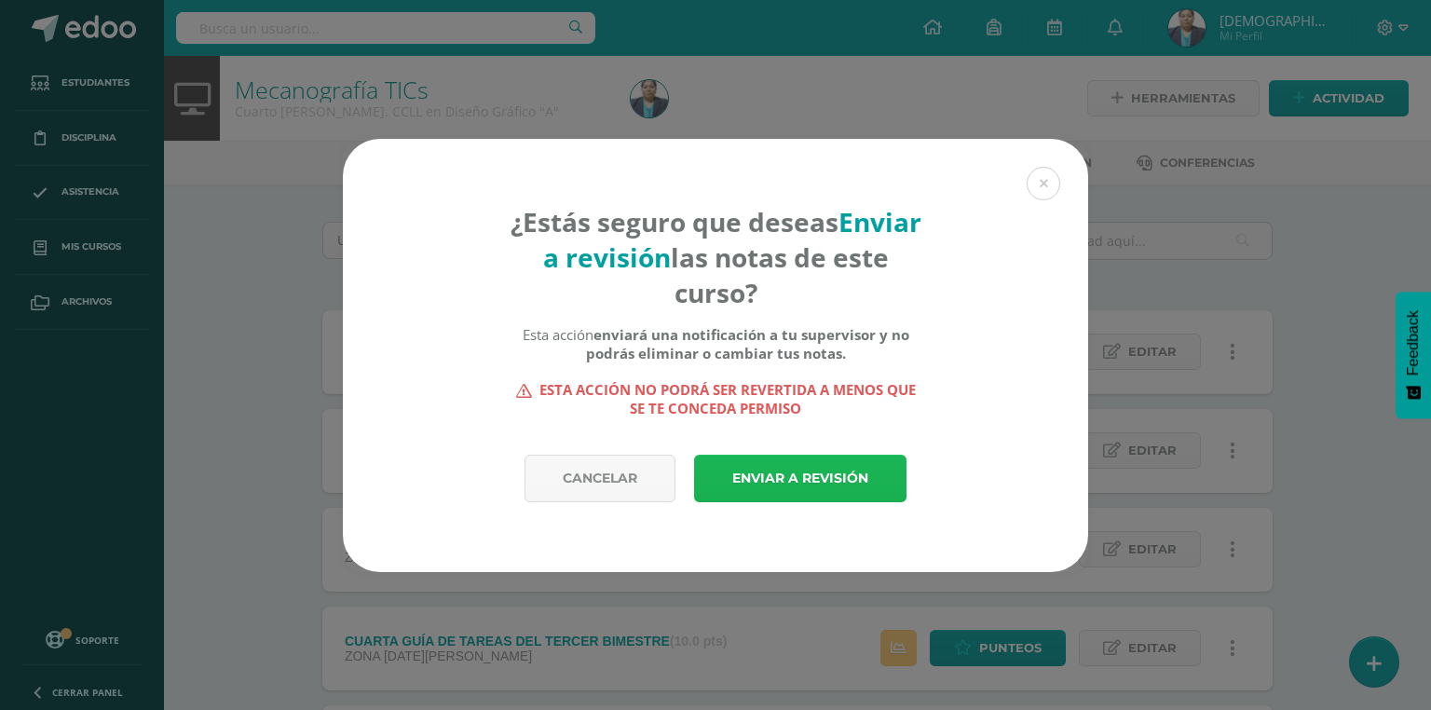
click at [786, 469] on link "Enviar a revisión" at bounding box center [800, 479] width 212 height 48
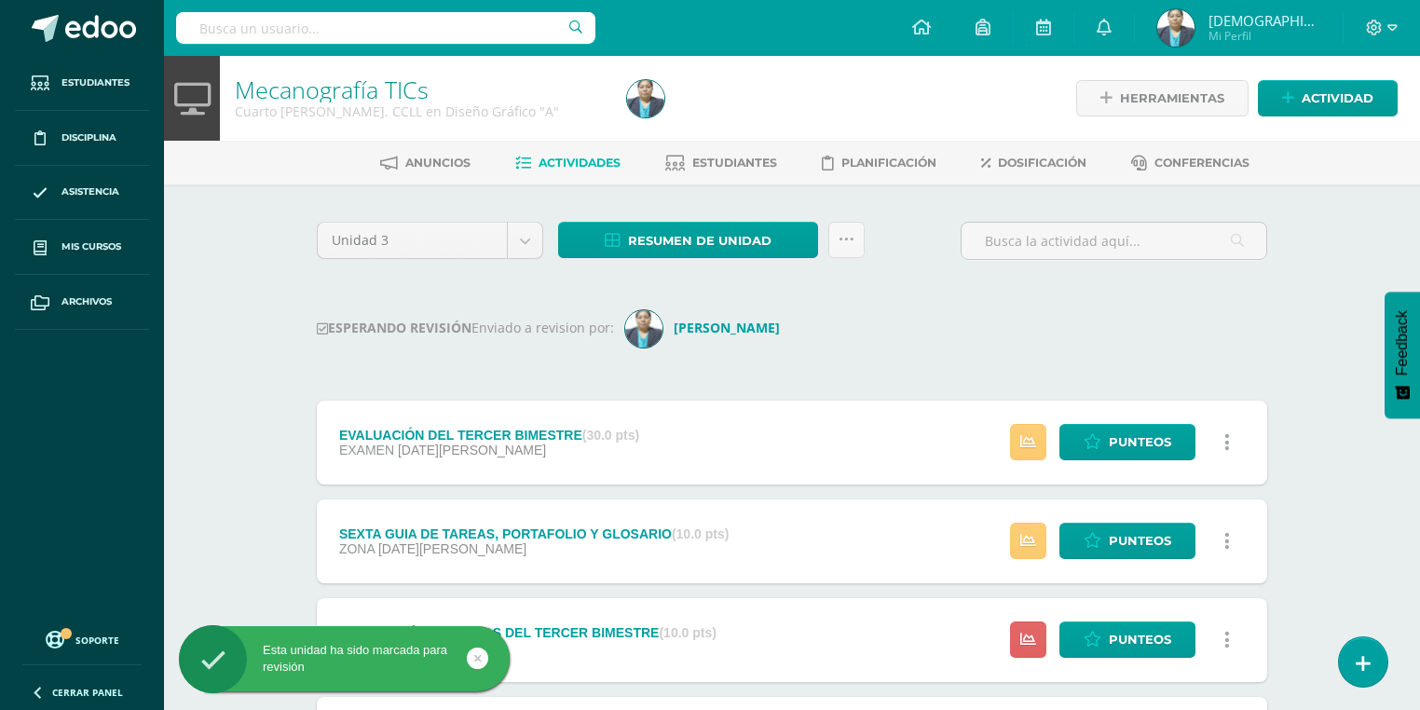
click at [1227, 26] on span "Jesús Imelda Mi Perfil" at bounding box center [1238, 27] width 170 height 37
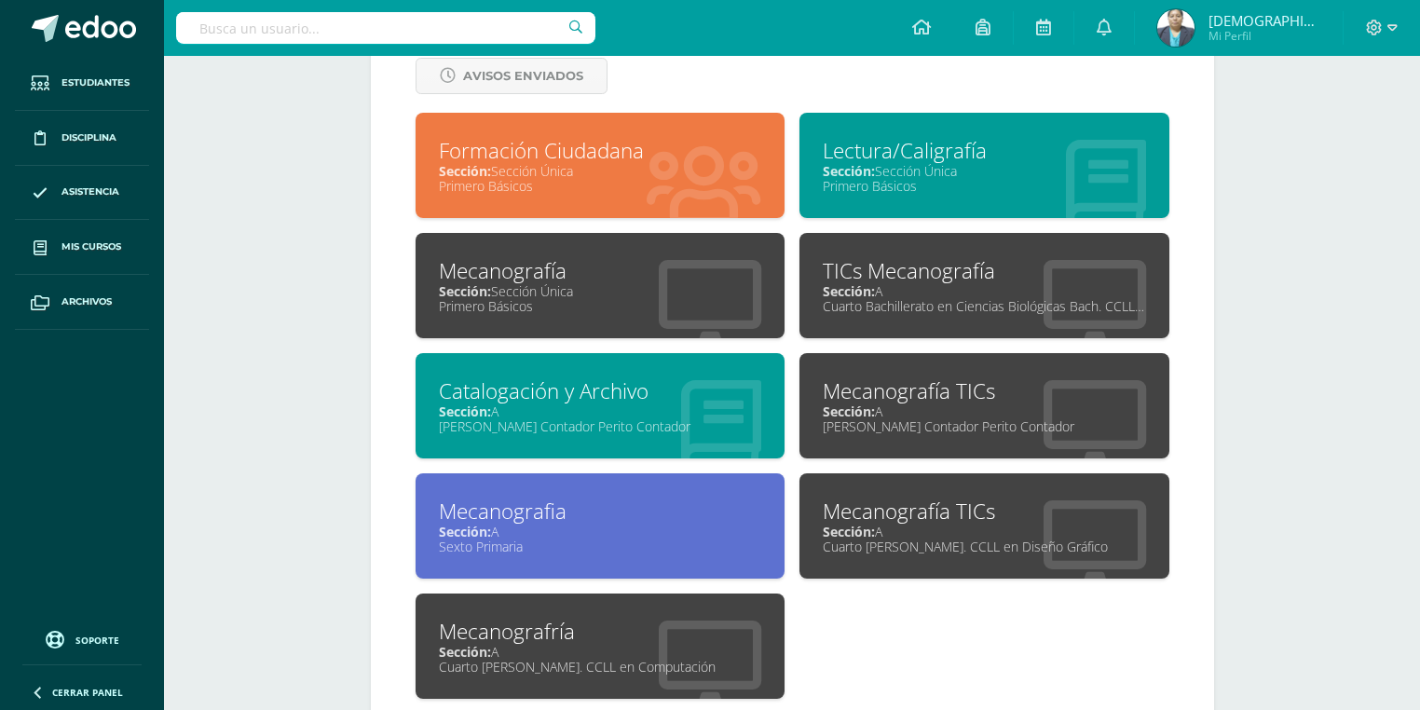
scroll to position [891, 0]
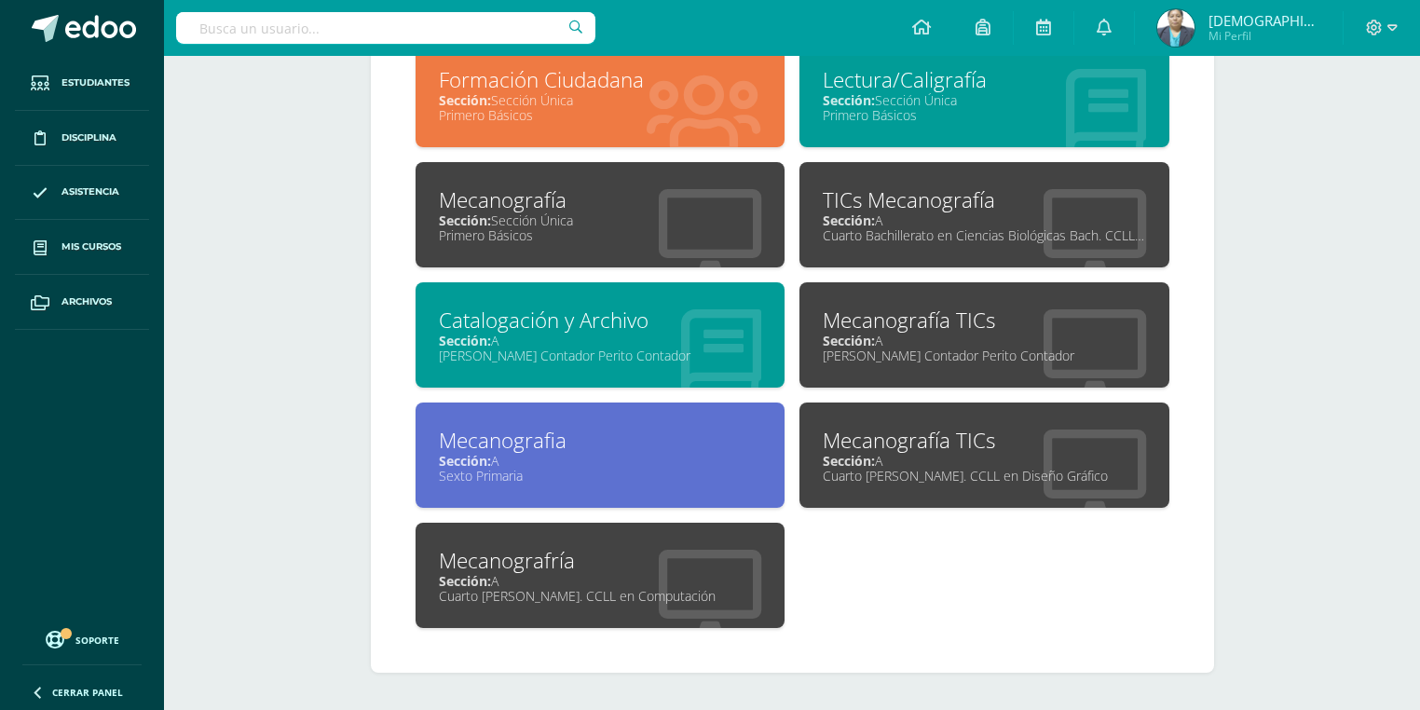
click at [521, 564] on div "Mecanografría" at bounding box center [600, 560] width 323 height 29
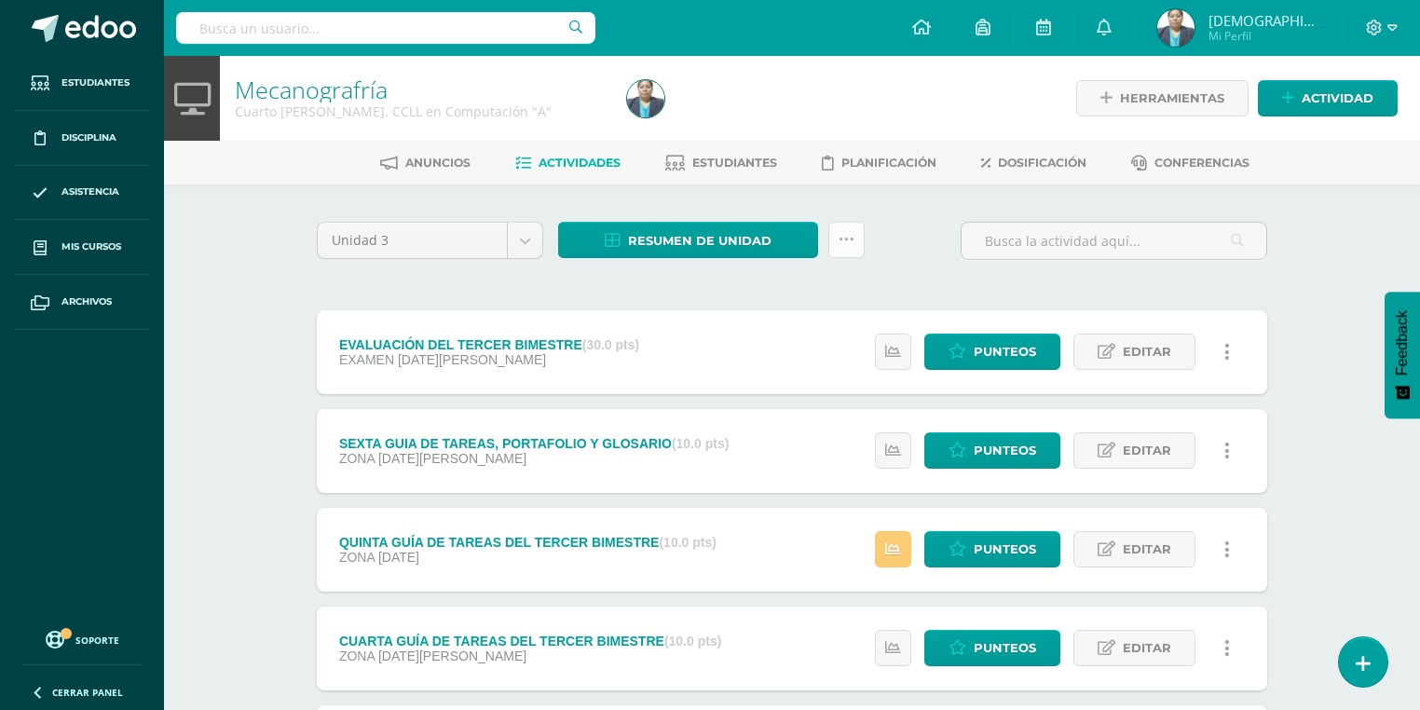
click at [854, 245] on link at bounding box center [846, 240] width 36 height 36
click at [791, 339] on link "Enviar punteos a revision" at bounding box center [800, 342] width 205 height 45
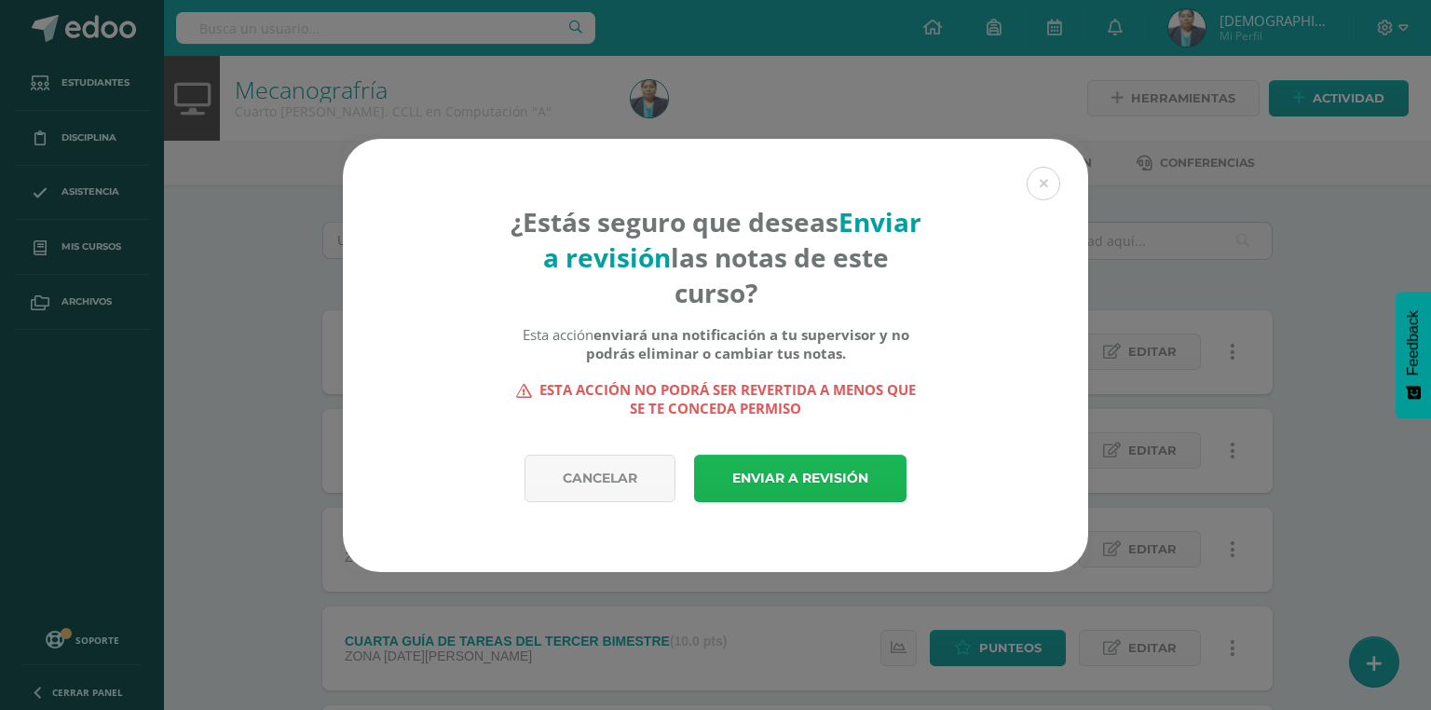
click at [760, 471] on link "Enviar a revisión" at bounding box center [800, 479] width 212 height 48
